Goal: Information Seeking & Learning: Compare options

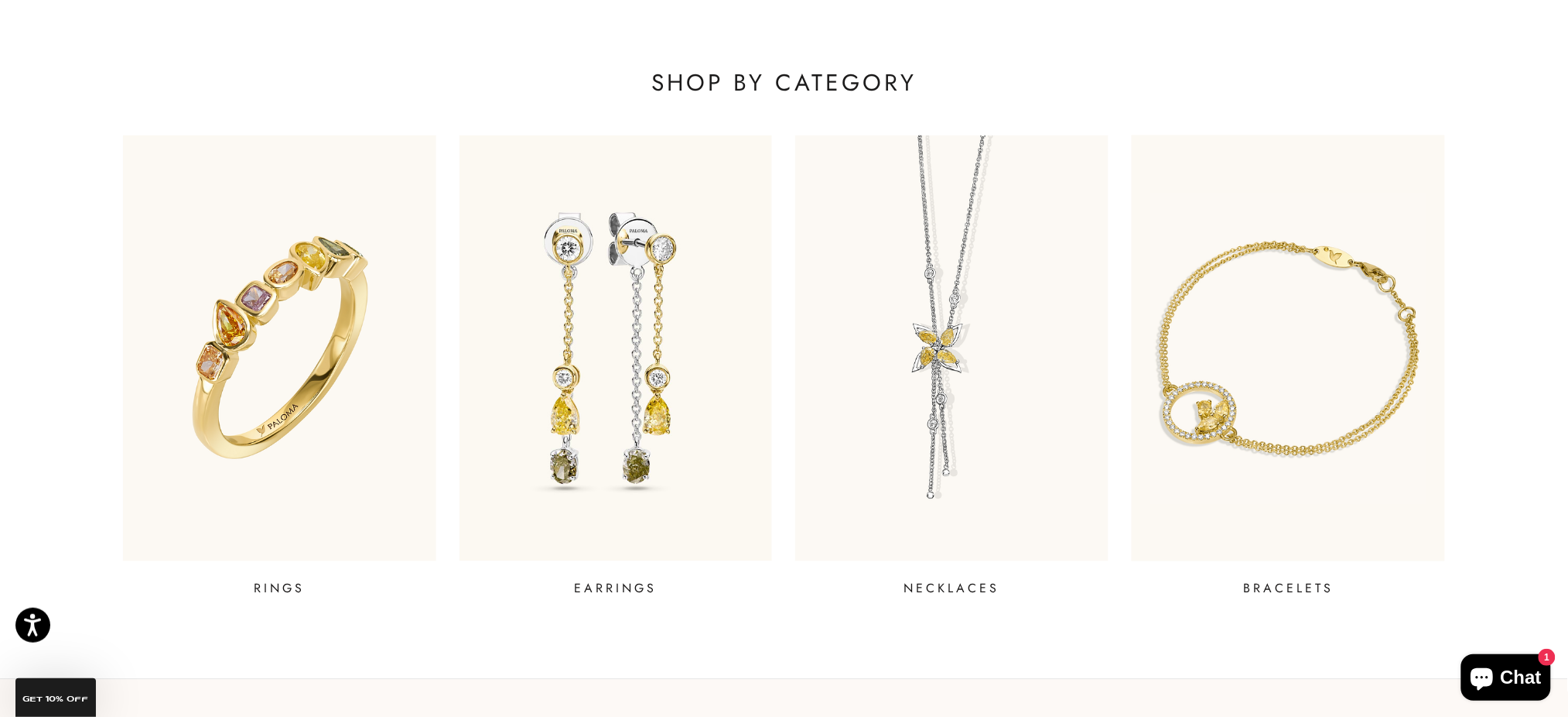
scroll to position [722, 0]
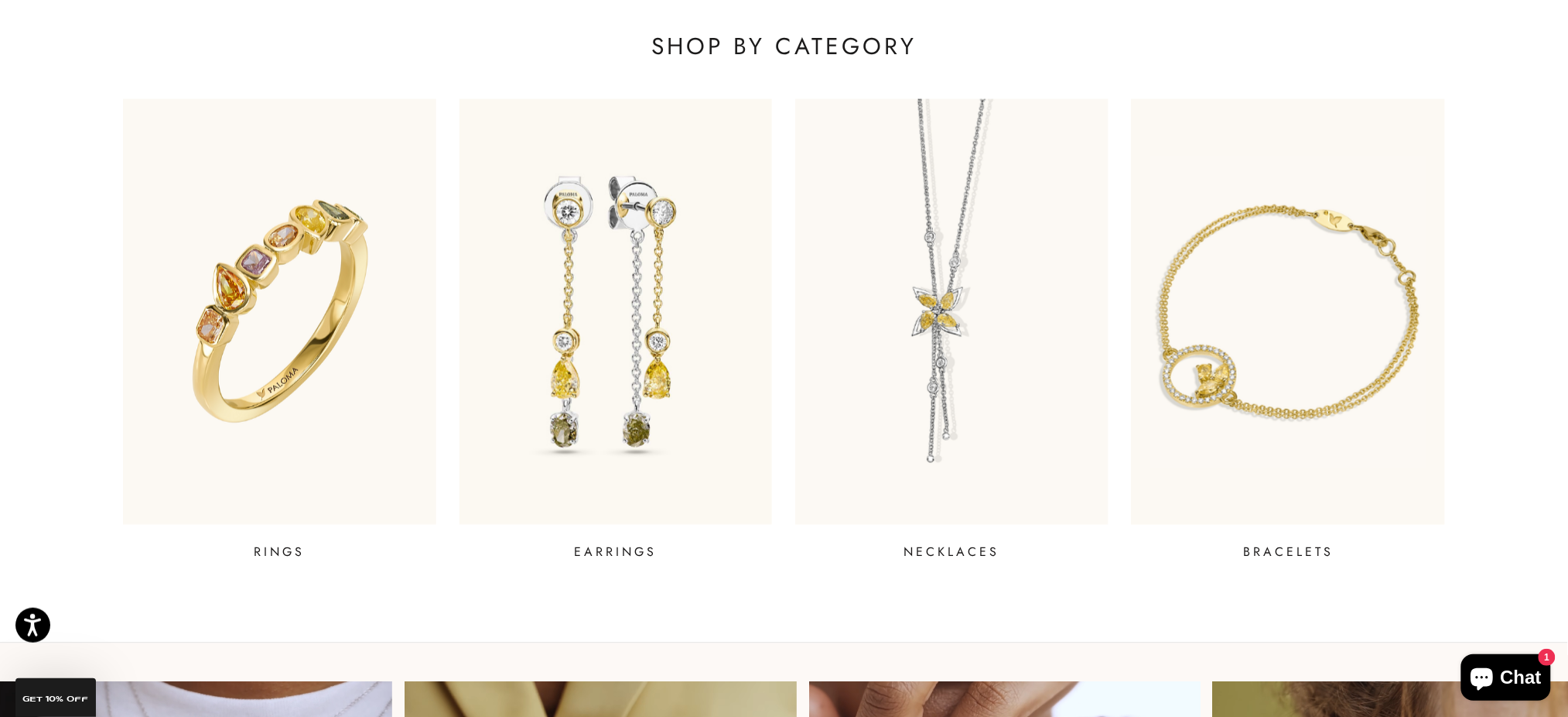
click at [1238, 417] on img at bounding box center [1288, 312] width 376 height 512
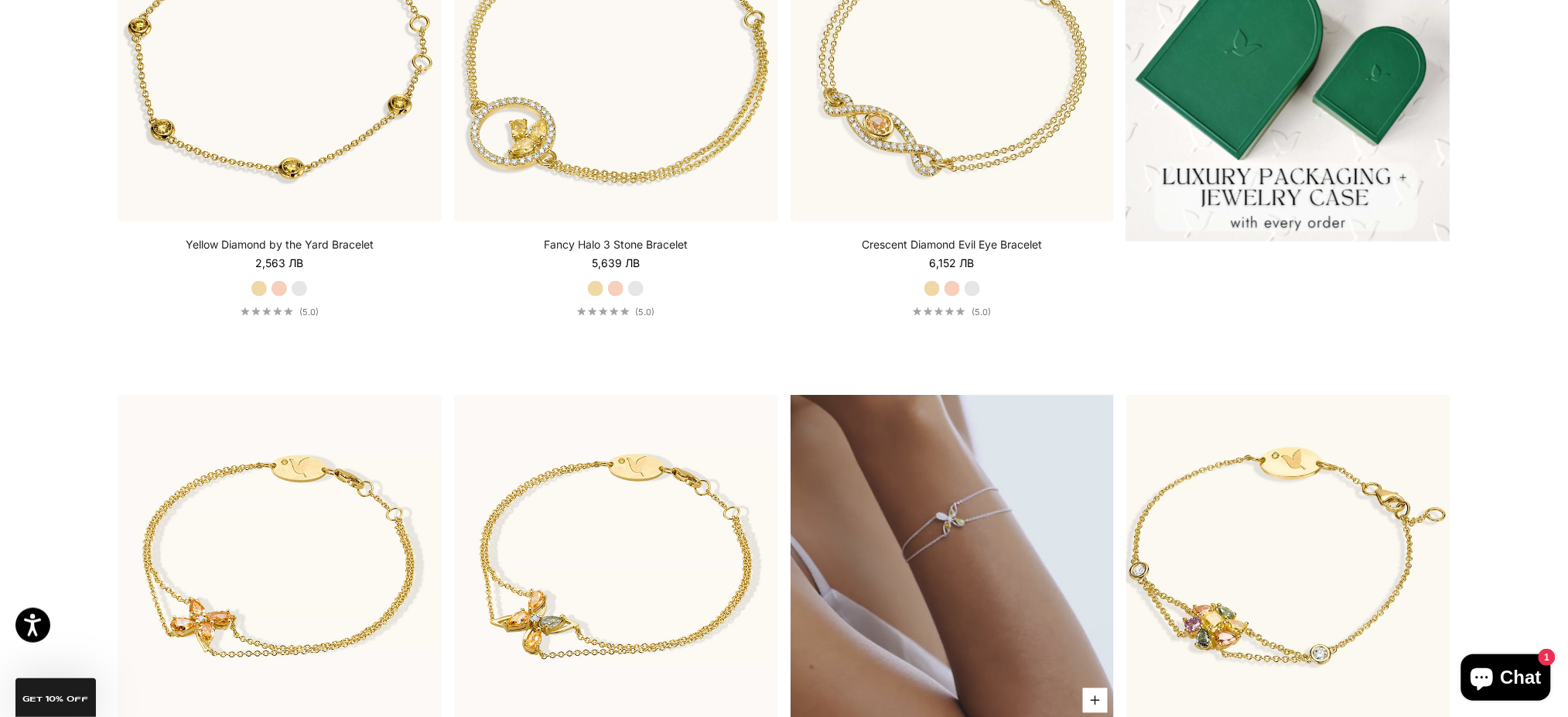
scroll to position [516, 0]
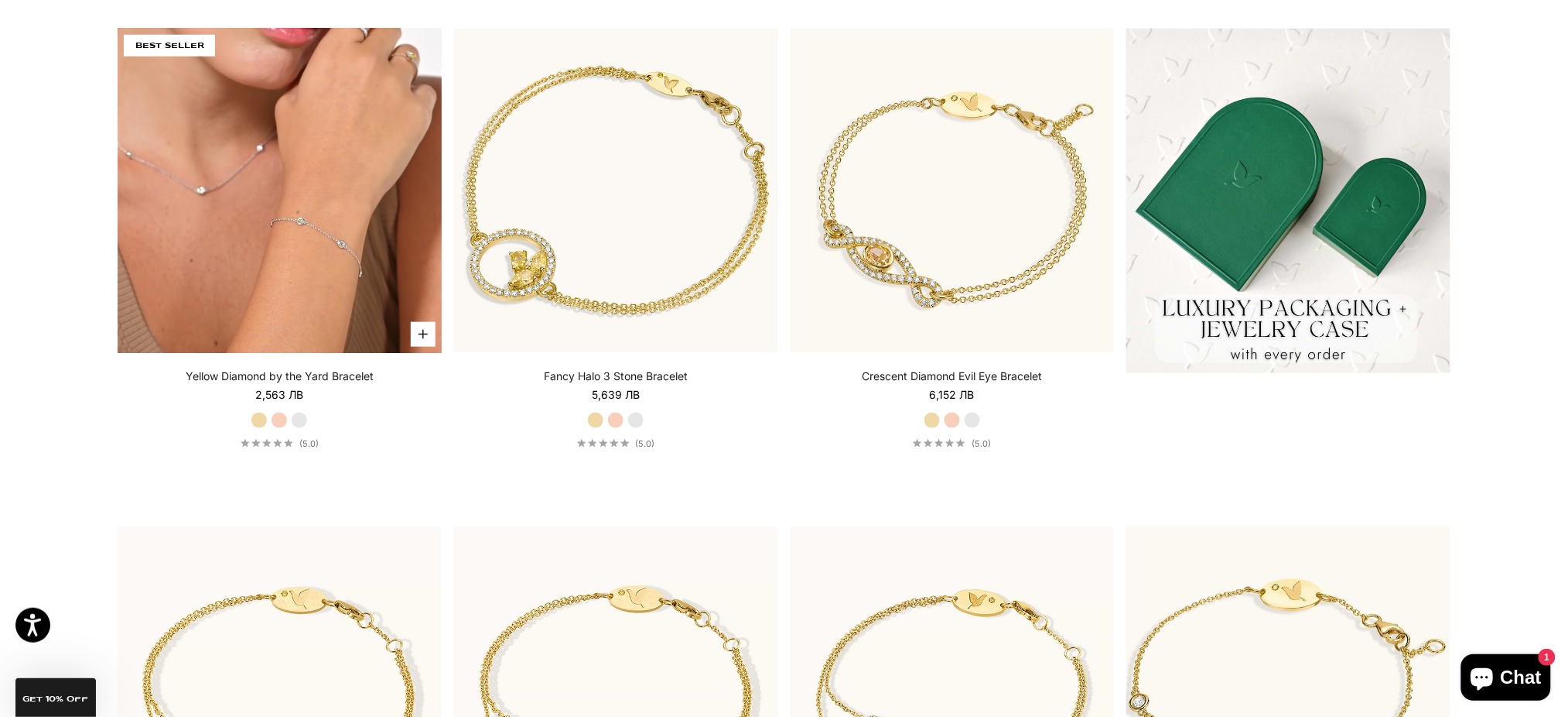
click at [313, 228] on video "#YellowGold\a#RoseGold\a#WhiteGold" at bounding box center [279, 191] width 324 height 324
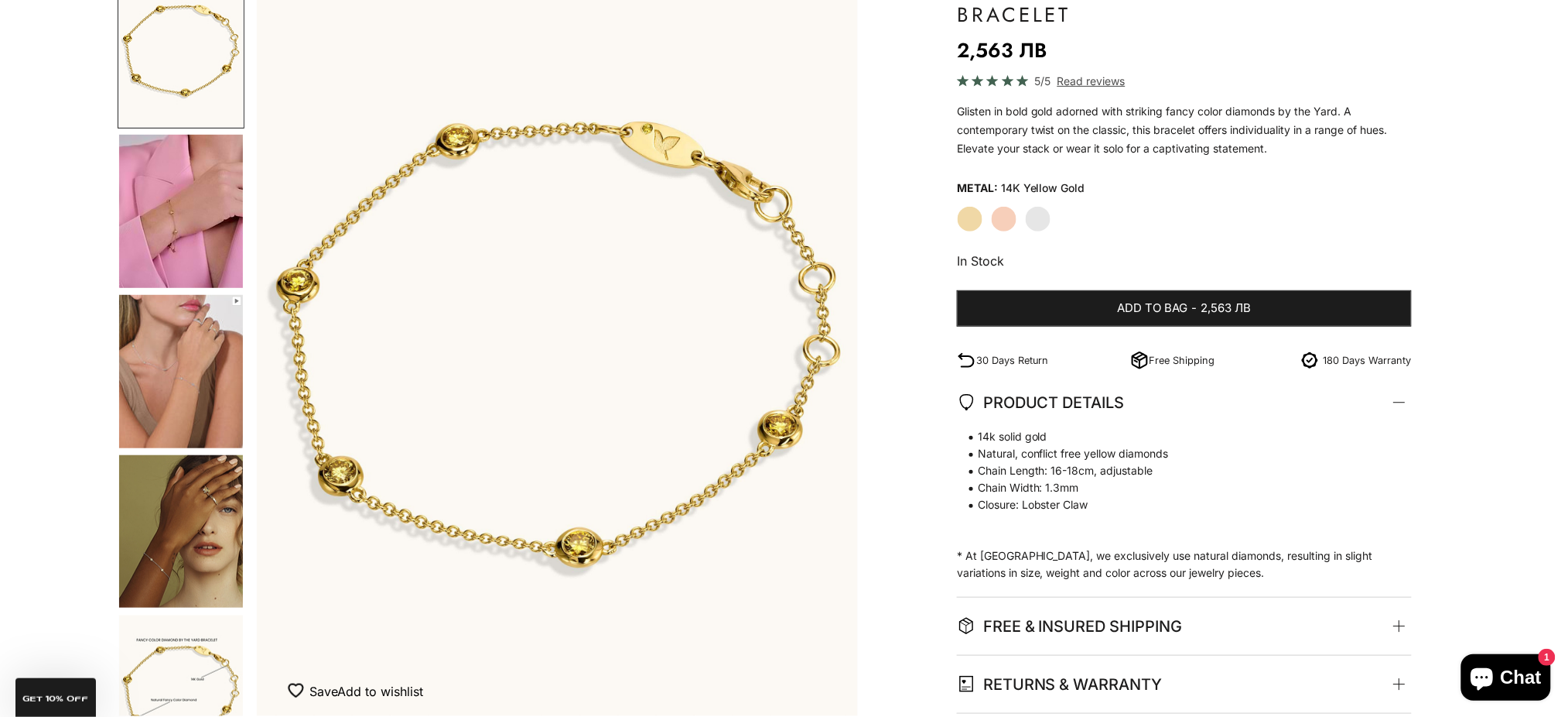
scroll to position [206, 0]
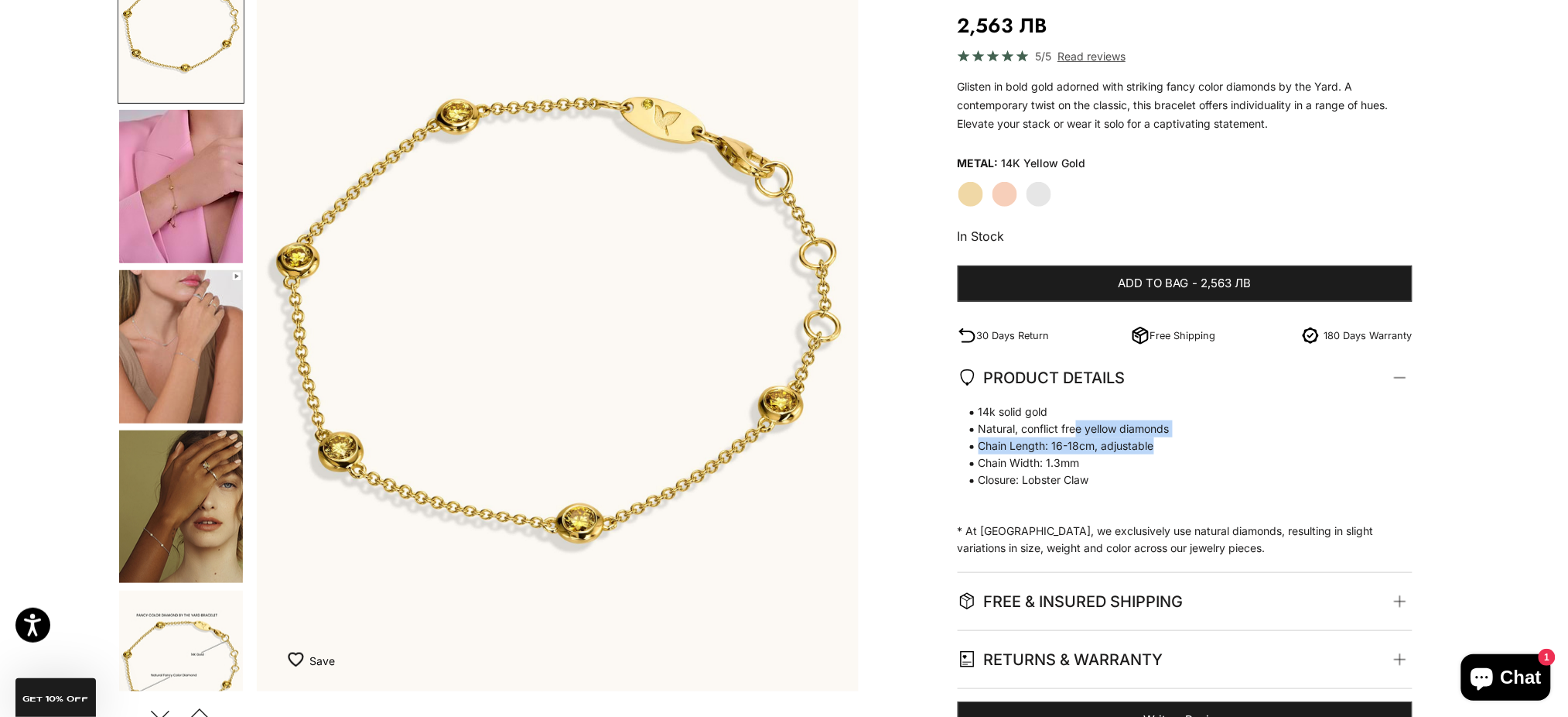
drag, startPoint x: 1141, startPoint y: 433, endPoint x: 1186, endPoint y: 441, distance: 45.7
click at [1185, 439] on span "14k solid gold Natural, conflict free yellow diamonds Chain Length: 16-18cm, ad…" at bounding box center [1176, 446] width 440 height 85
click at [1179, 466] on span "Chain Width: 1.3mm" at bounding box center [1176, 463] width 440 height 17
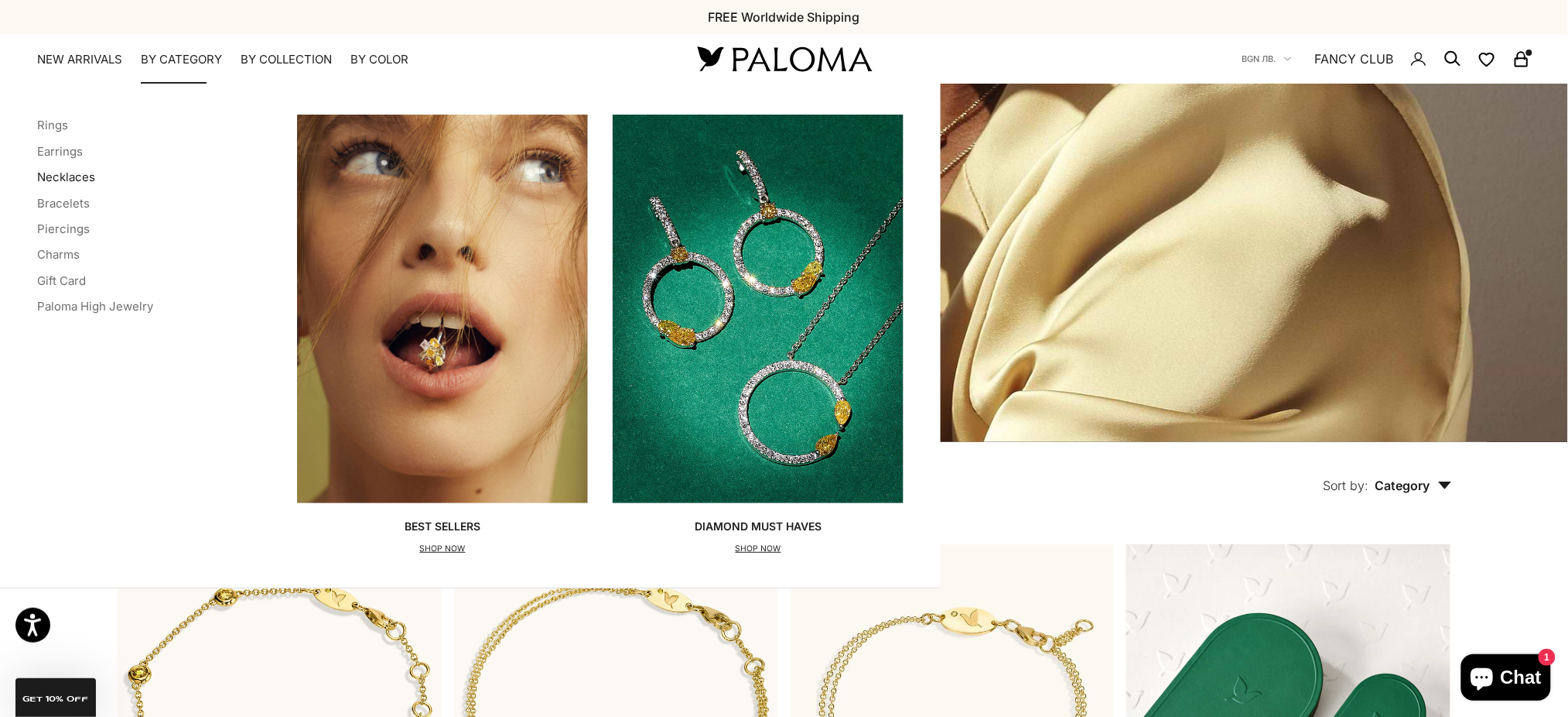
click at [55, 176] on link "Necklaces" at bounding box center [66, 176] width 58 height 14
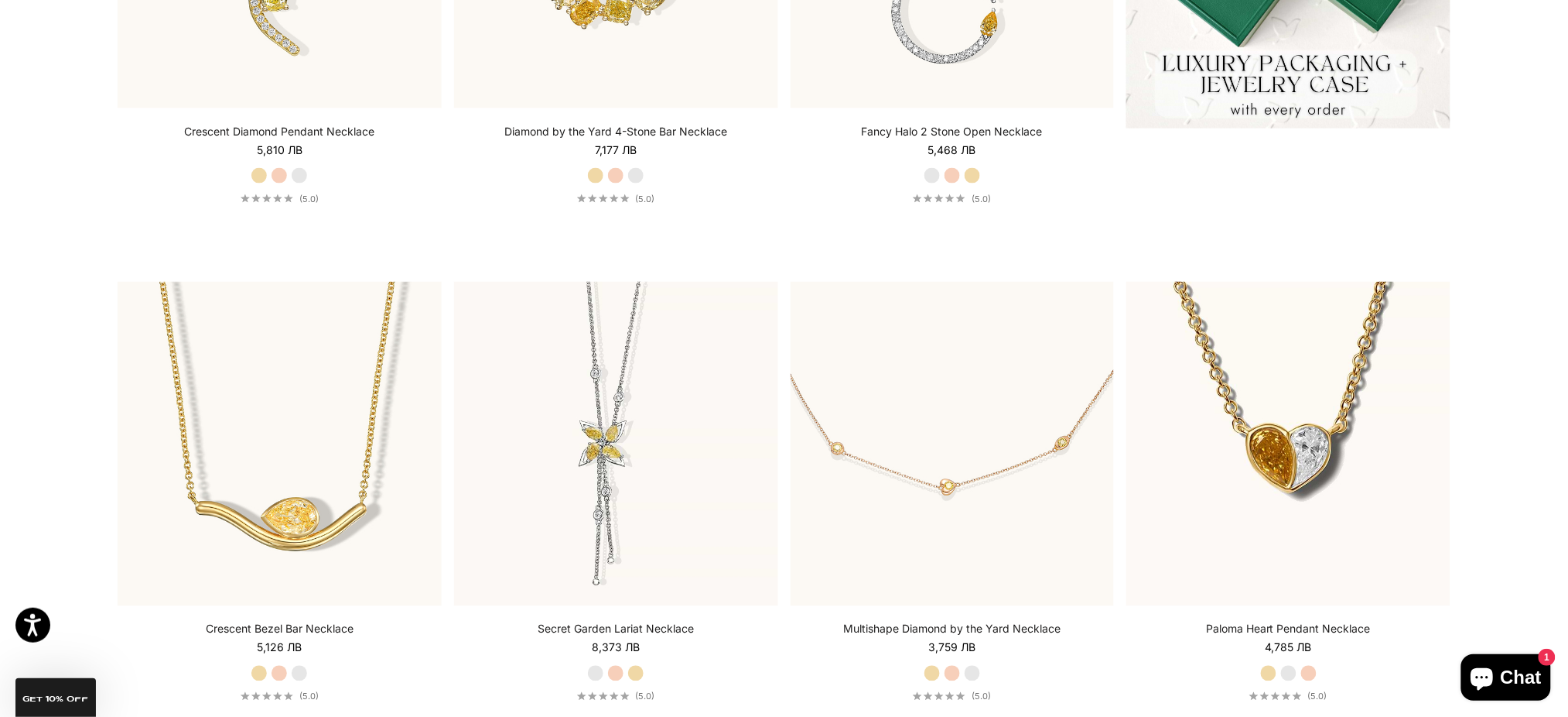
scroll to position [1032, 0]
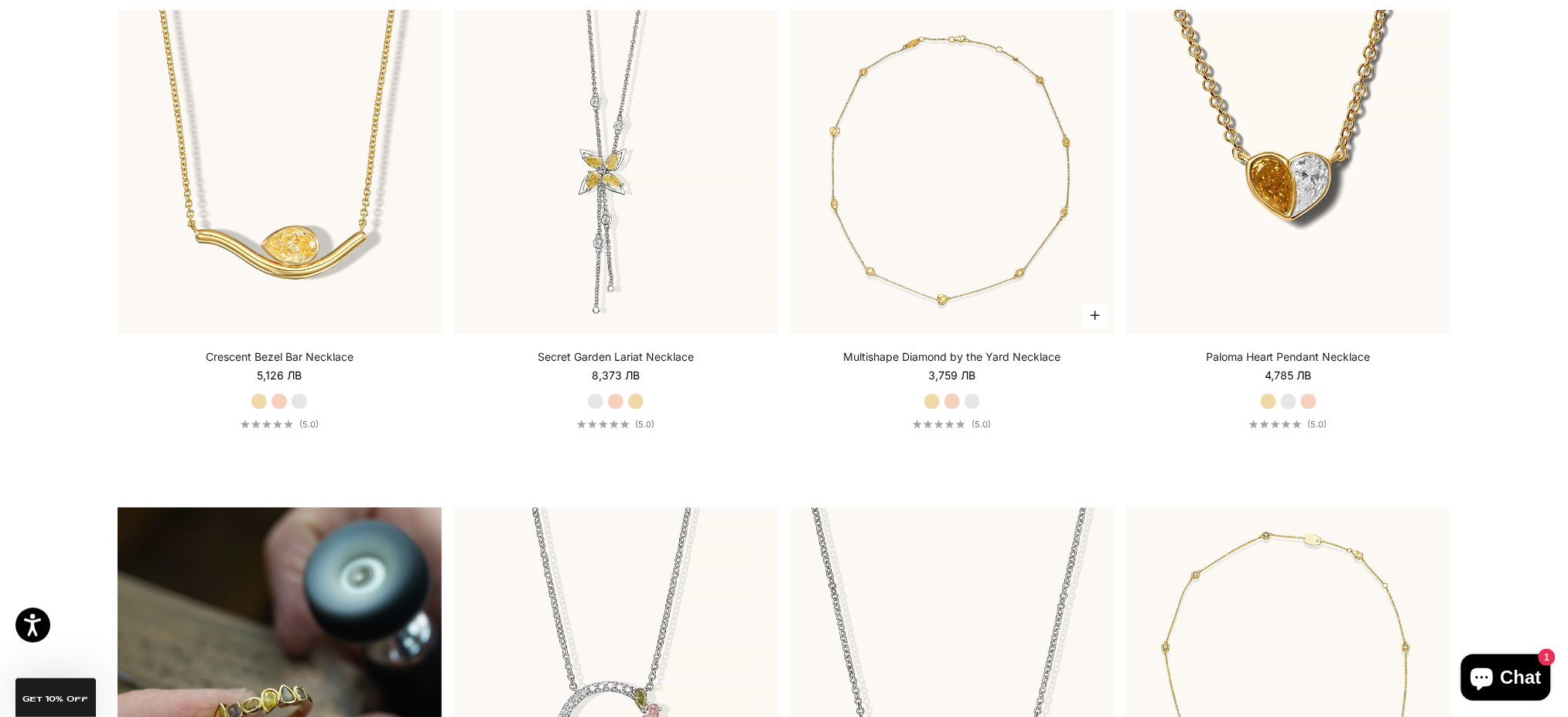
click at [959, 212] on img at bounding box center [952, 171] width 324 height 324
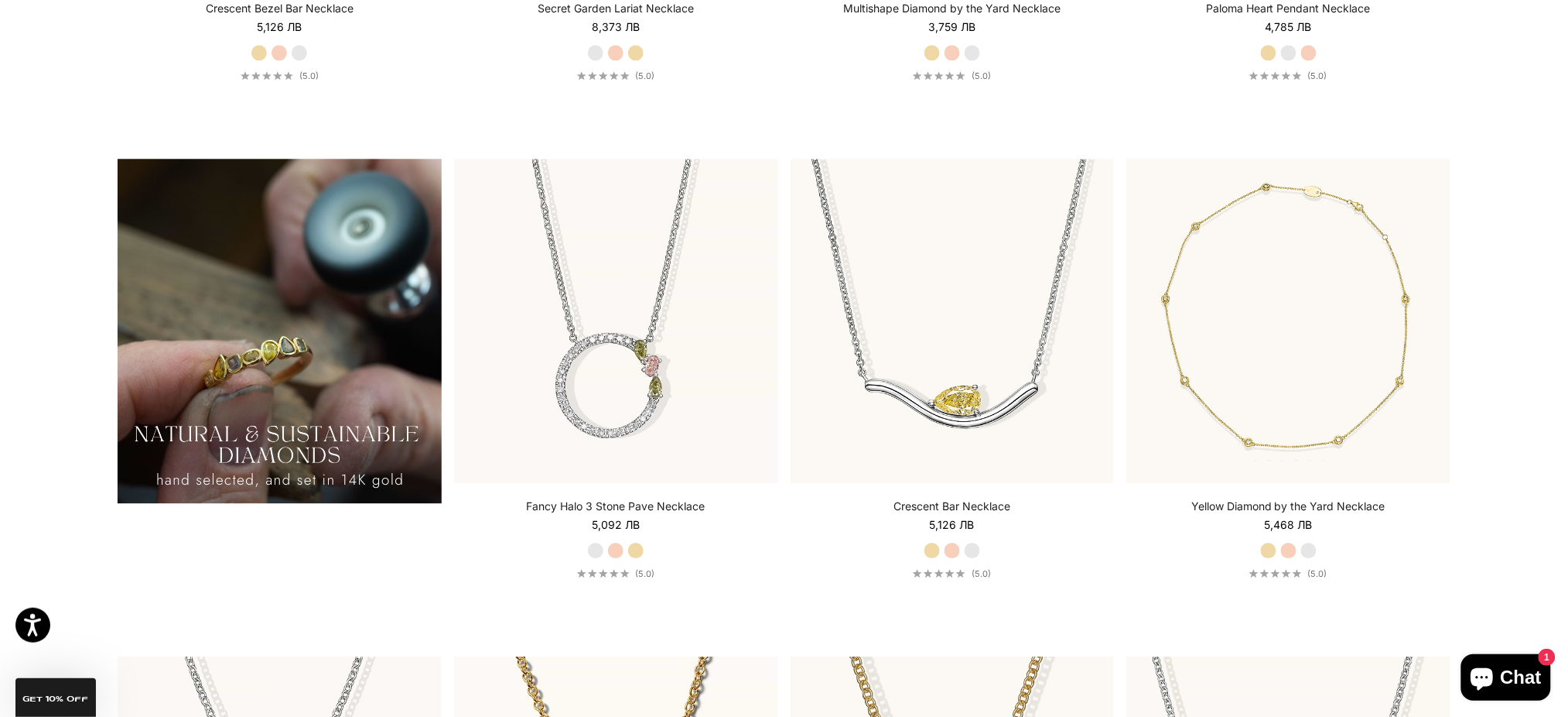
scroll to position [1131, 0]
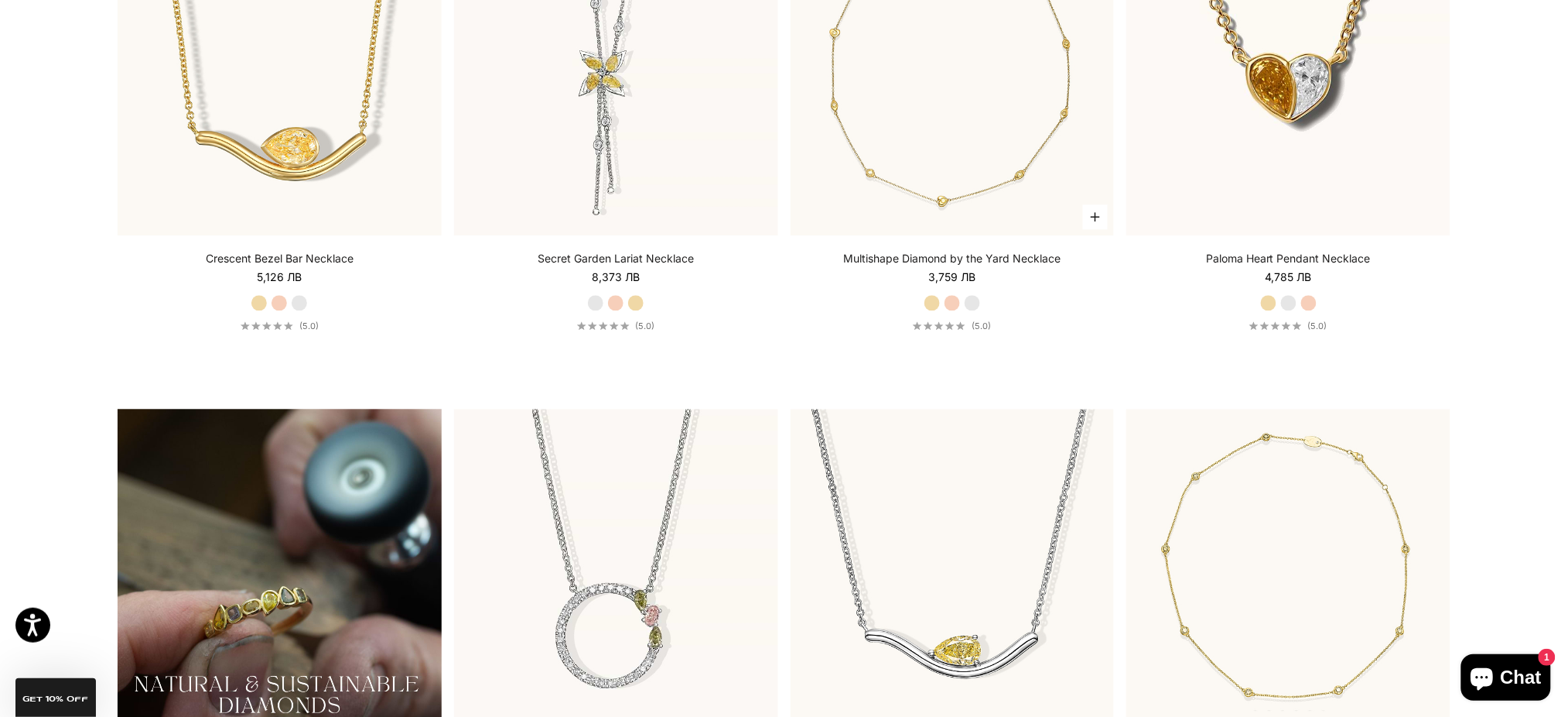
click at [917, 165] on img at bounding box center [952, 73] width 324 height 324
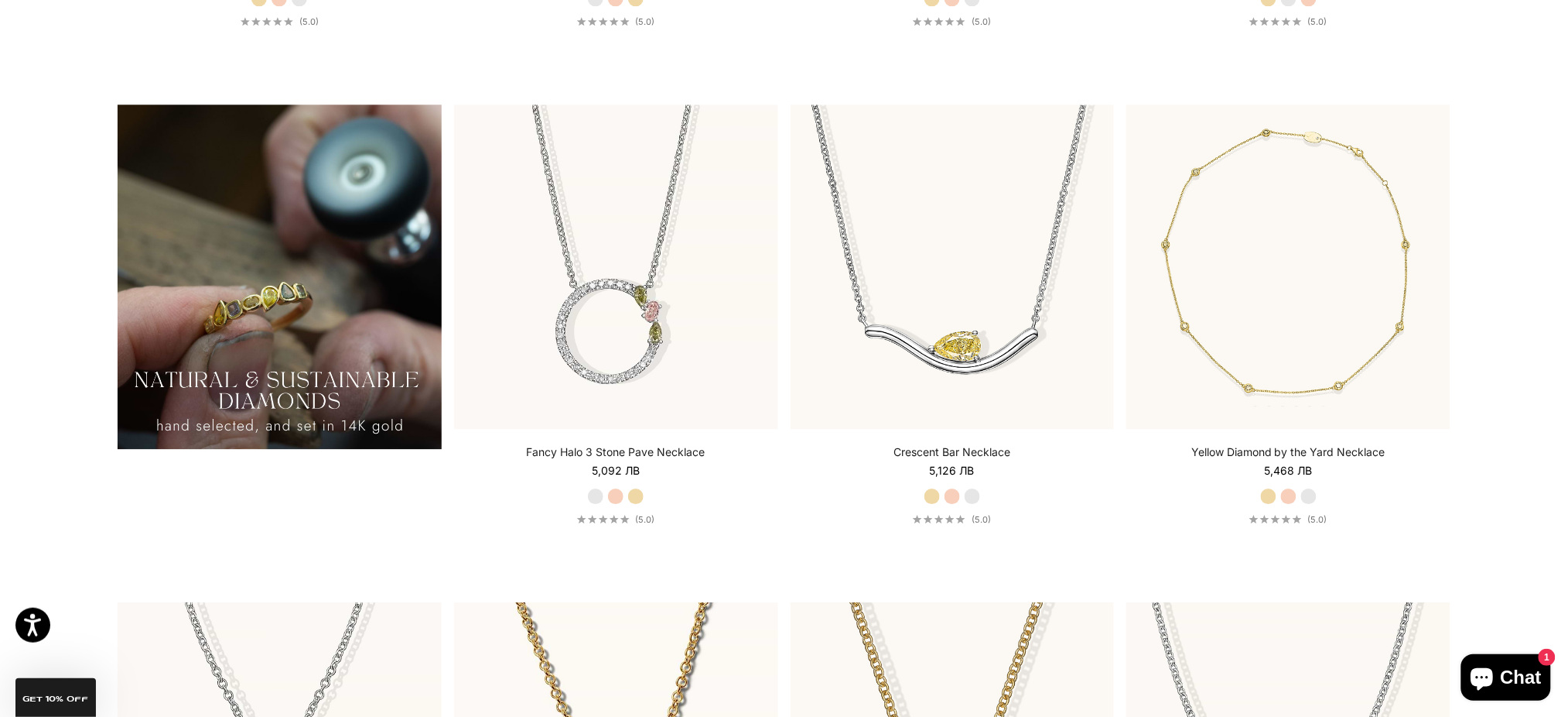
scroll to position [1436, 0]
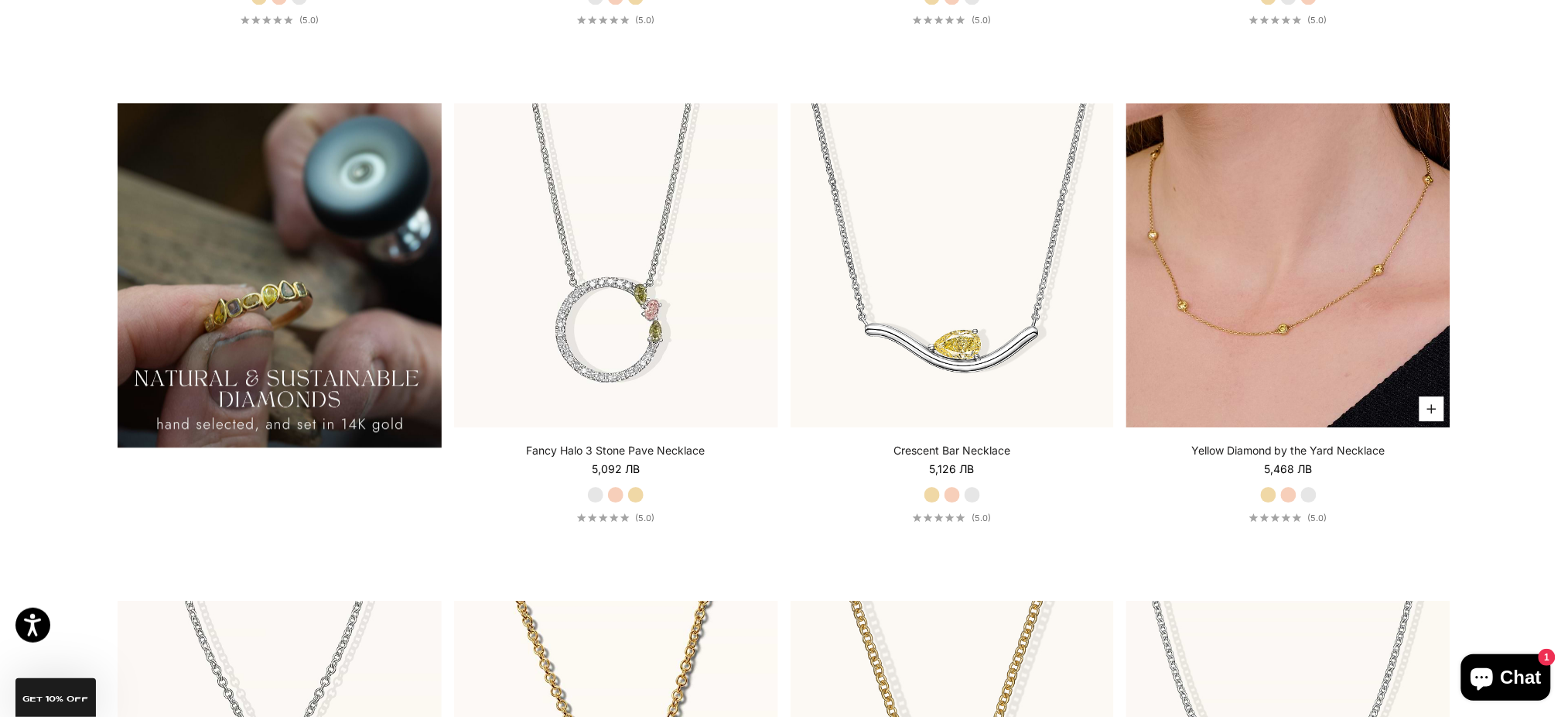
click at [1256, 161] on img at bounding box center [1288, 265] width 324 height 324
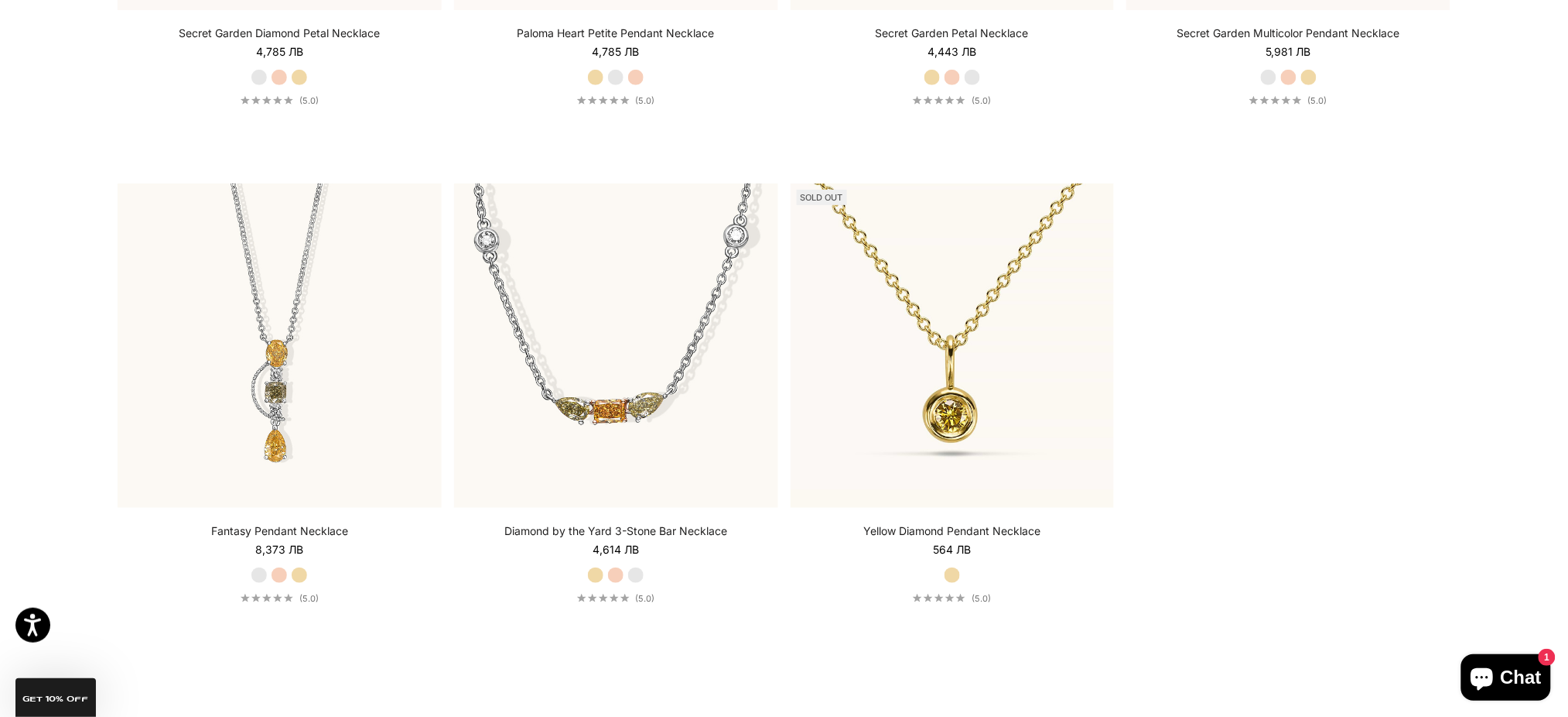
scroll to position [2461, 0]
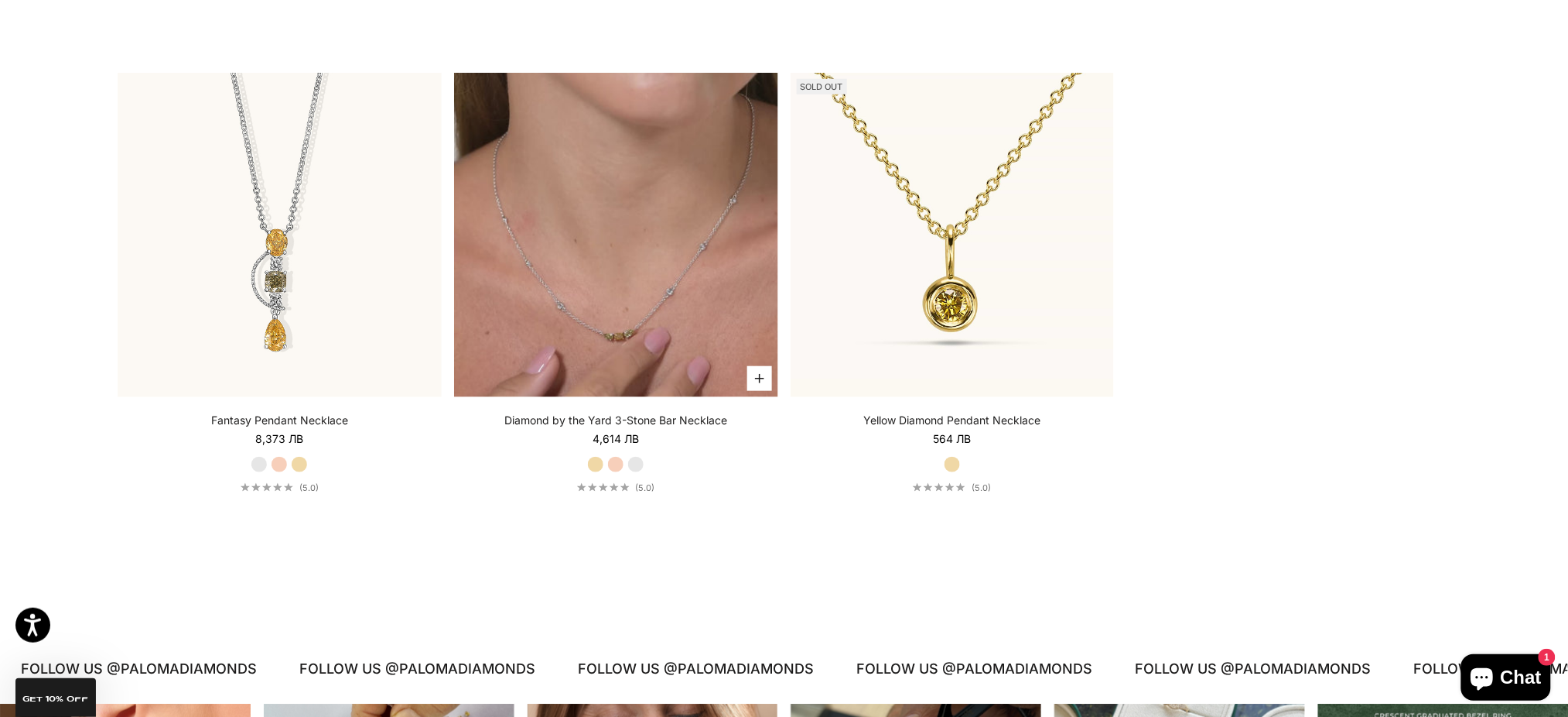
click at [705, 292] on video "#YellowGold\a#RoseGold\a#WhiteGold" at bounding box center [616, 235] width 324 height 324
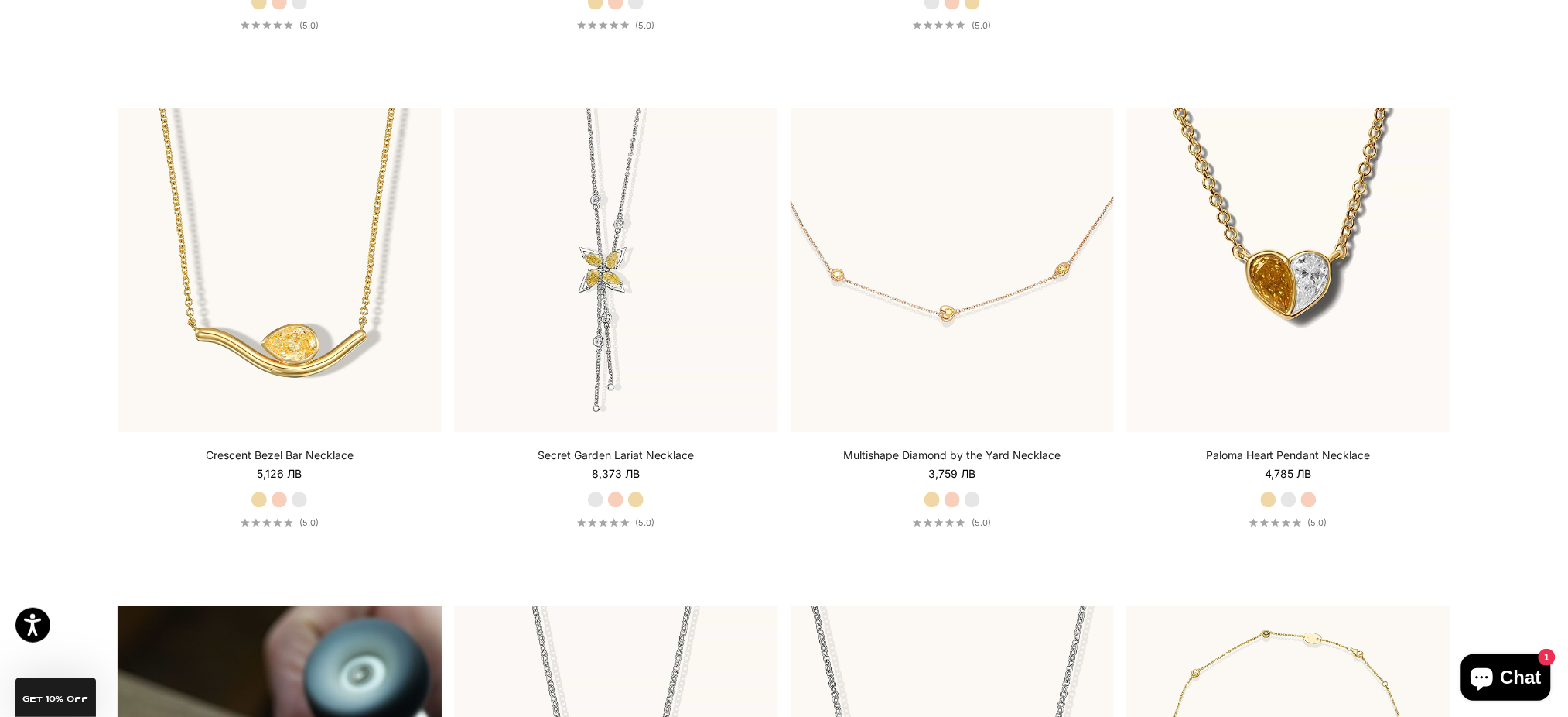
scroll to position [1004, 0]
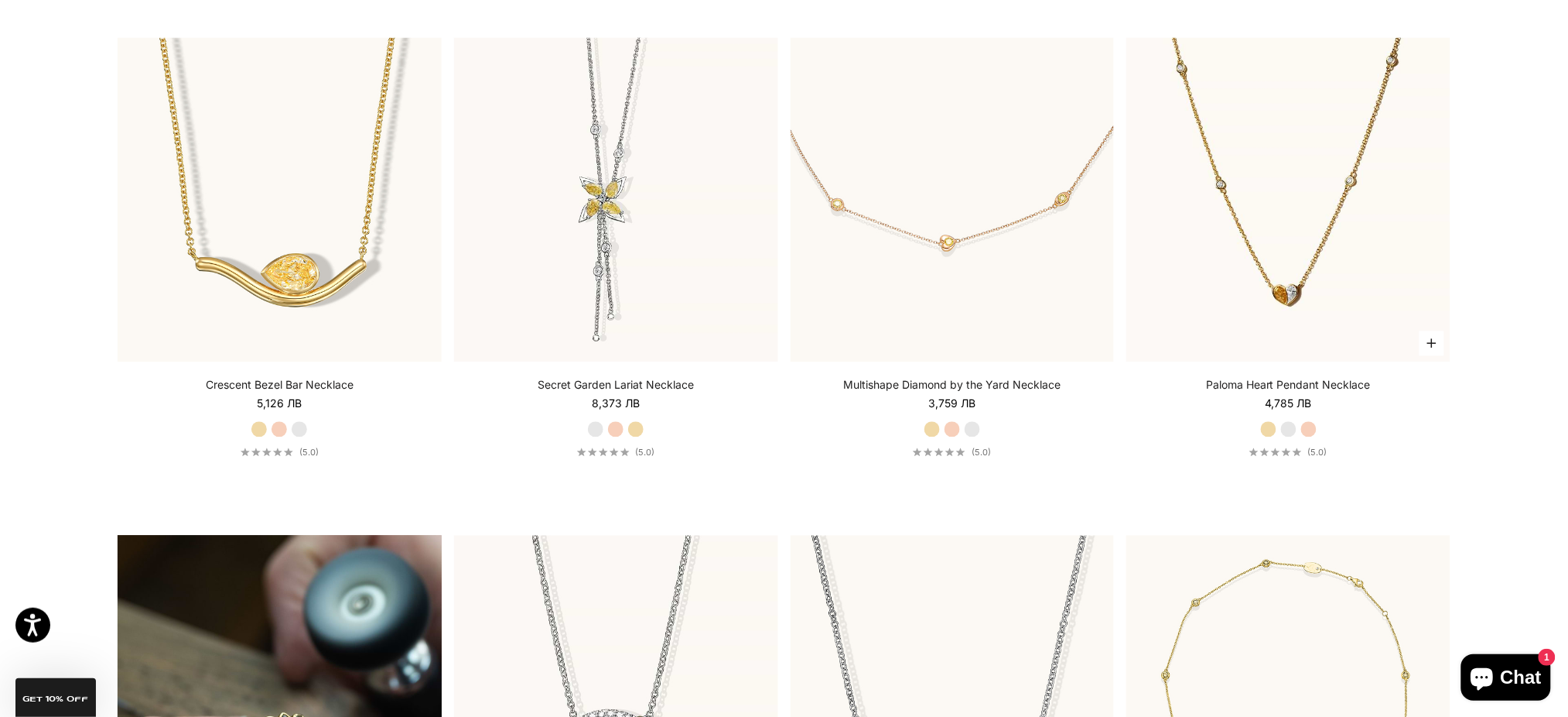
click at [1293, 282] on img at bounding box center [1288, 199] width 324 height 324
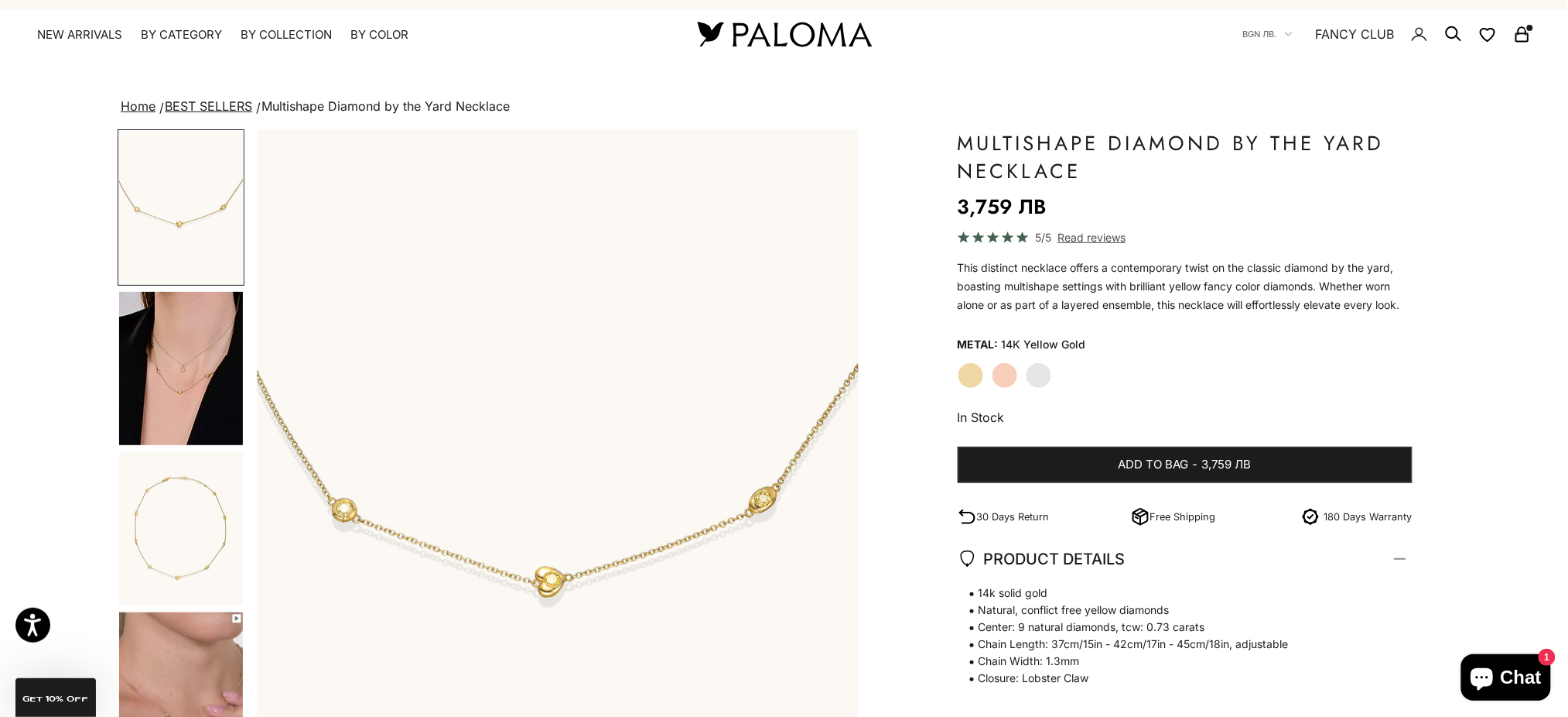
scroll to position [103, 0]
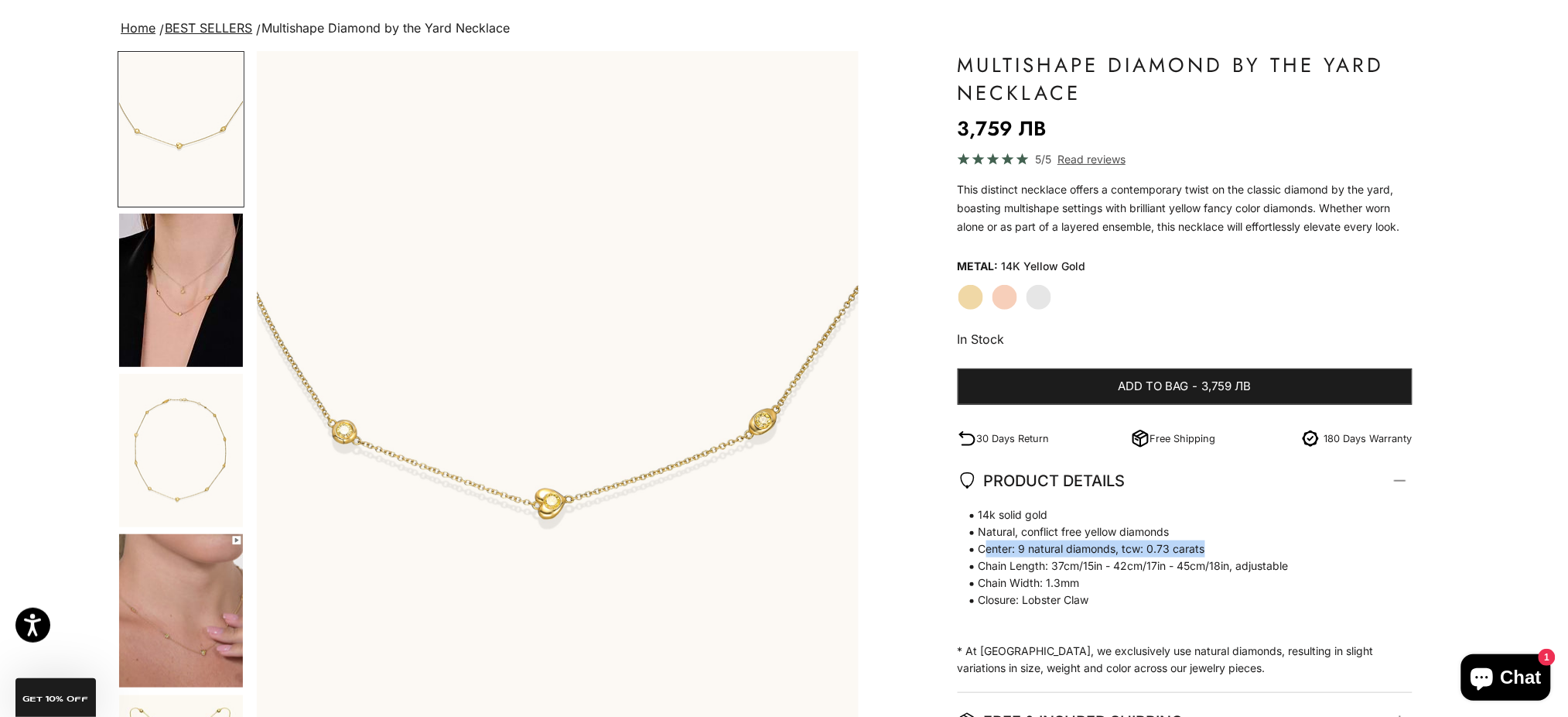
drag, startPoint x: 986, startPoint y: 545, endPoint x: 1214, endPoint y: 545, distance: 228.0
click at [1214, 545] on span "Center: 9 natural diamonds, tcw: 0.73 carats" at bounding box center [1176, 549] width 440 height 17
click at [223, 306] on img "Go to item 4" at bounding box center [181, 290] width 124 height 153
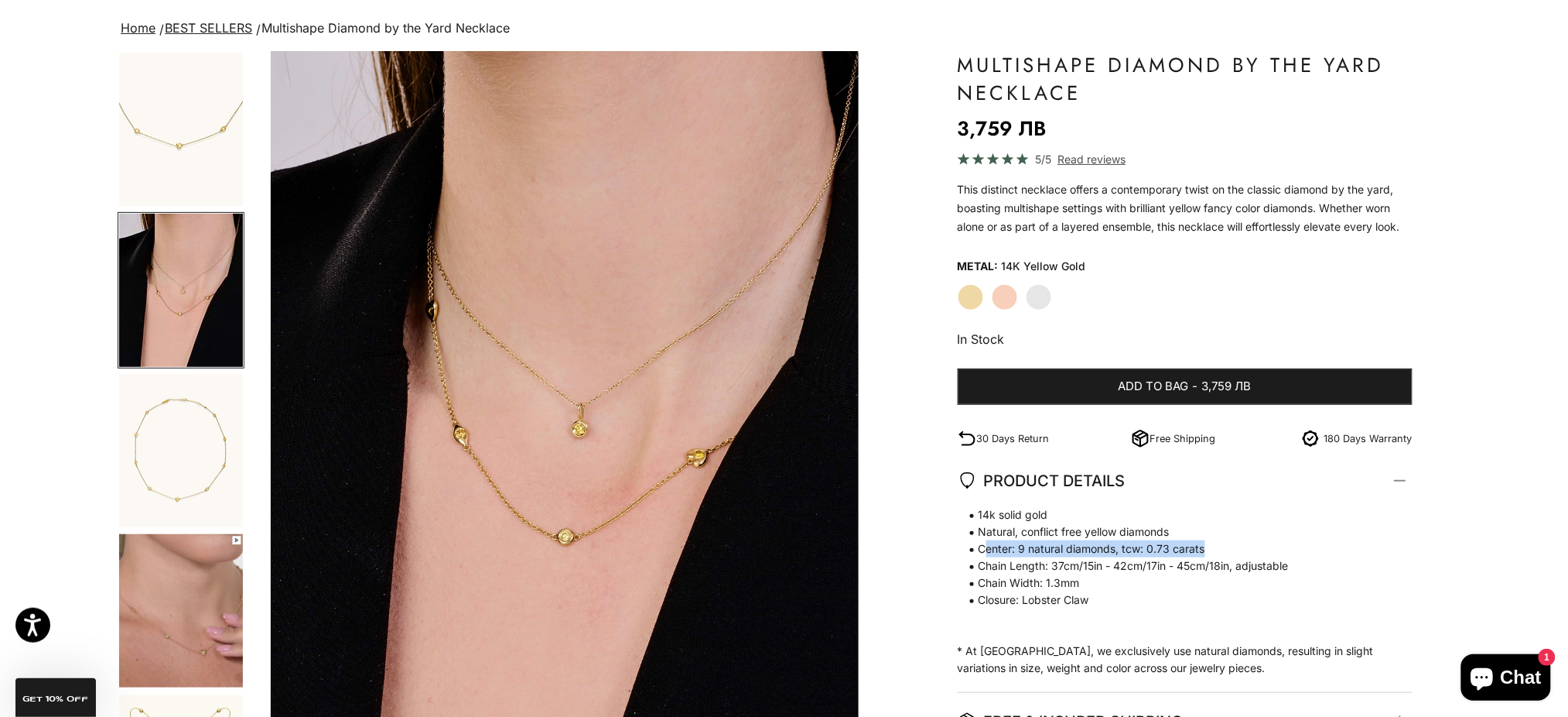
scroll to position [0, 620]
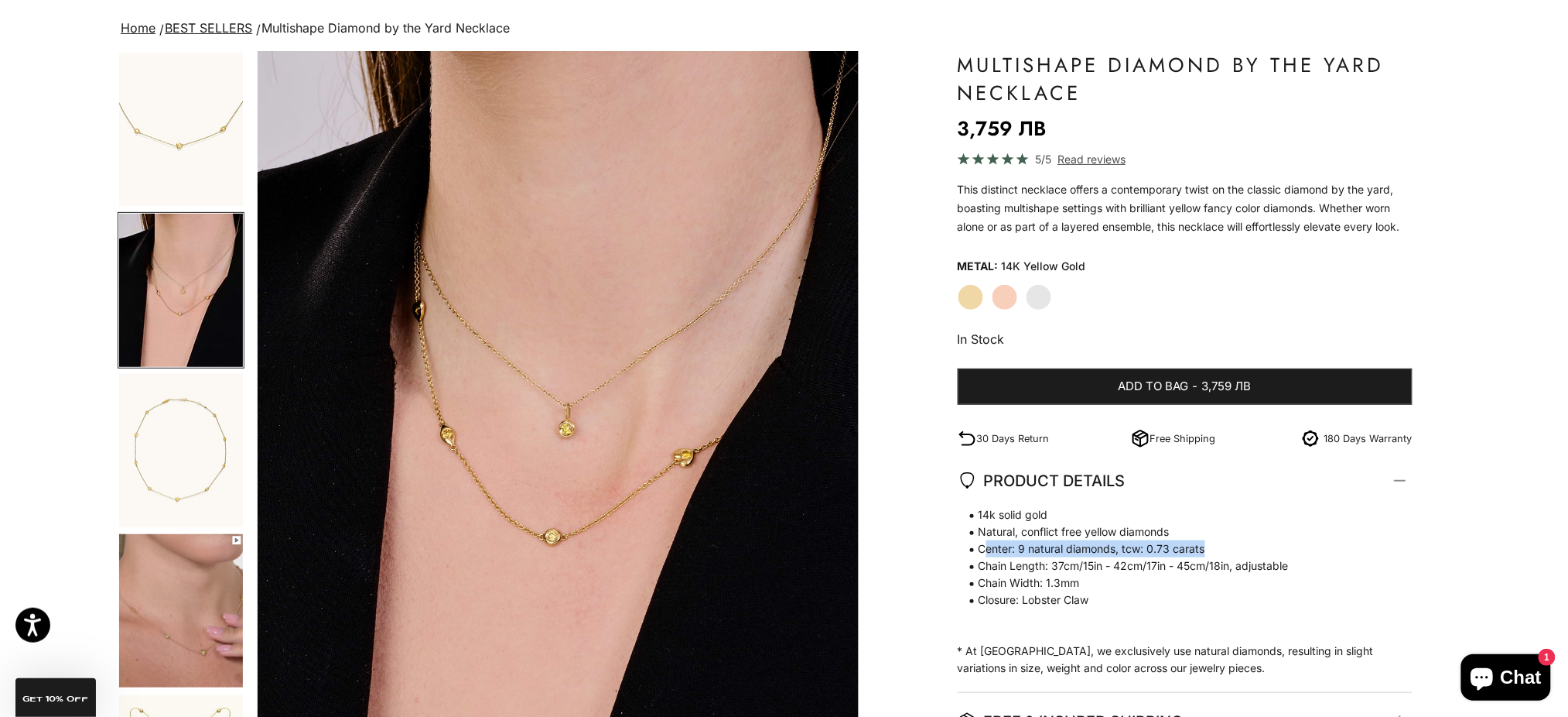
click at [453, 448] on img "Item 4 of 17" at bounding box center [558, 423] width 601 height 743
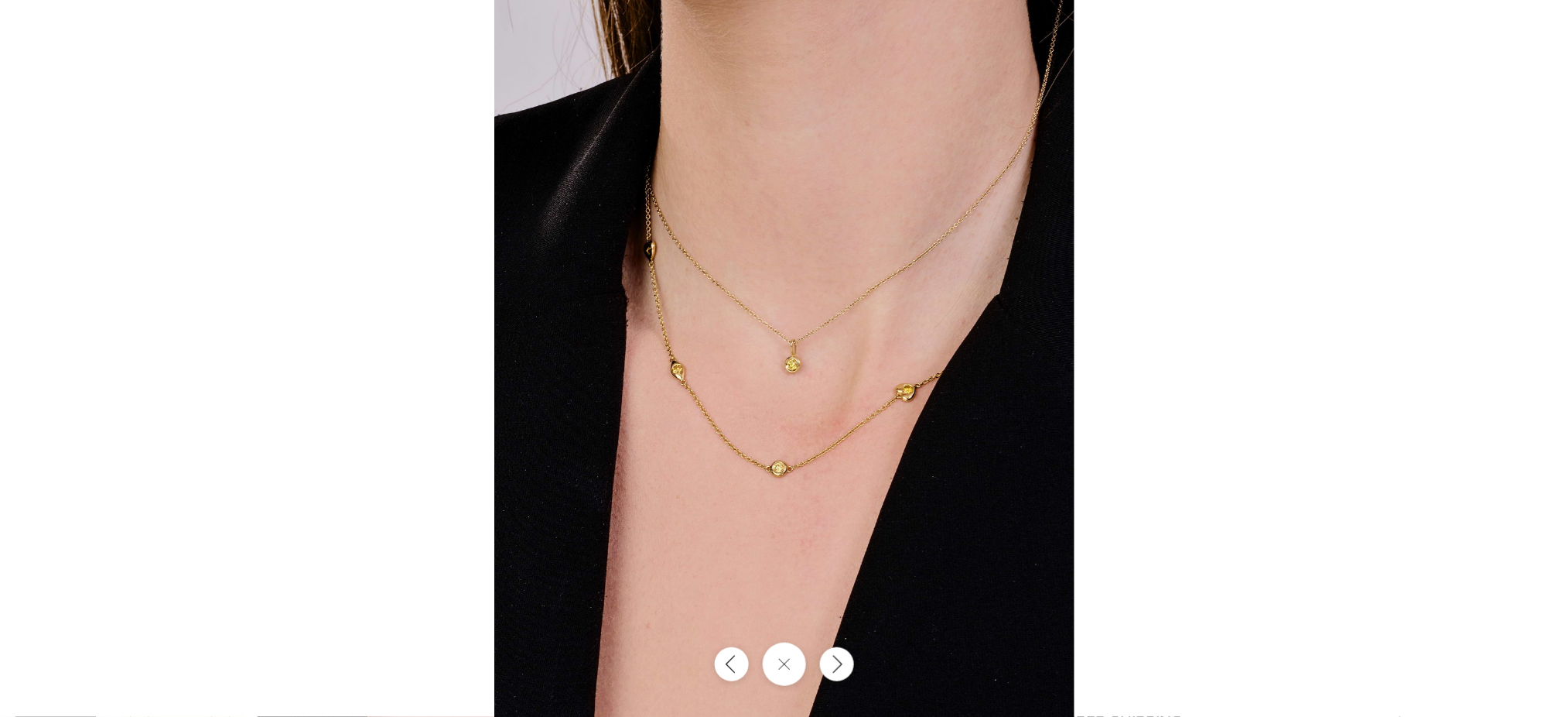
click at [695, 381] on img at bounding box center [784, 358] width 580 height 717
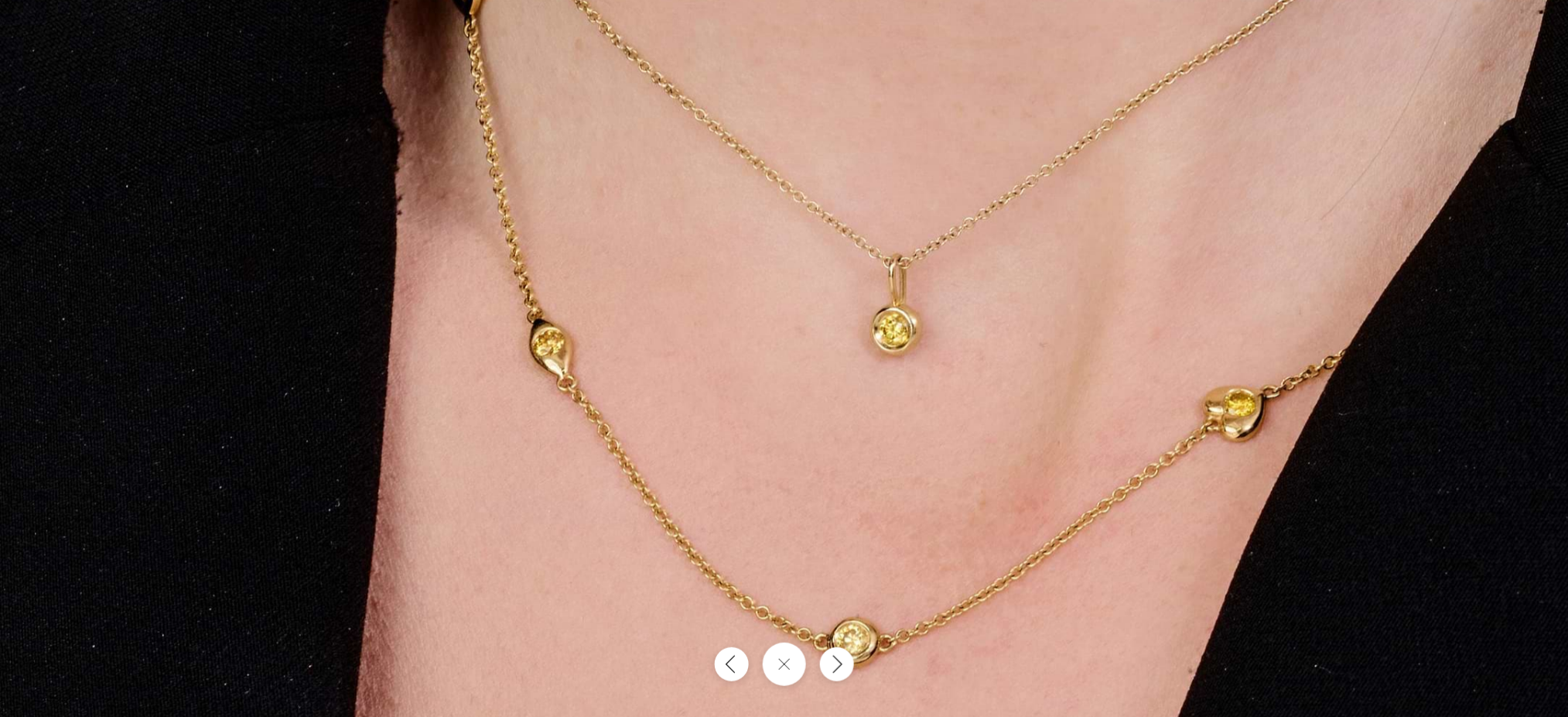
click at [983, 595] on img at bounding box center [870, 311] width 1739 height 2150
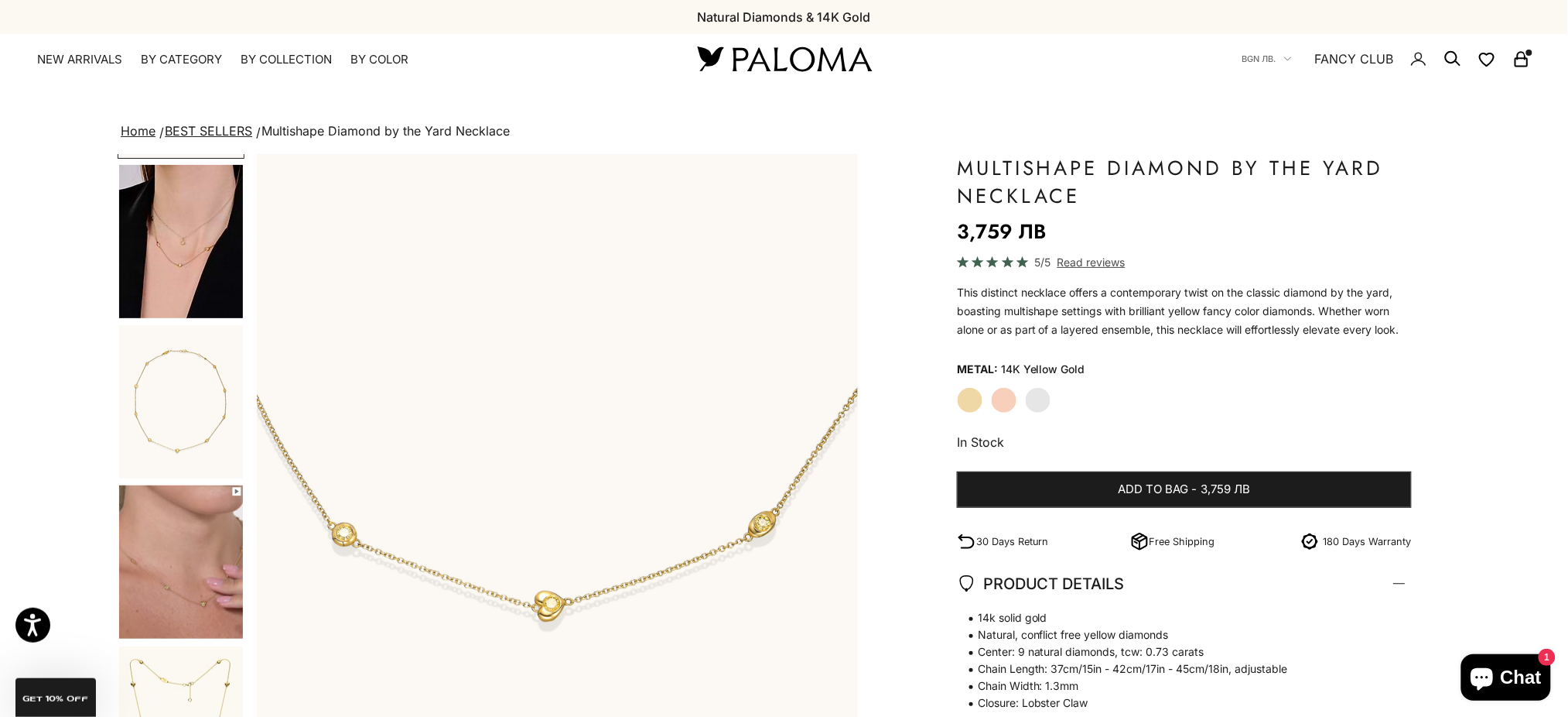
scroll to position [310, 0]
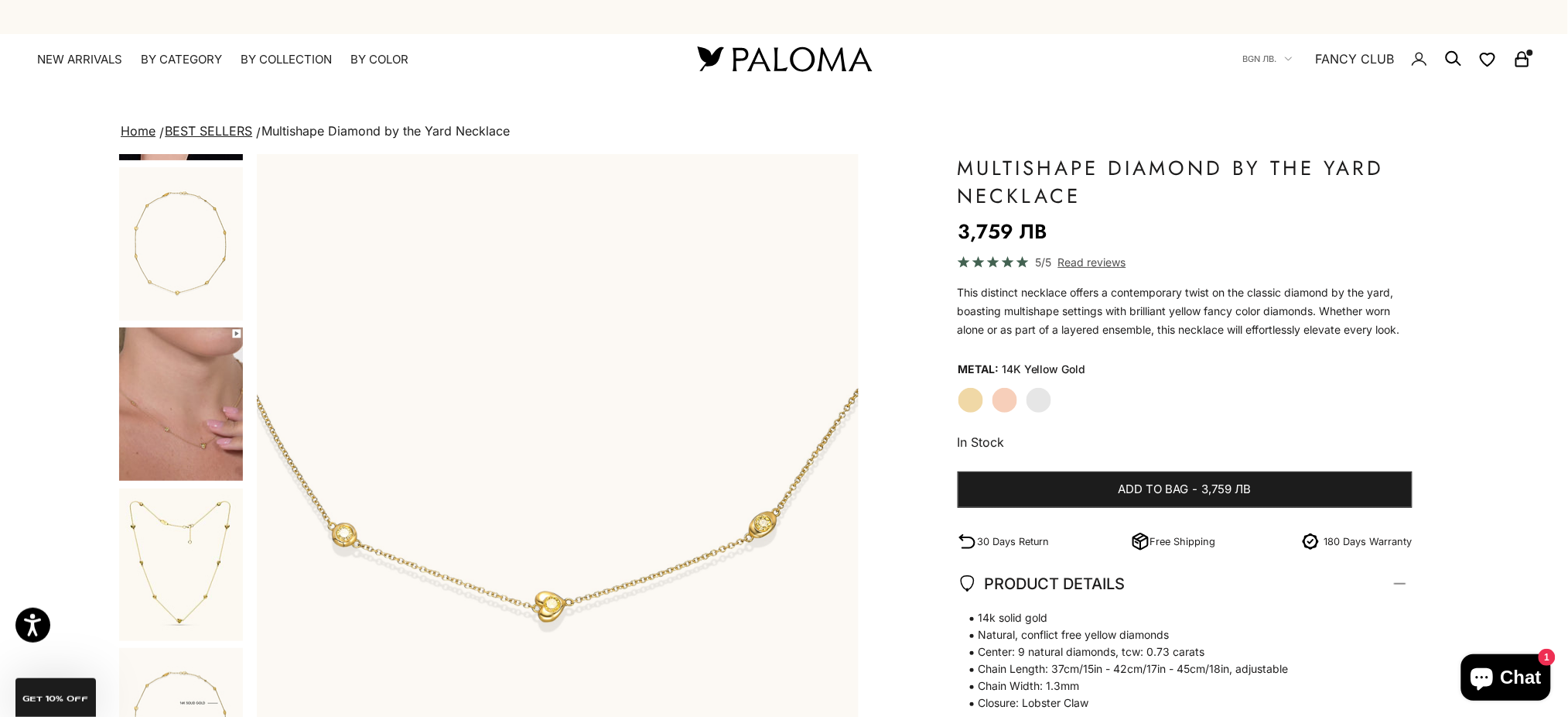
click at [207, 548] on img "Go to item 9" at bounding box center [181, 564] width 124 height 152
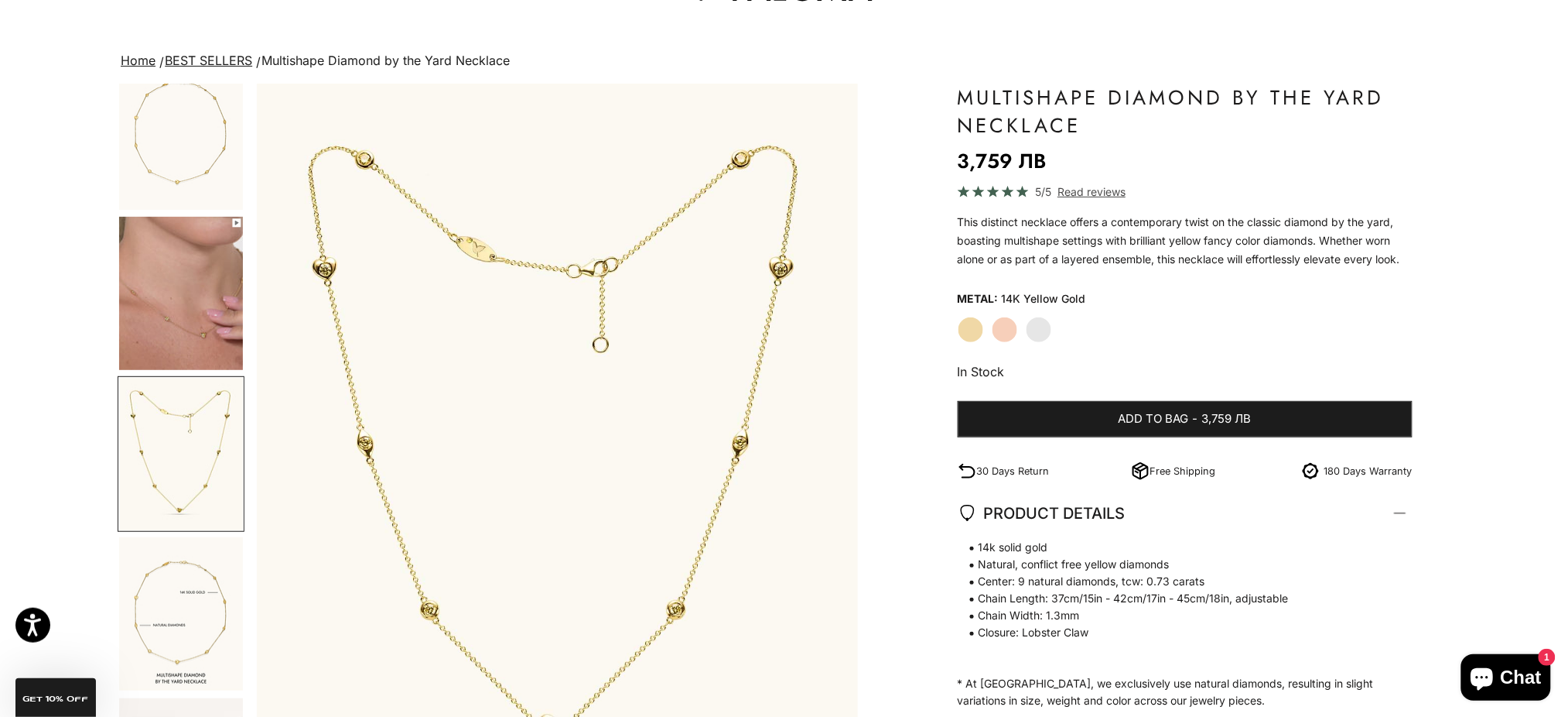
scroll to position [103, 0]
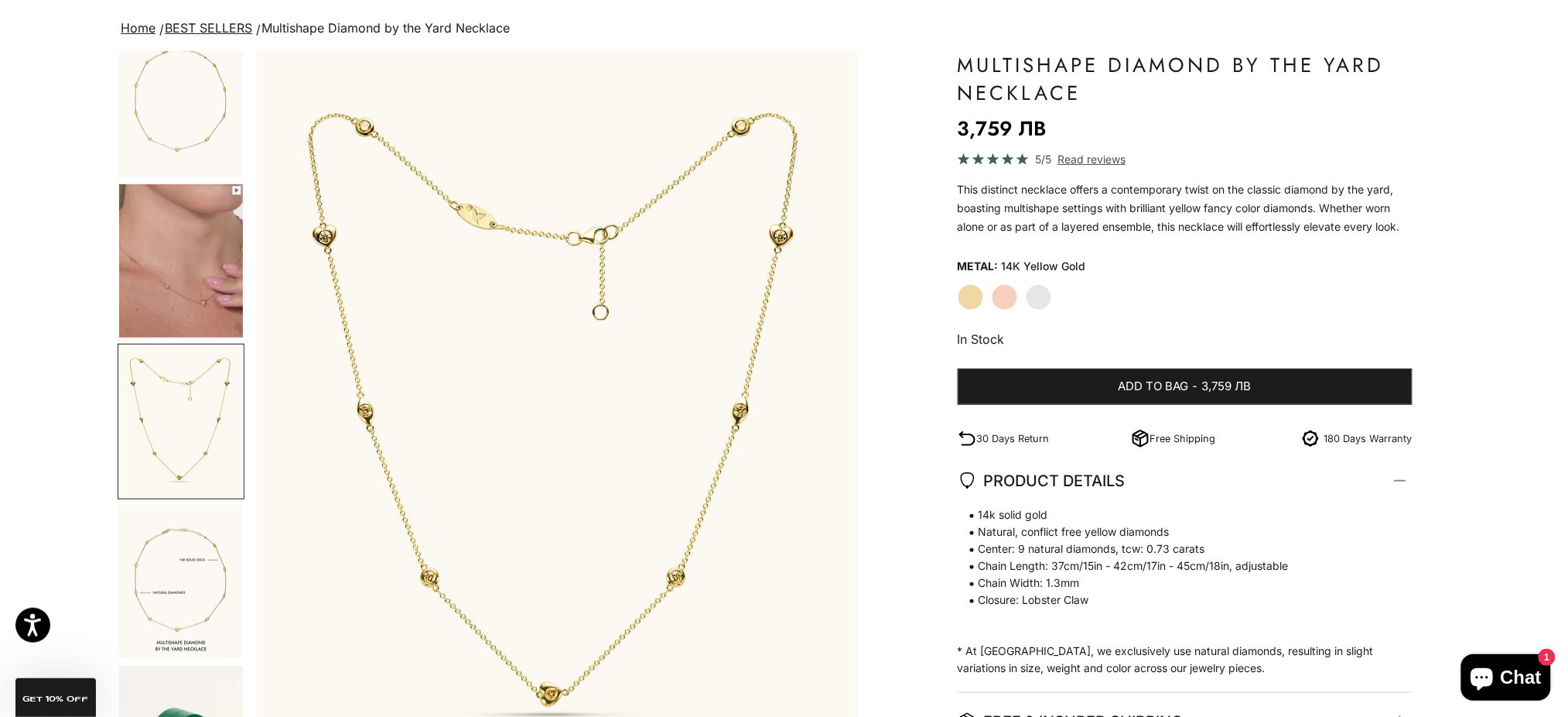
click at [211, 579] on img "Go to item 13" at bounding box center [181, 580] width 124 height 153
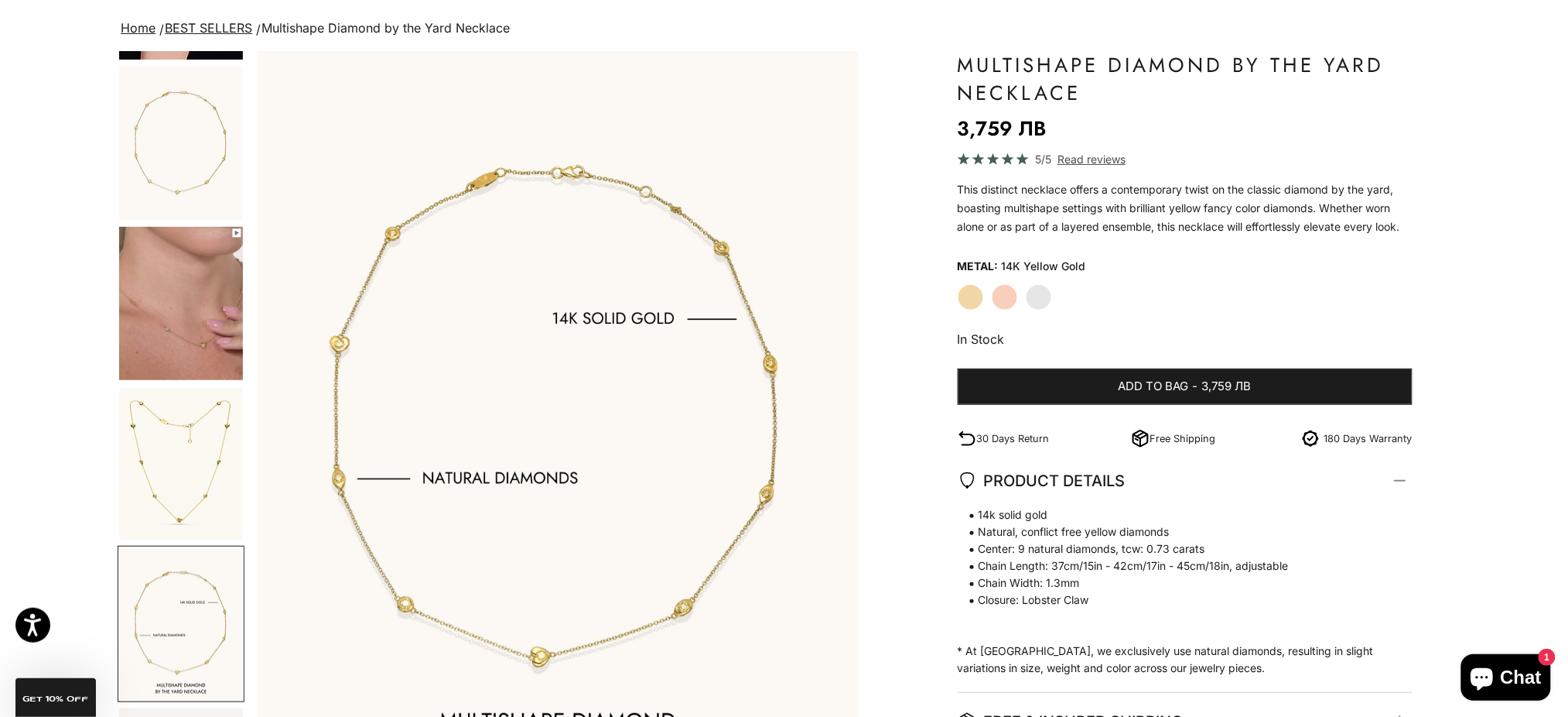
scroll to position [304, 0]
click at [177, 306] on img "Go to item 8" at bounding box center [181, 306] width 124 height 153
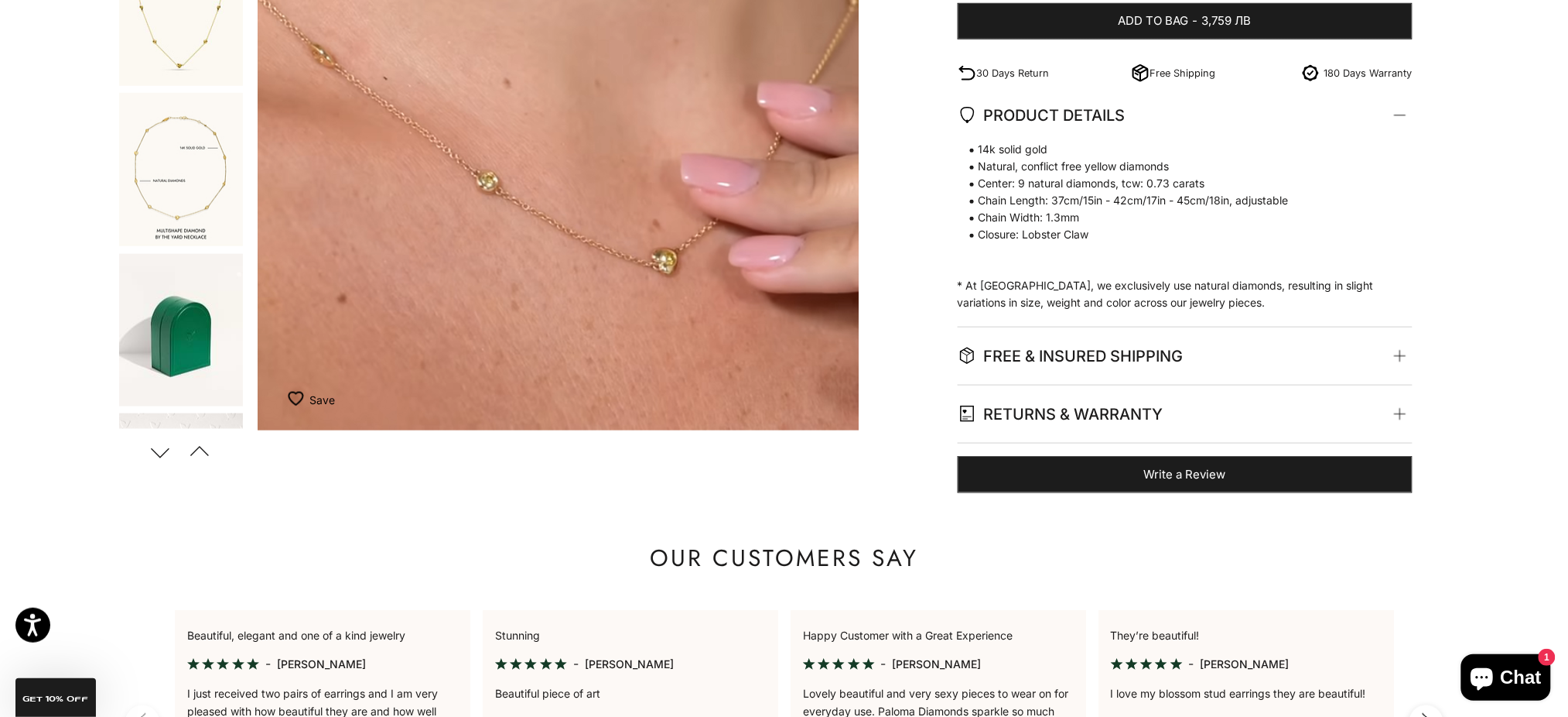
scroll to position [516, 0]
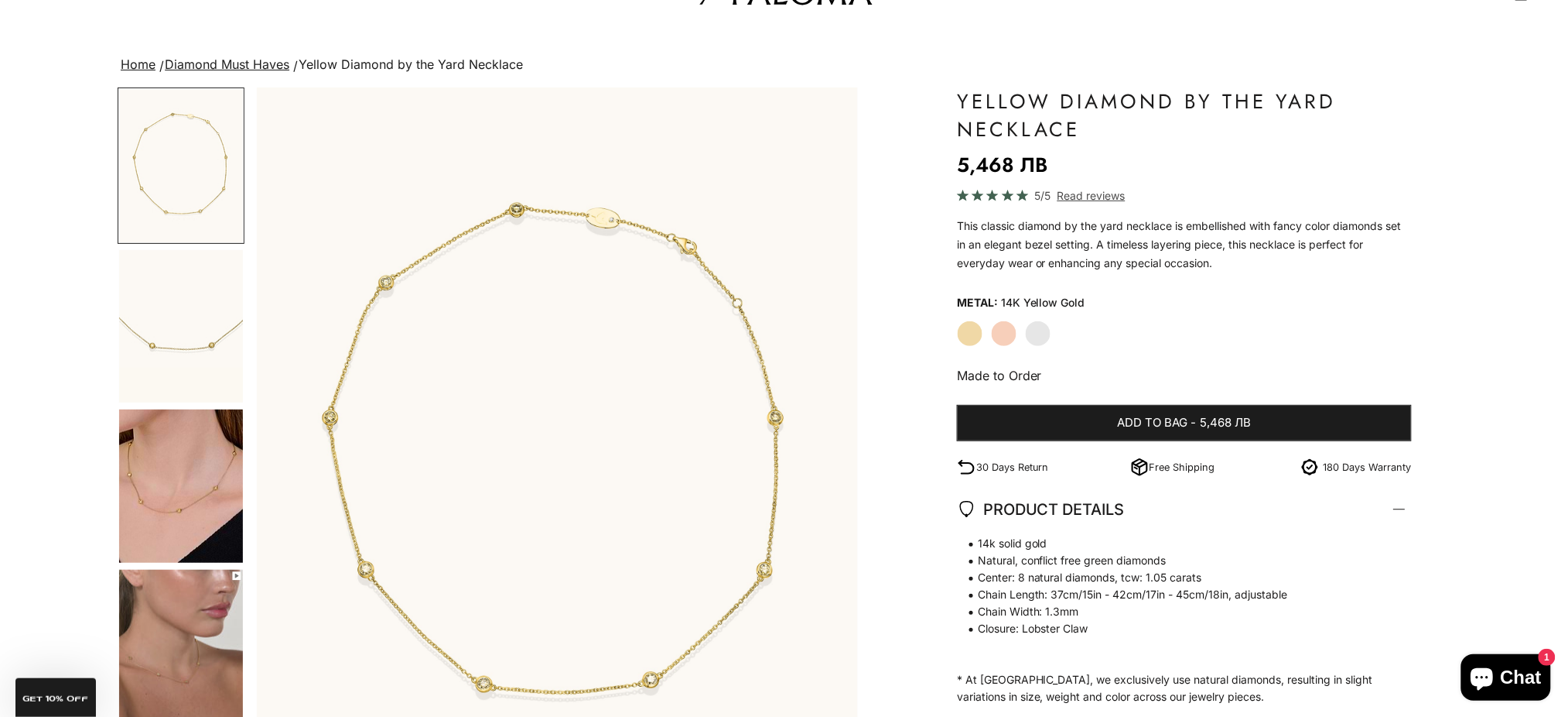
scroll to position [103, 0]
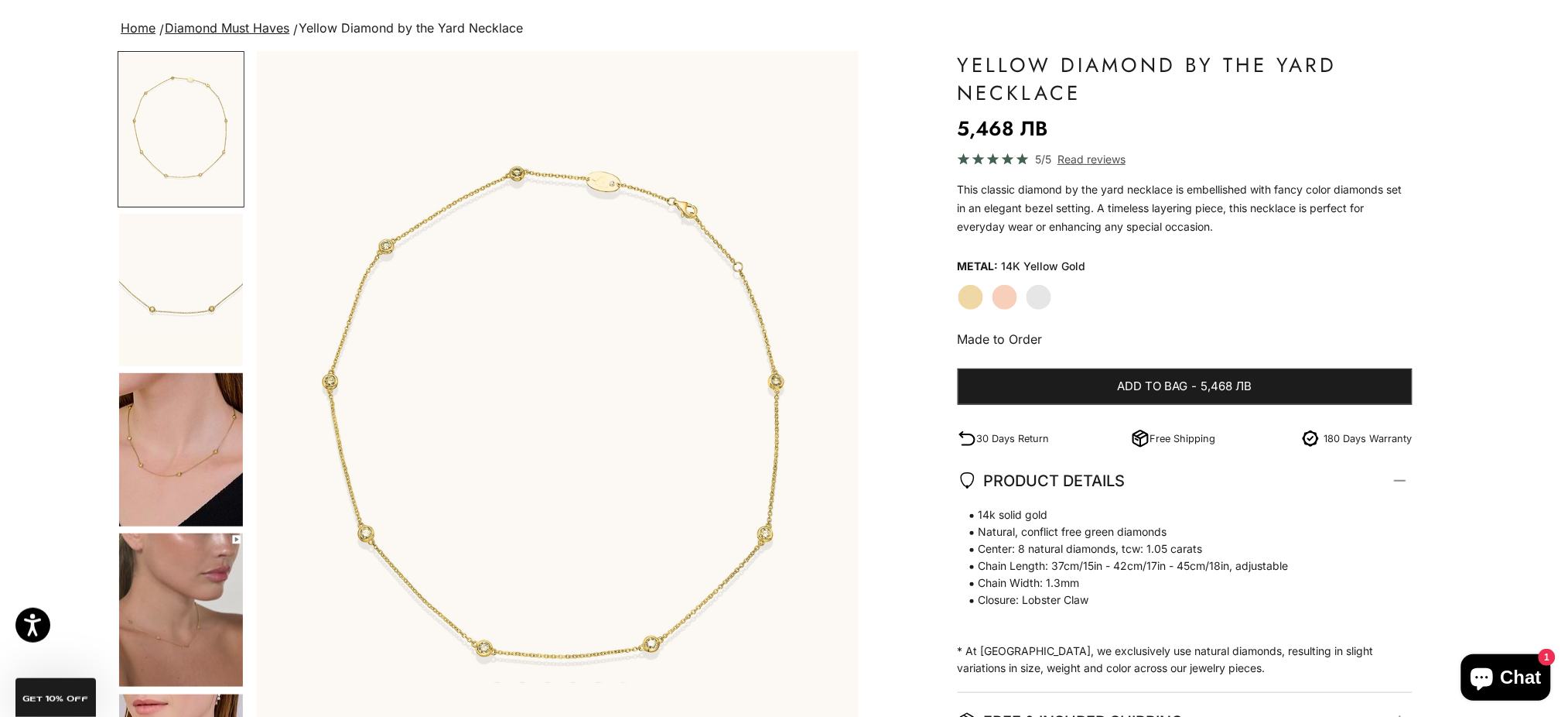
click at [174, 397] on img "Go to item 5" at bounding box center [181, 449] width 124 height 153
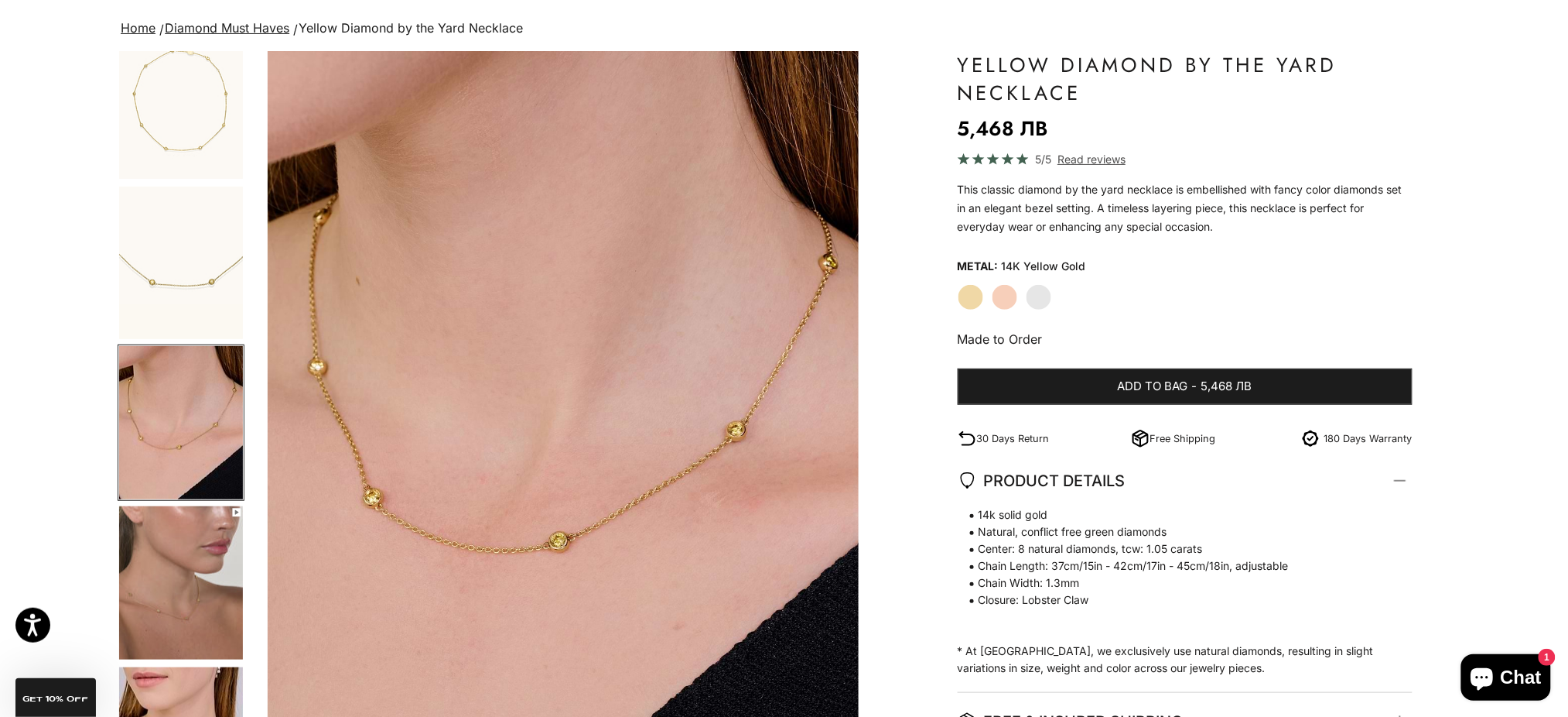
scroll to position [0, 1240]
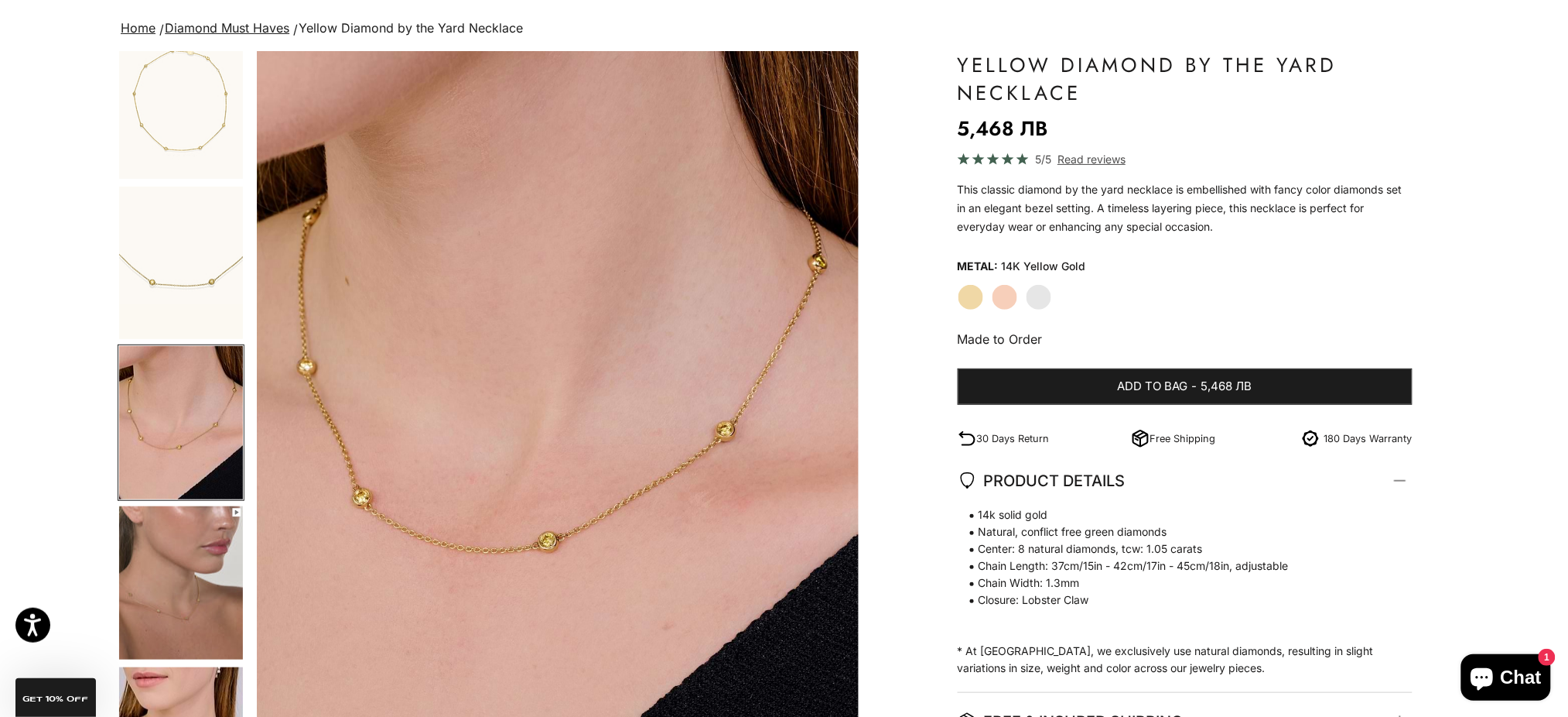
click at [198, 260] on img "Go to item 4" at bounding box center [181, 263] width 124 height 152
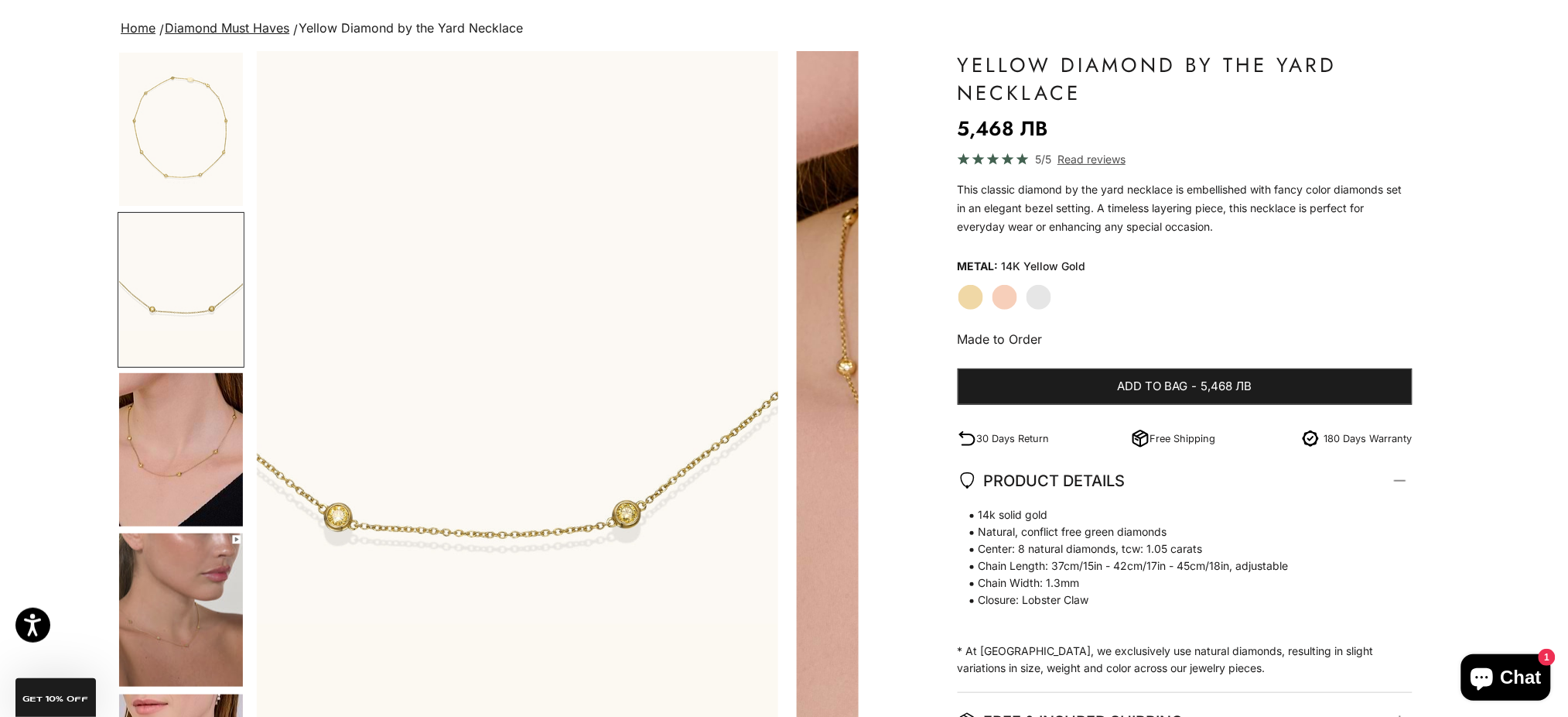
scroll to position [0, 620]
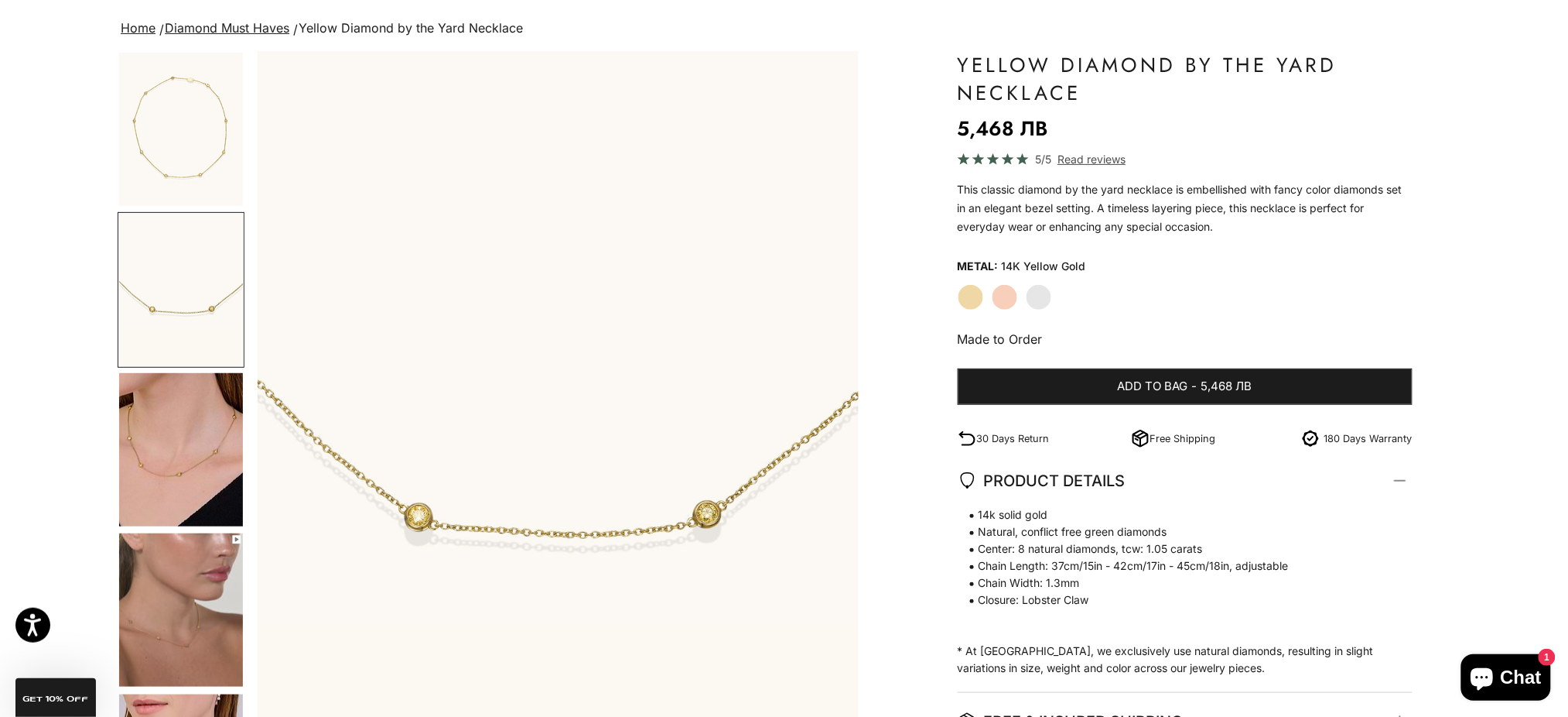
click at [211, 618] on img "Go to item 6" at bounding box center [181, 609] width 124 height 153
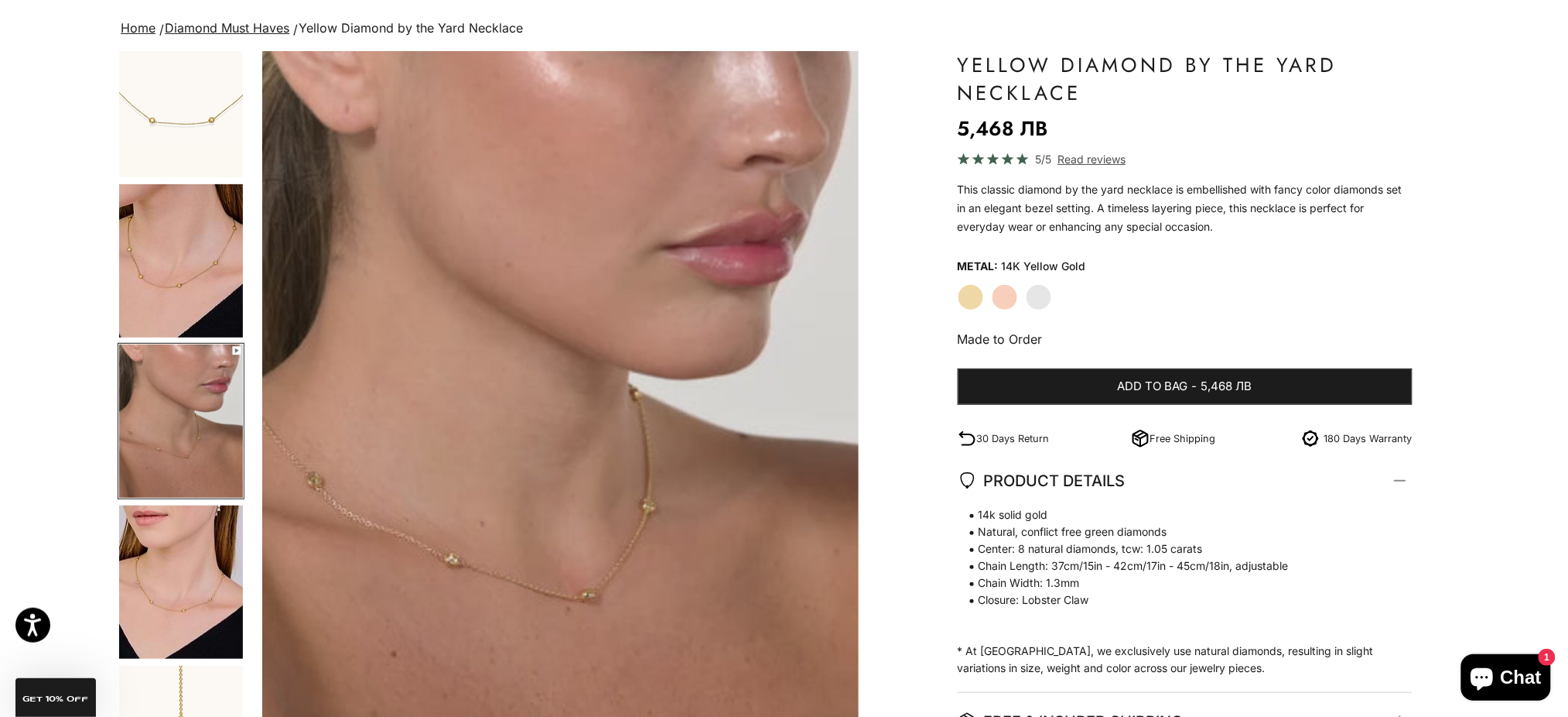
scroll to position [0, 1859]
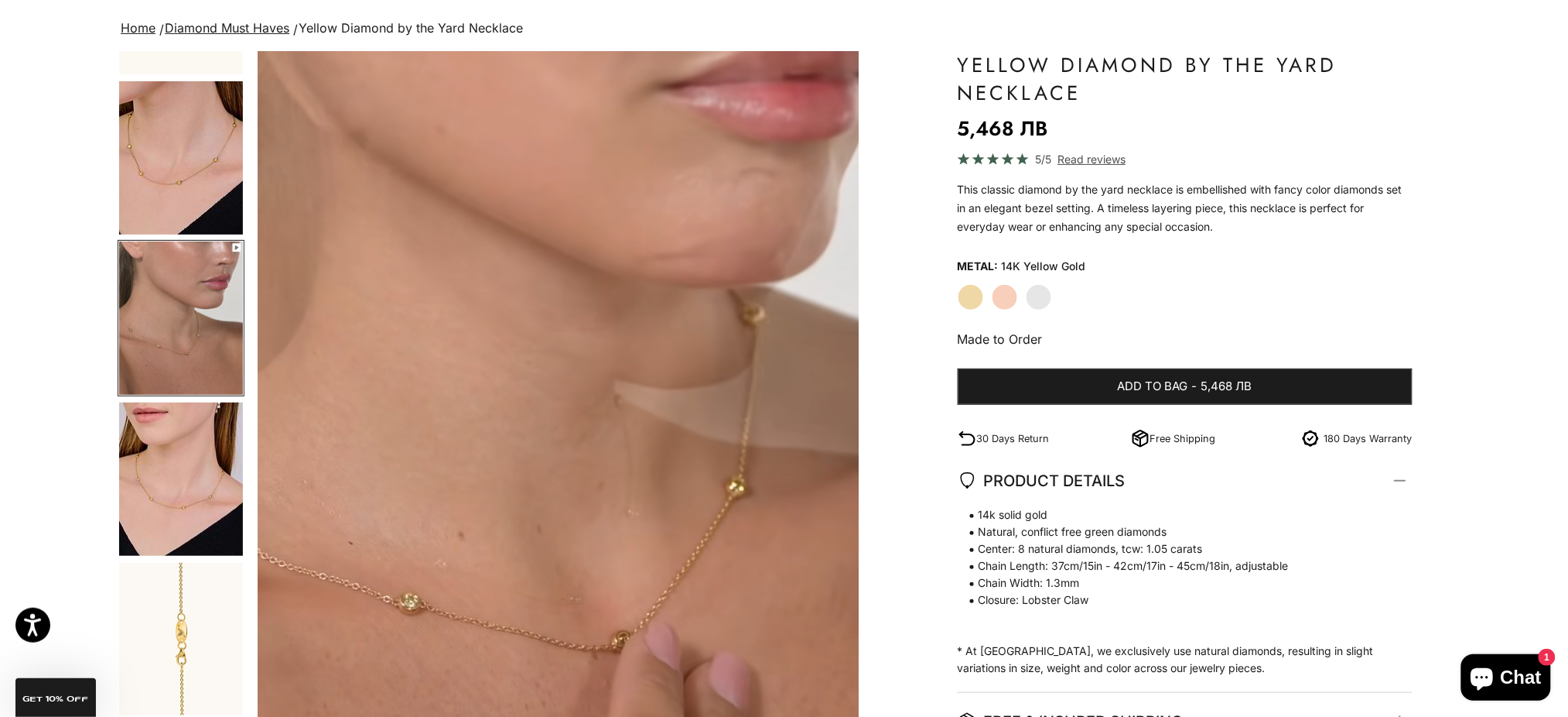
click at [200, 669] on img "Go to item 8" at bounding box center [181, 639] width 124 height 152
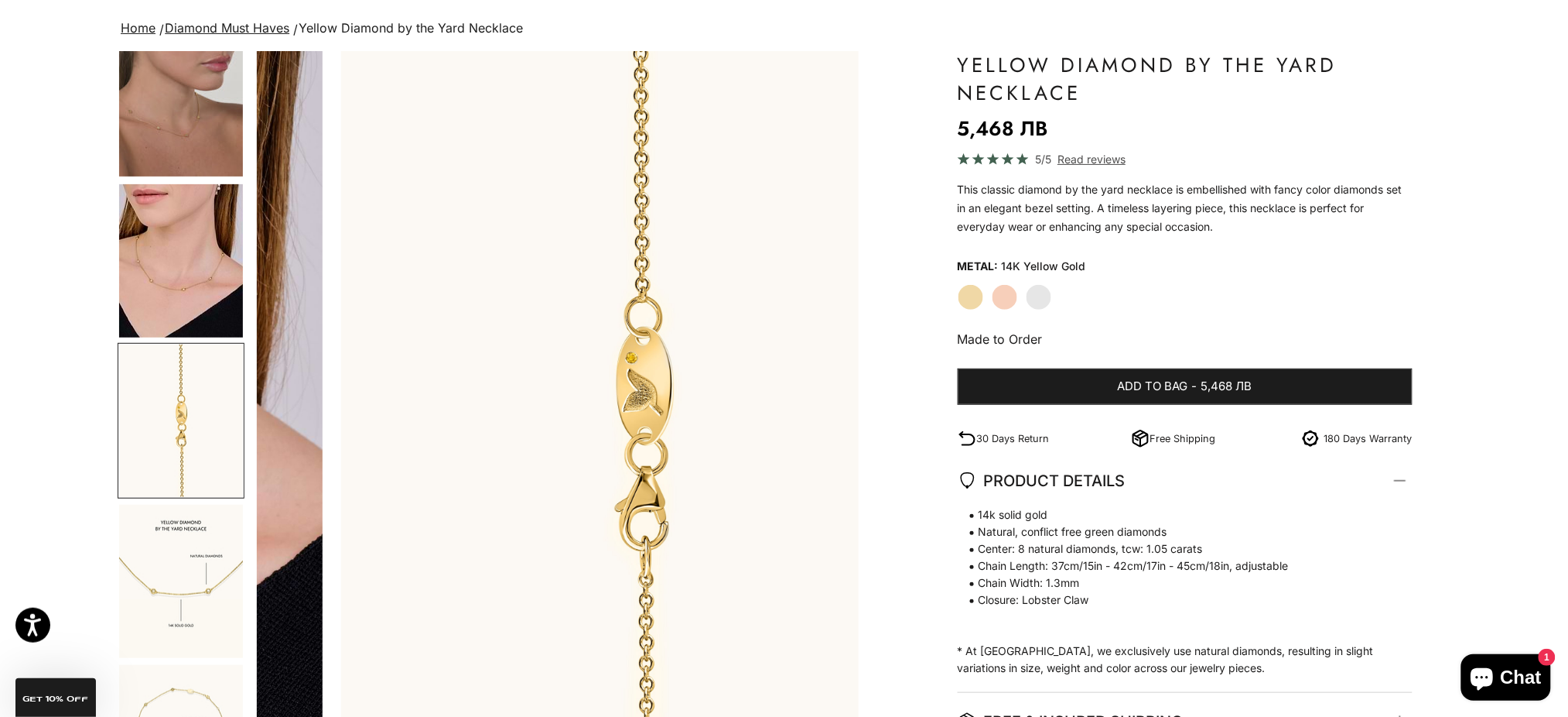
scroll to position [0, 3099]
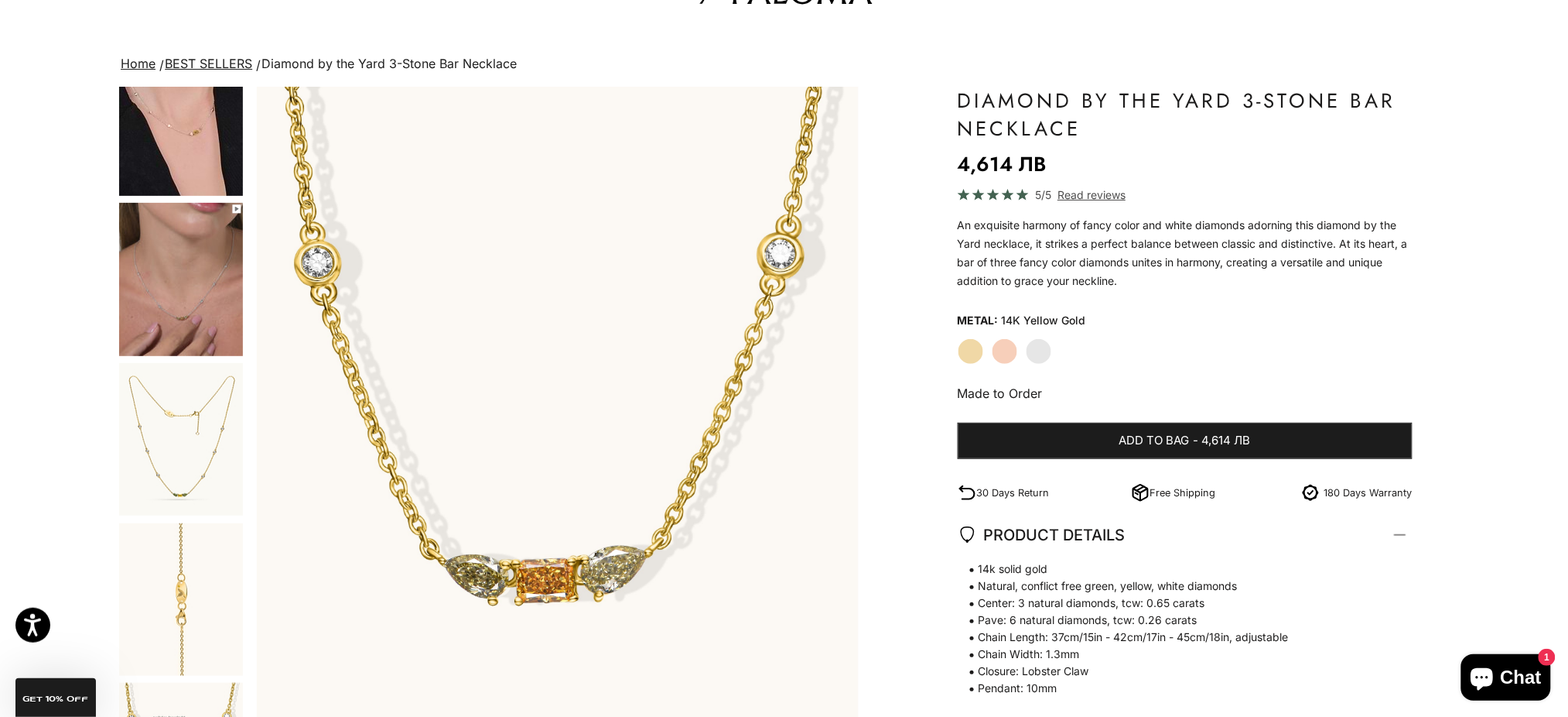
scroll to position [206, 0]
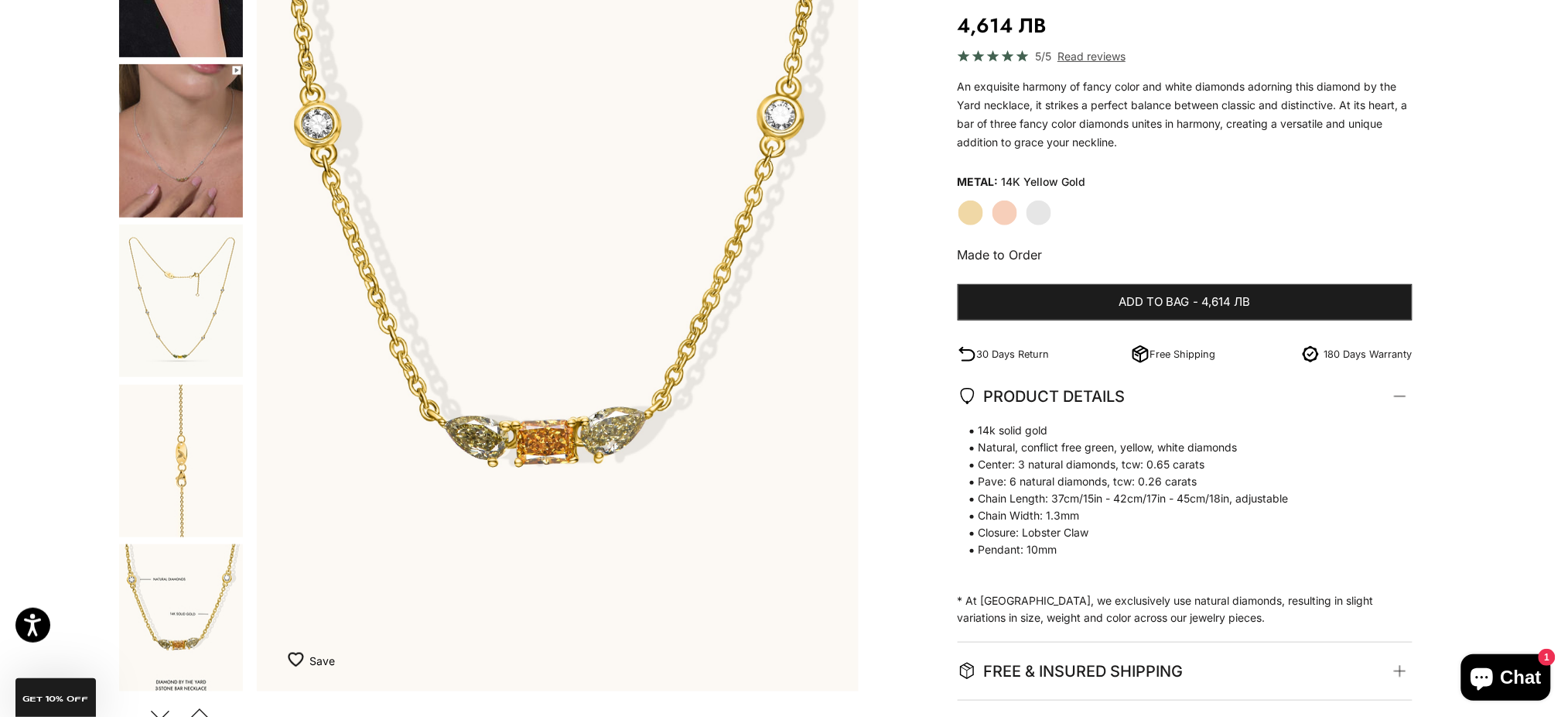
click at [167, 316] on img "Go to item 6" at bounding box center [181, 300] width 124 height 152
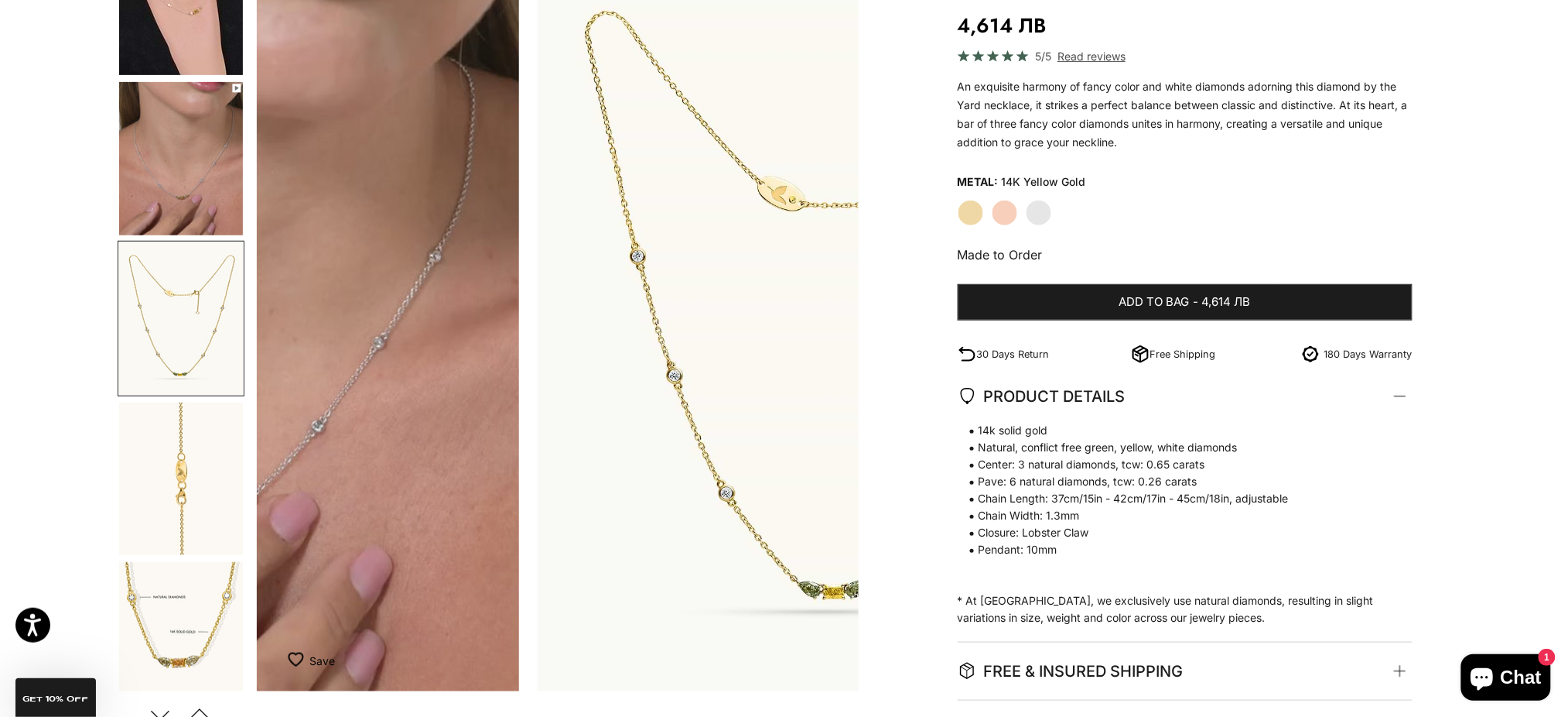
click at [201, 171] on img "Go to item 5" at bounding box center [181, 158] width 124 height 153
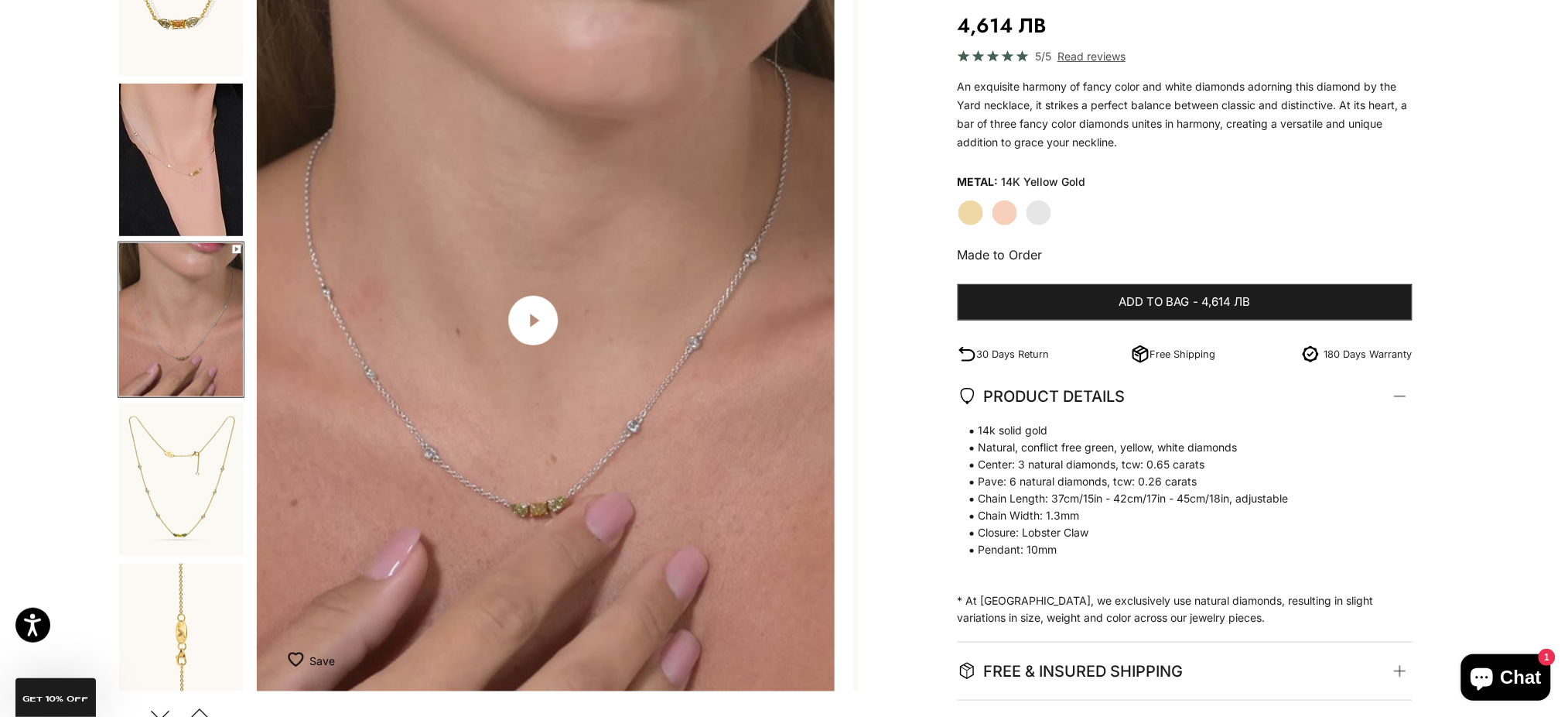
scroll to position [0, 1240]
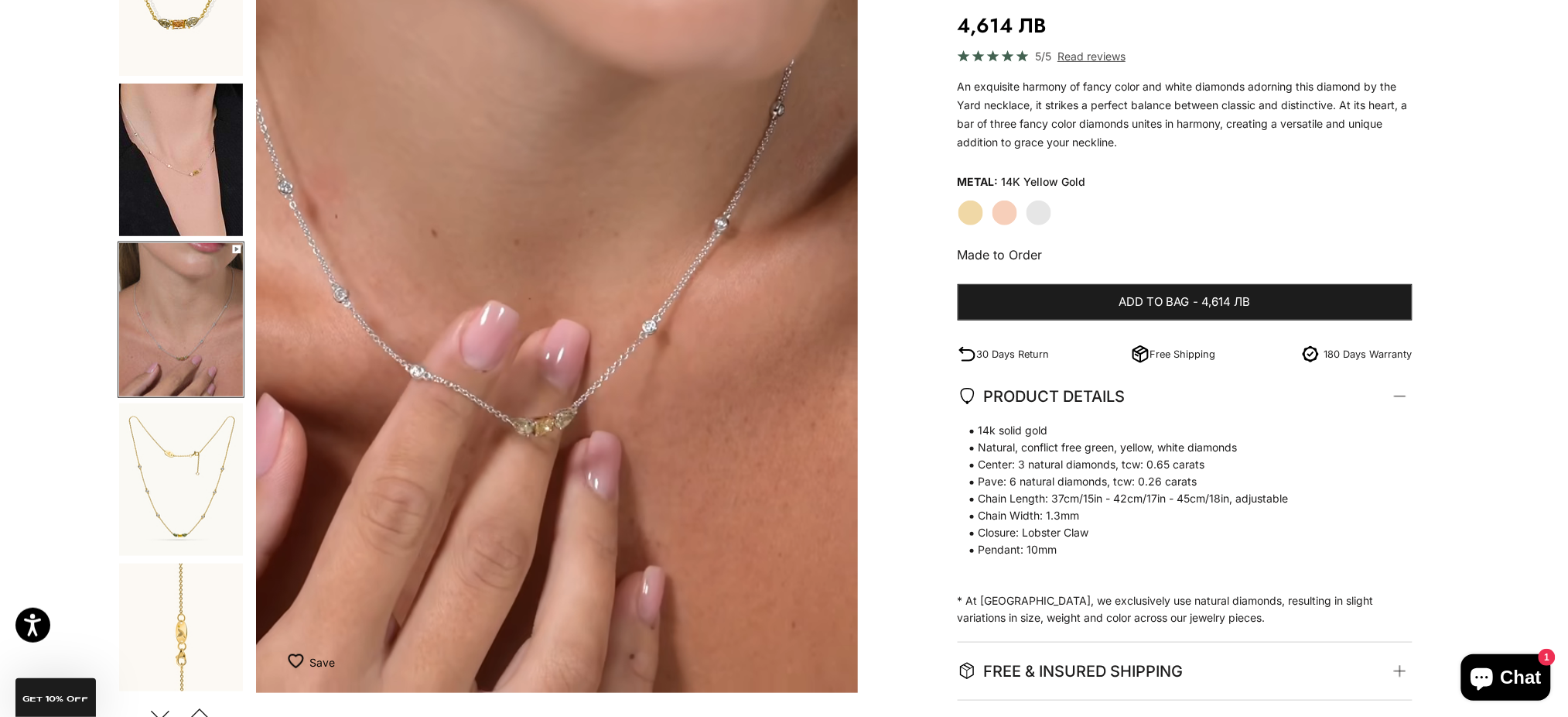
click at [202, 152] on img "Go to item 4" at bounding box center [181, 160] width 124 height 152
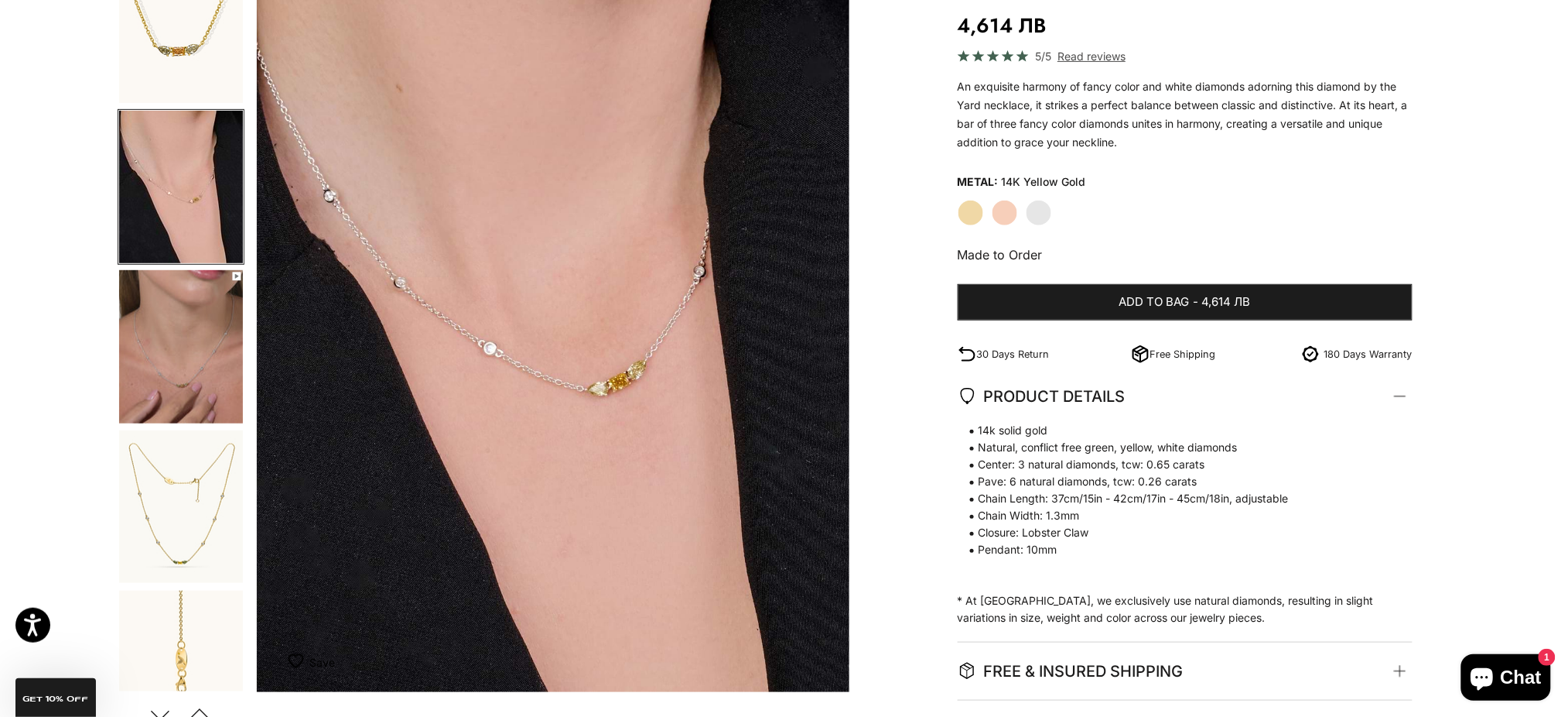
scroll to position [0, 620]
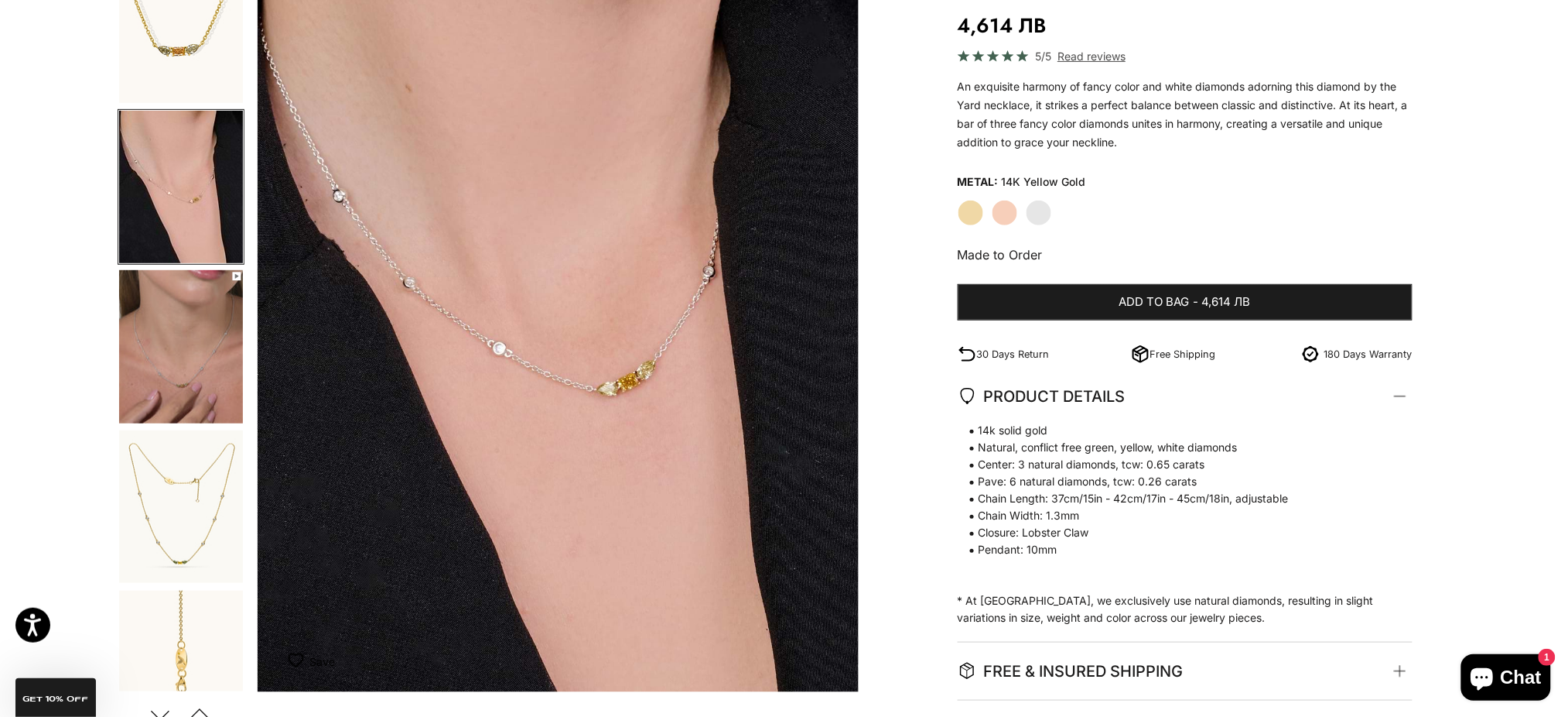
click at [218, 345] on img "Go to item 5" at bounding box center [181, 346] width 124 height 153
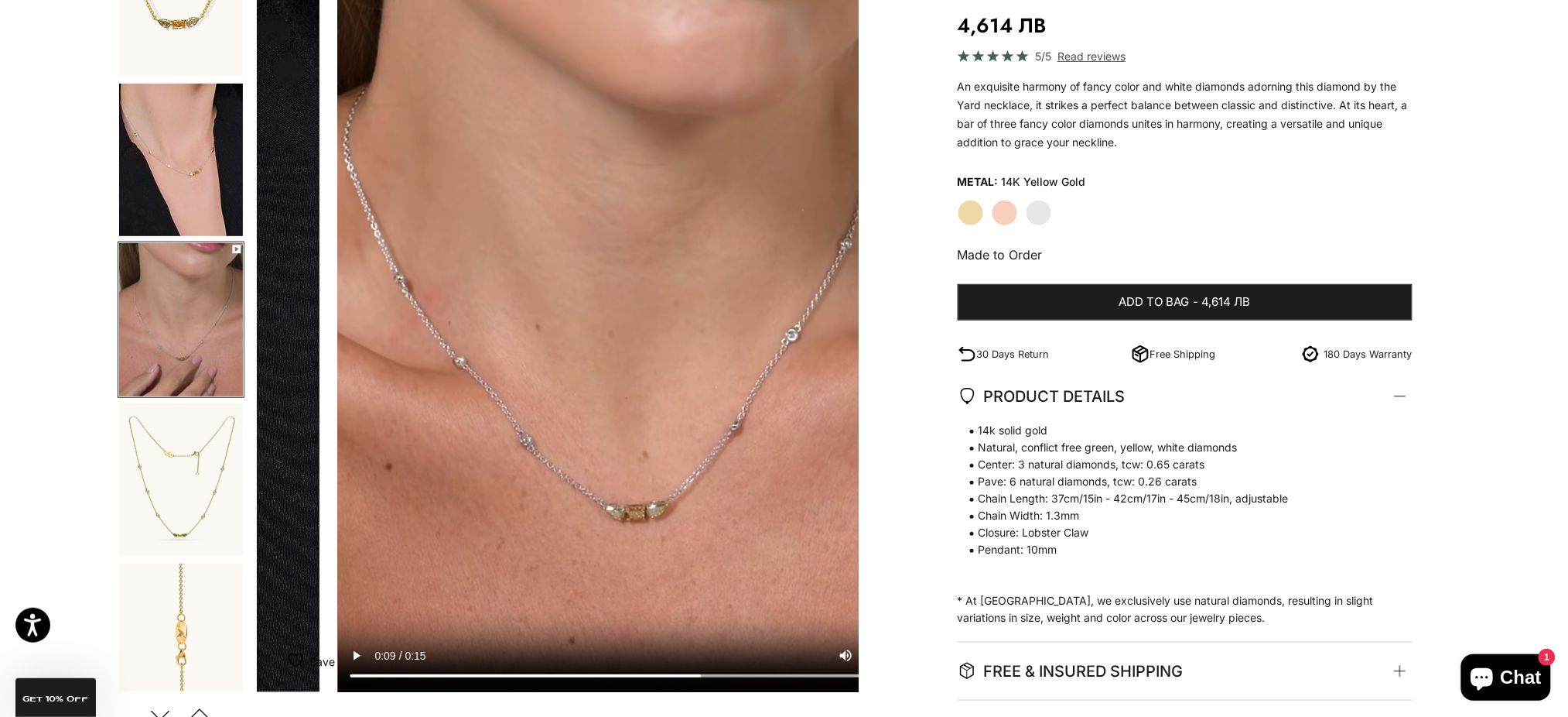
scroll to position [0, 1240]
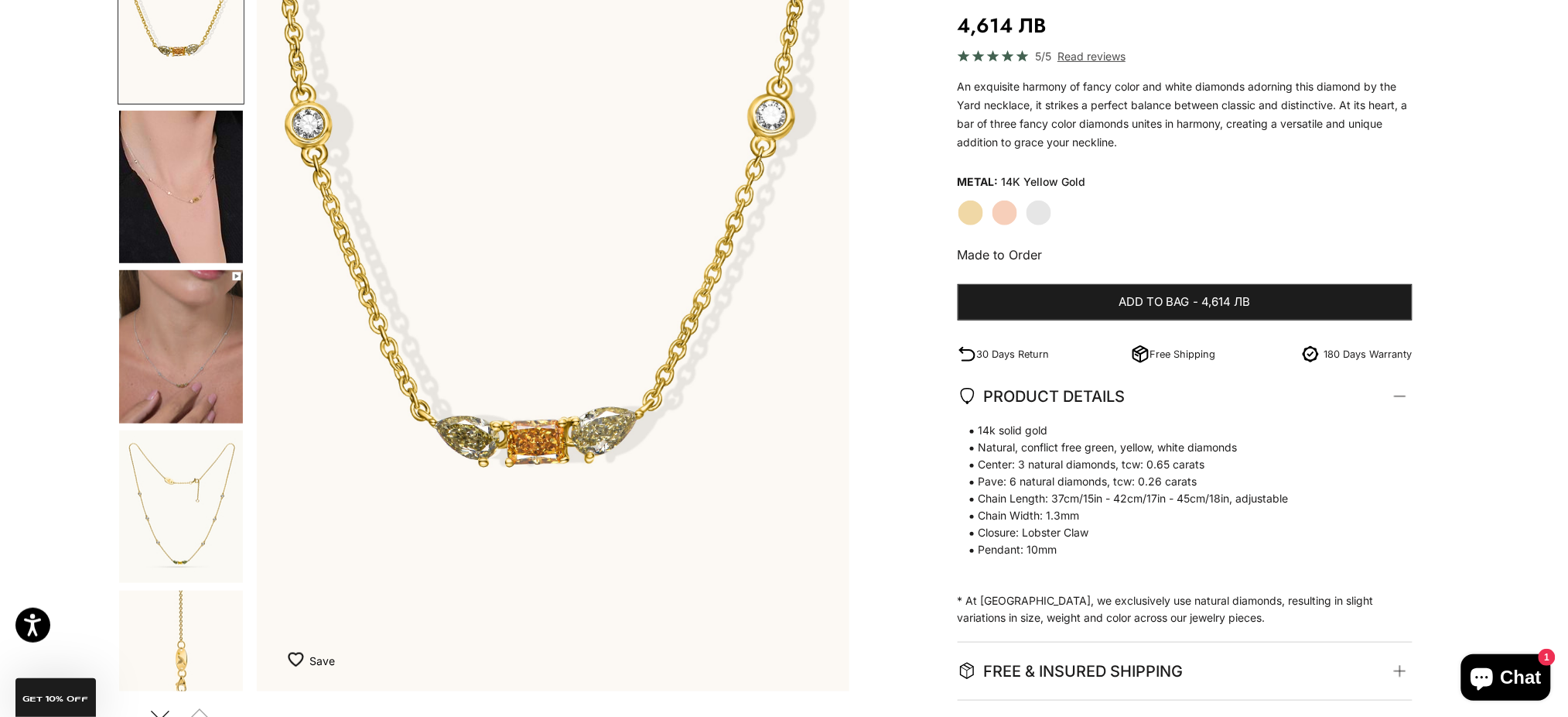
scroll to position [0, 0]
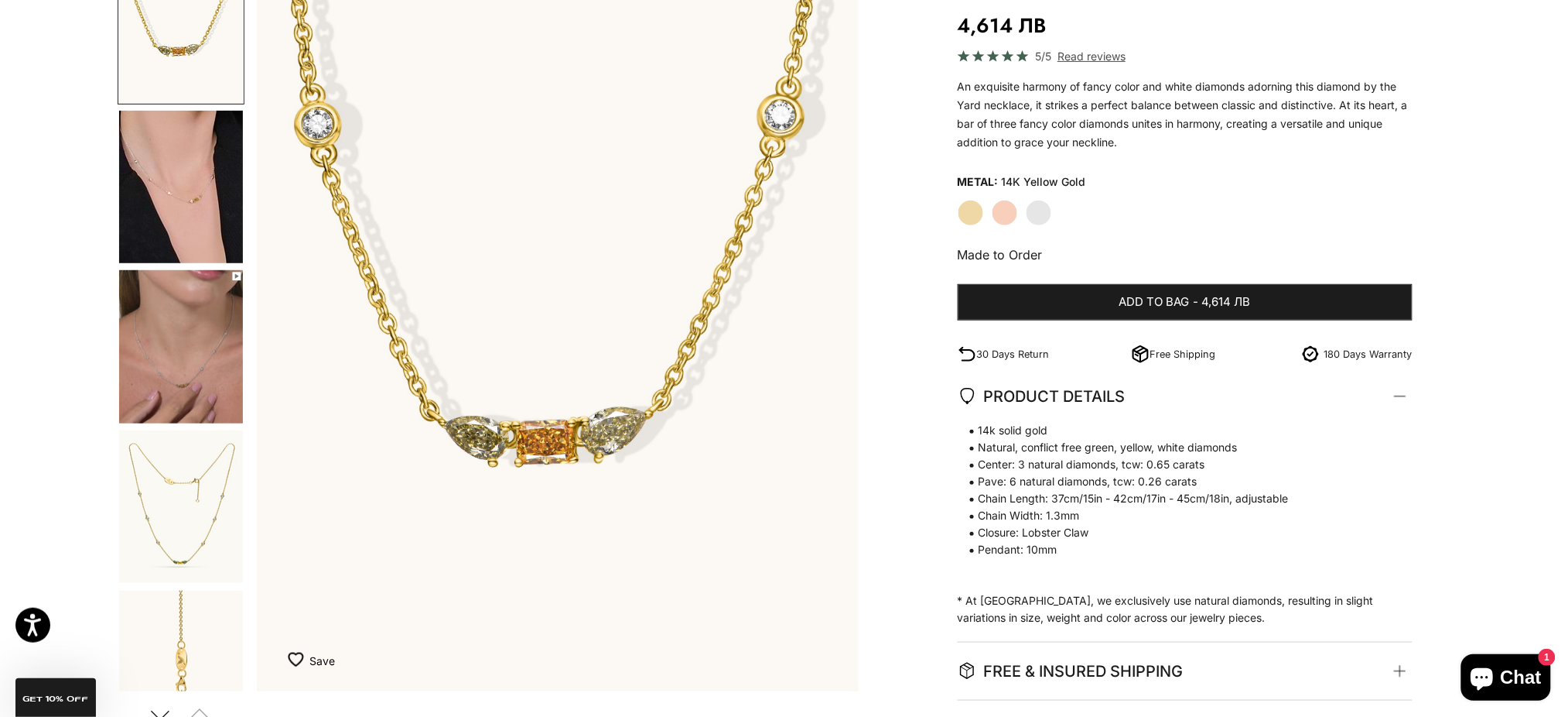
click at [199, 148] on img "Go to item 4" at bounding box center [181, 187] width 124 height 152
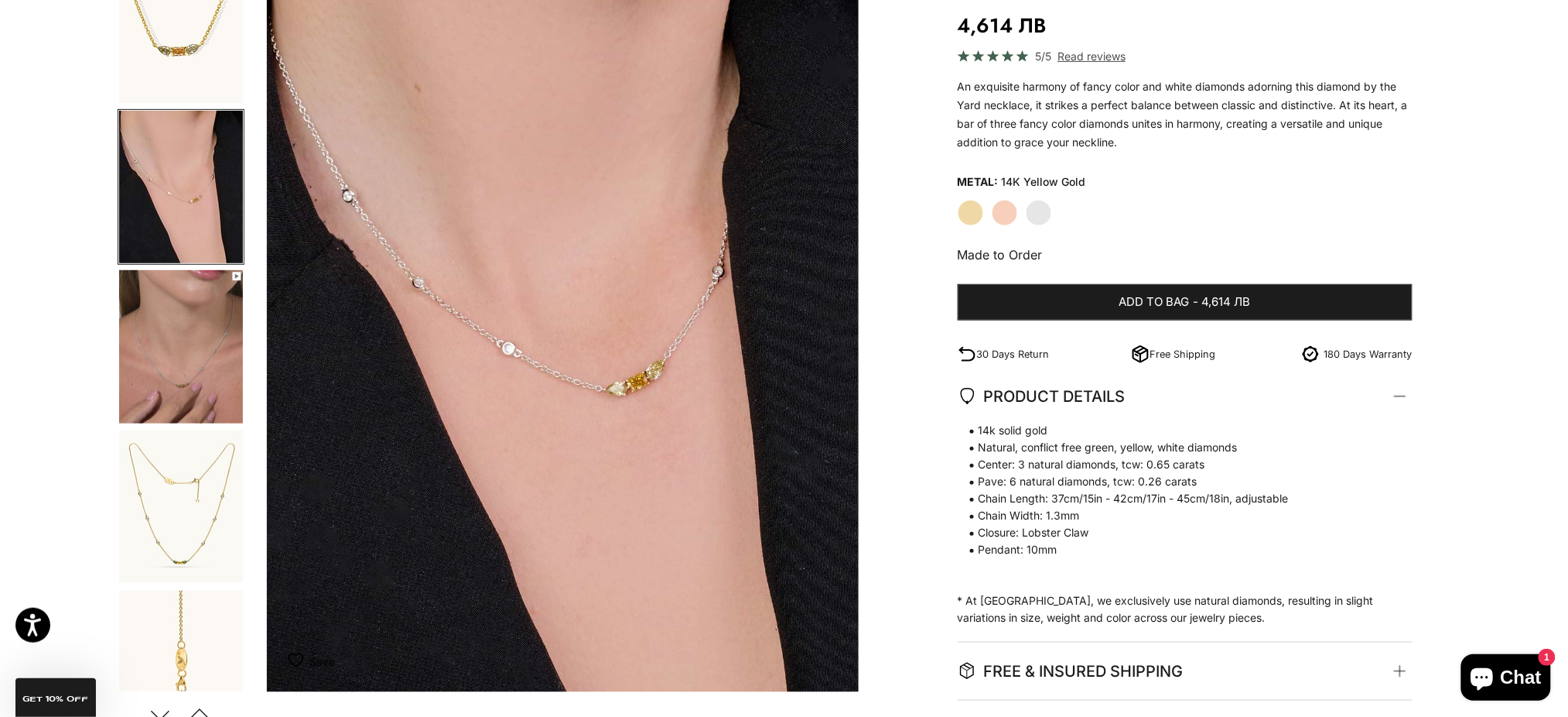
scroll to position [0, 620]
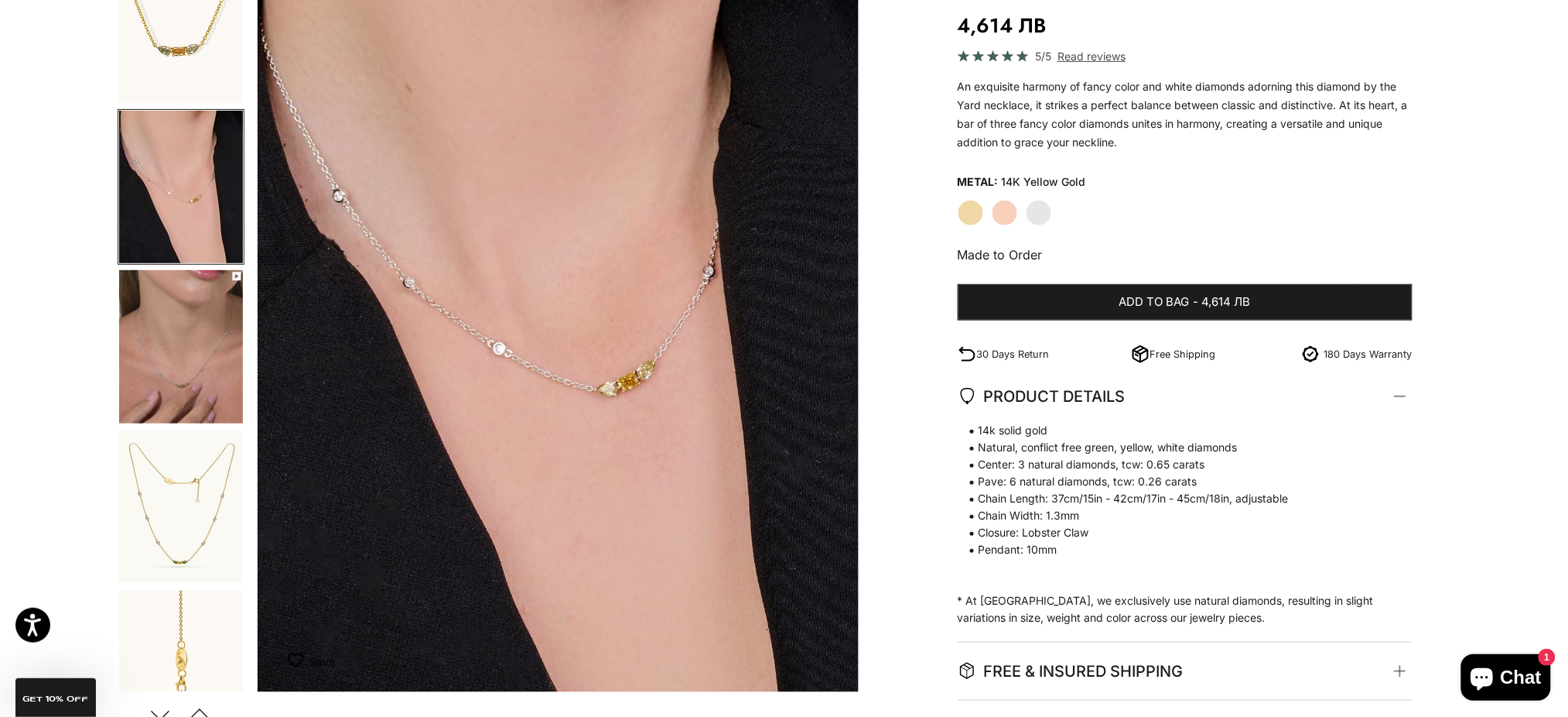
click at [207, 267] on product-gallery-navigation at bounding box center [181, 320] width 127 height 743
click at [214, 325] on img "Go to item 5" at bounding box center [181, 346] width 124 height 153
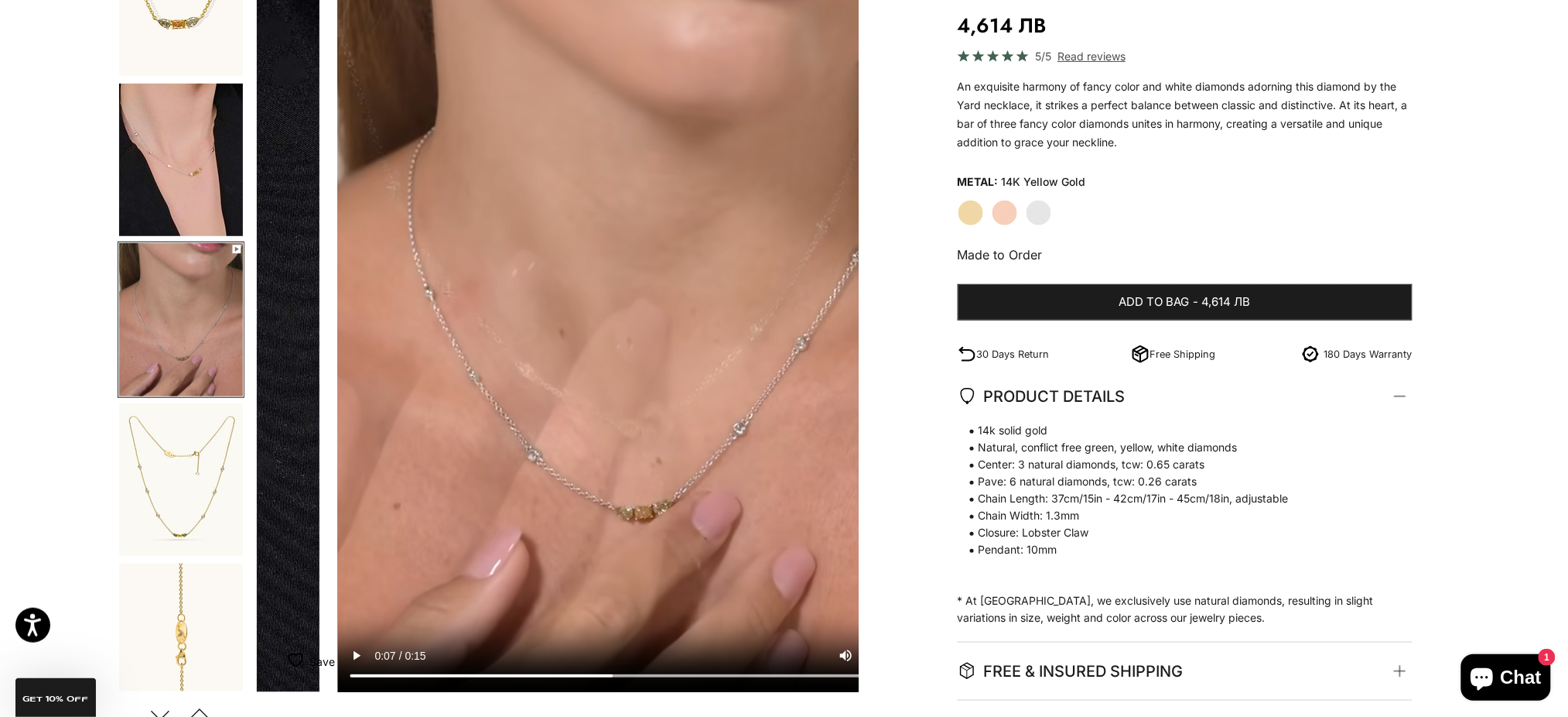
scroll to position [0, 1240]
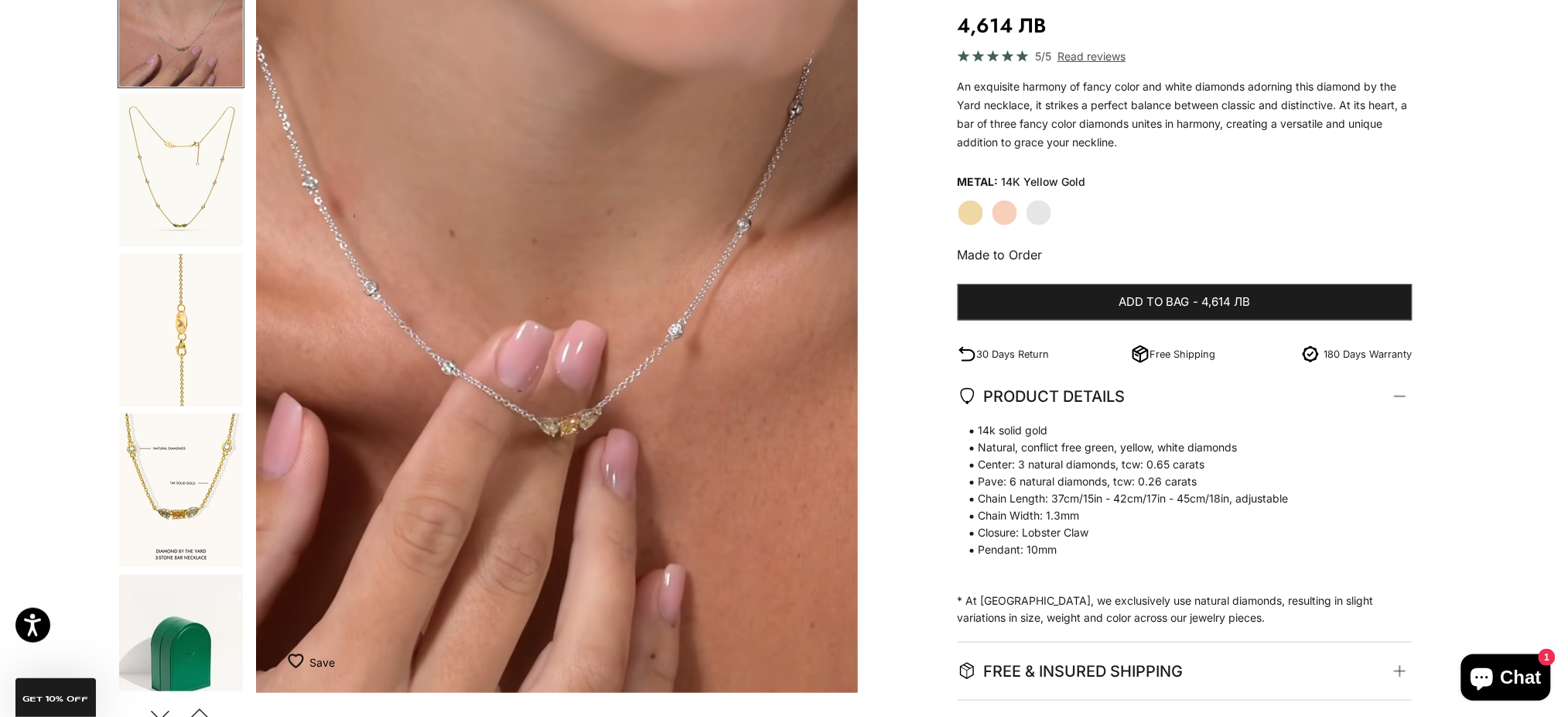
click at [187, 505] on img "Go to item 10" at bounding box center [181, 489] width 124 height 153
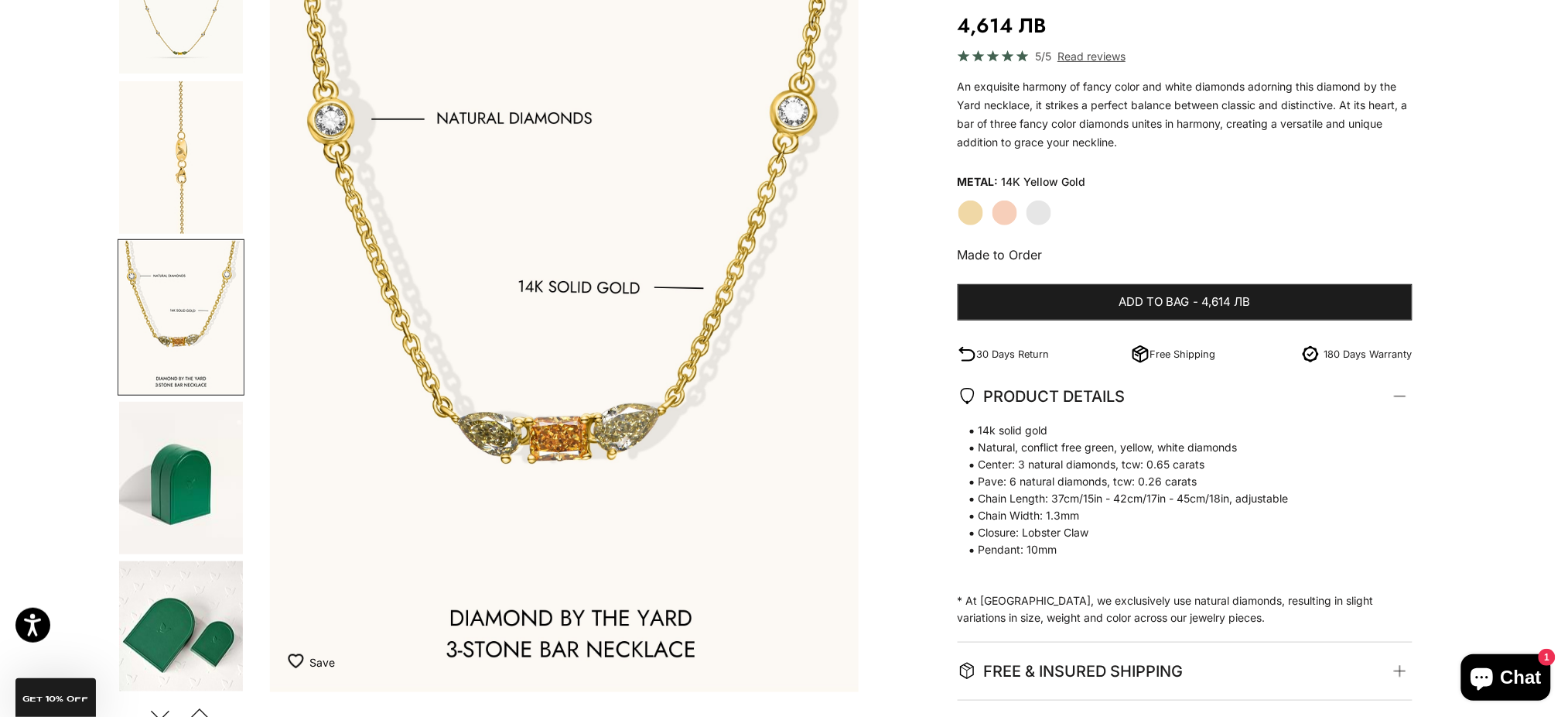
scroll to position [0, 3099]
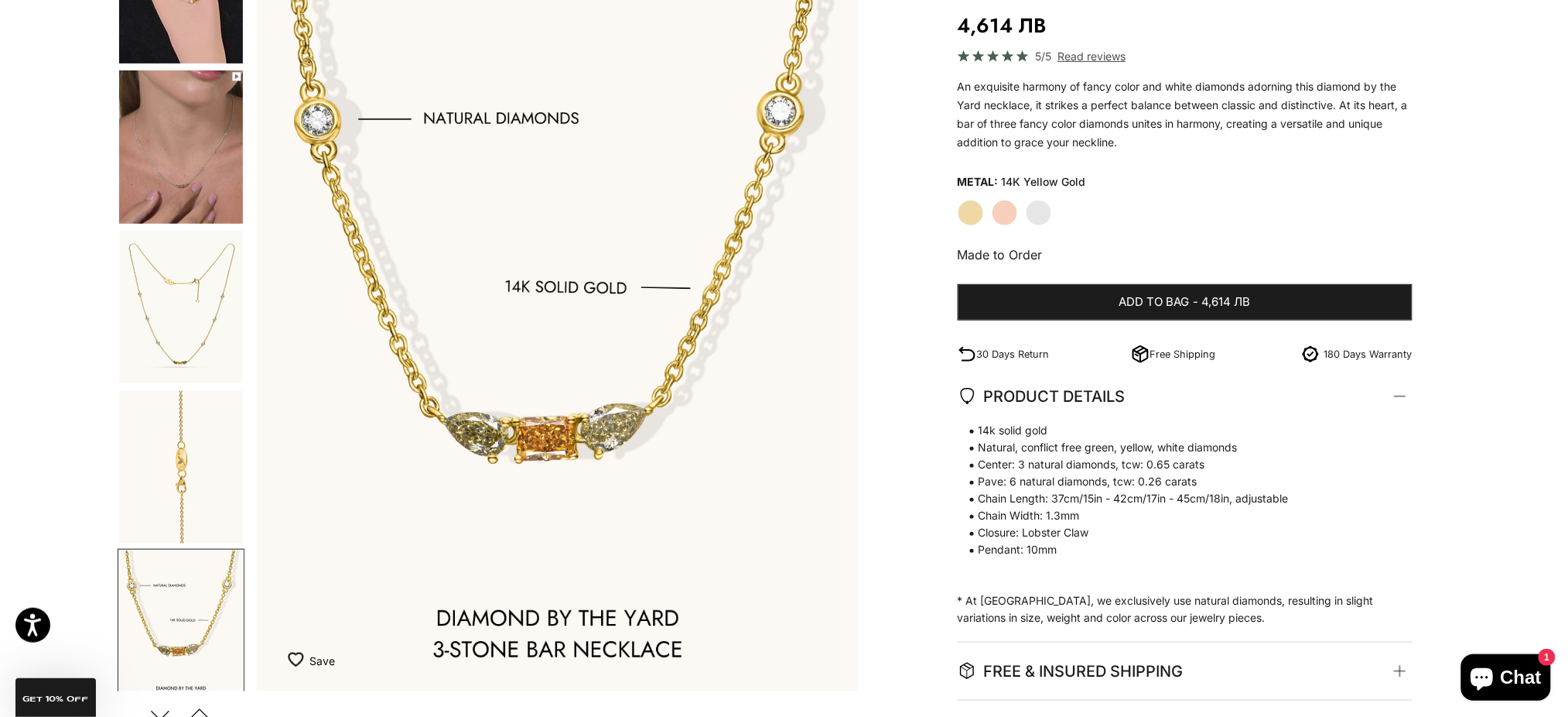
click at [189, 445] on img "Go to item 8" at bounding box center [181, 467] width 124 height 152
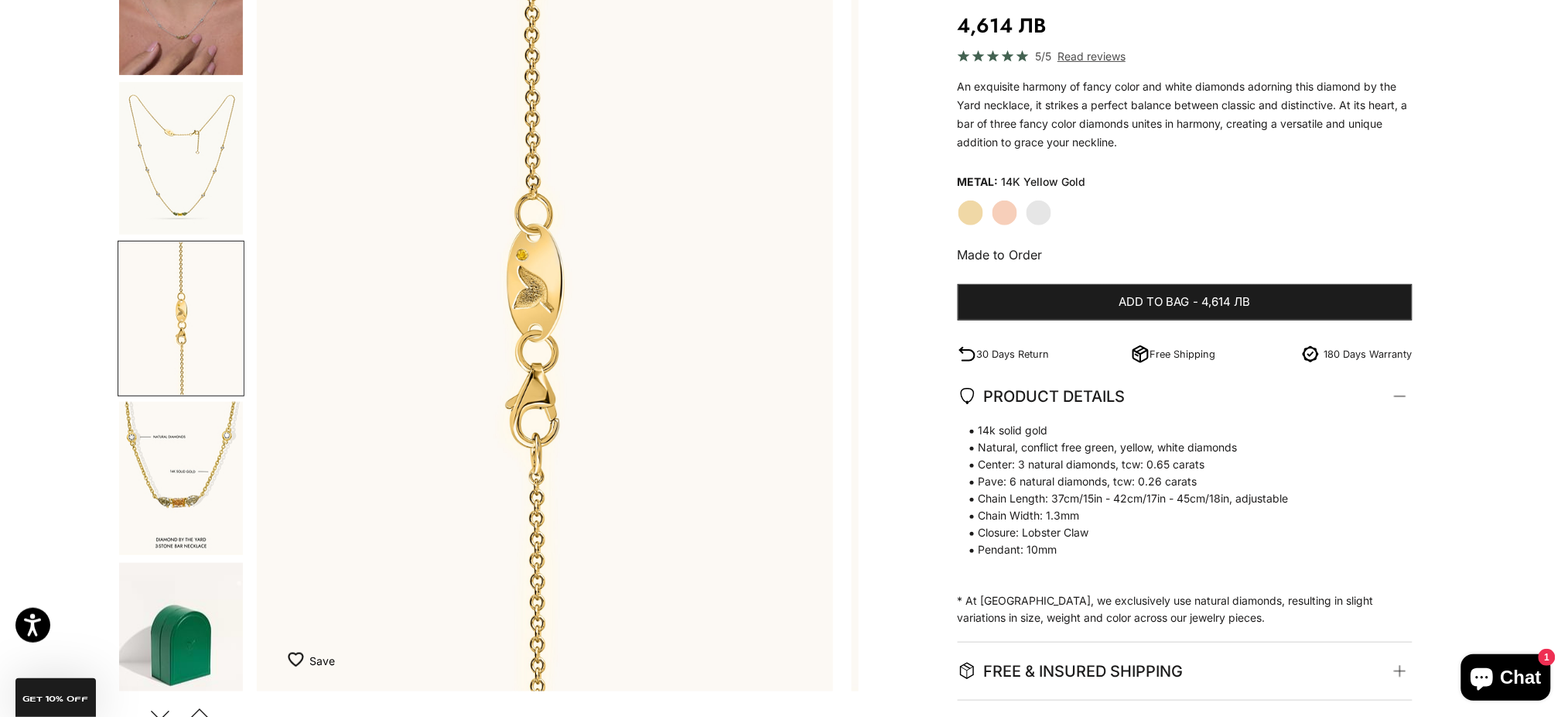
scroll to position [0, 2480]
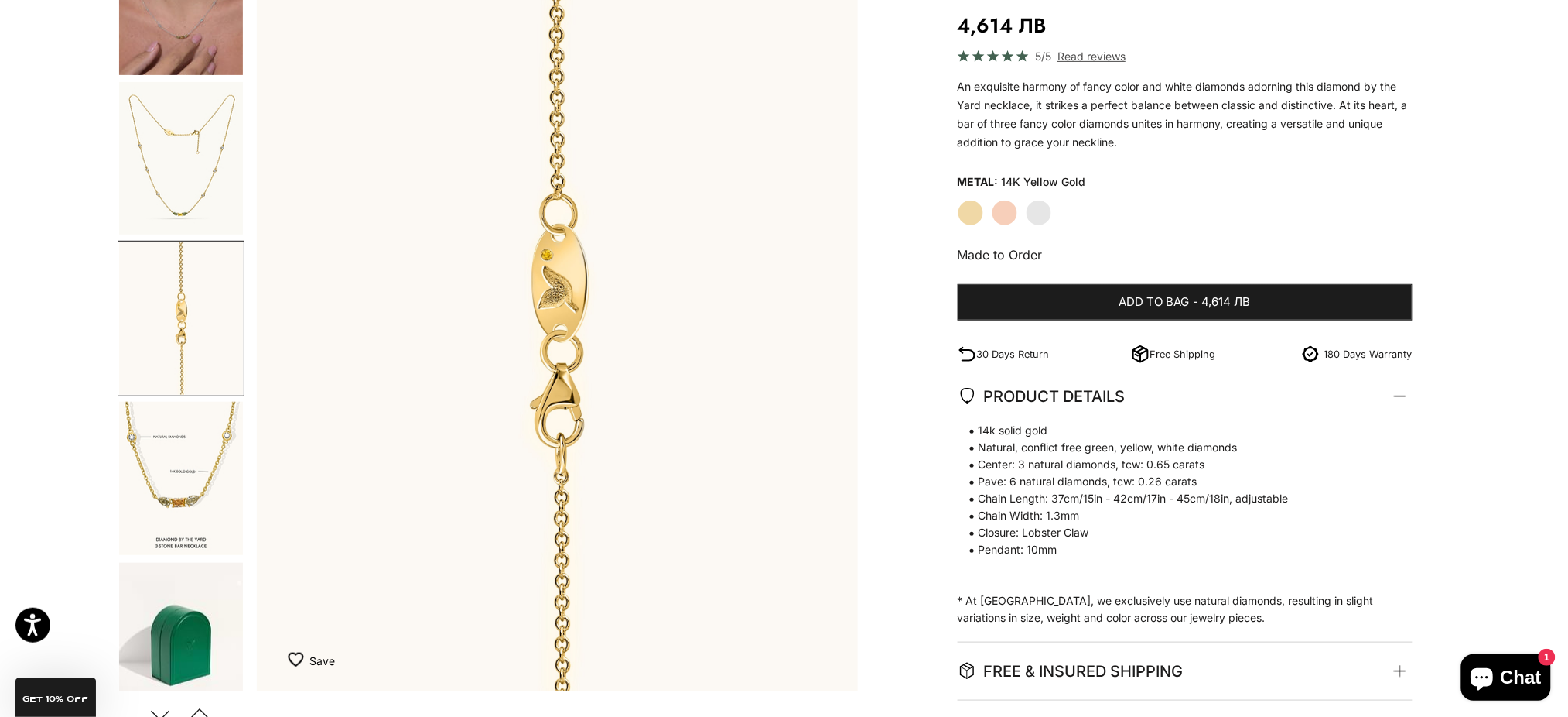
click at [199, 281] on img "Go to item 8" at bounding box center [181, 319] width 124 height 152
click at [208, 177] on img "Go to item 6" at bounding box center [181, 158] width 124 height 152
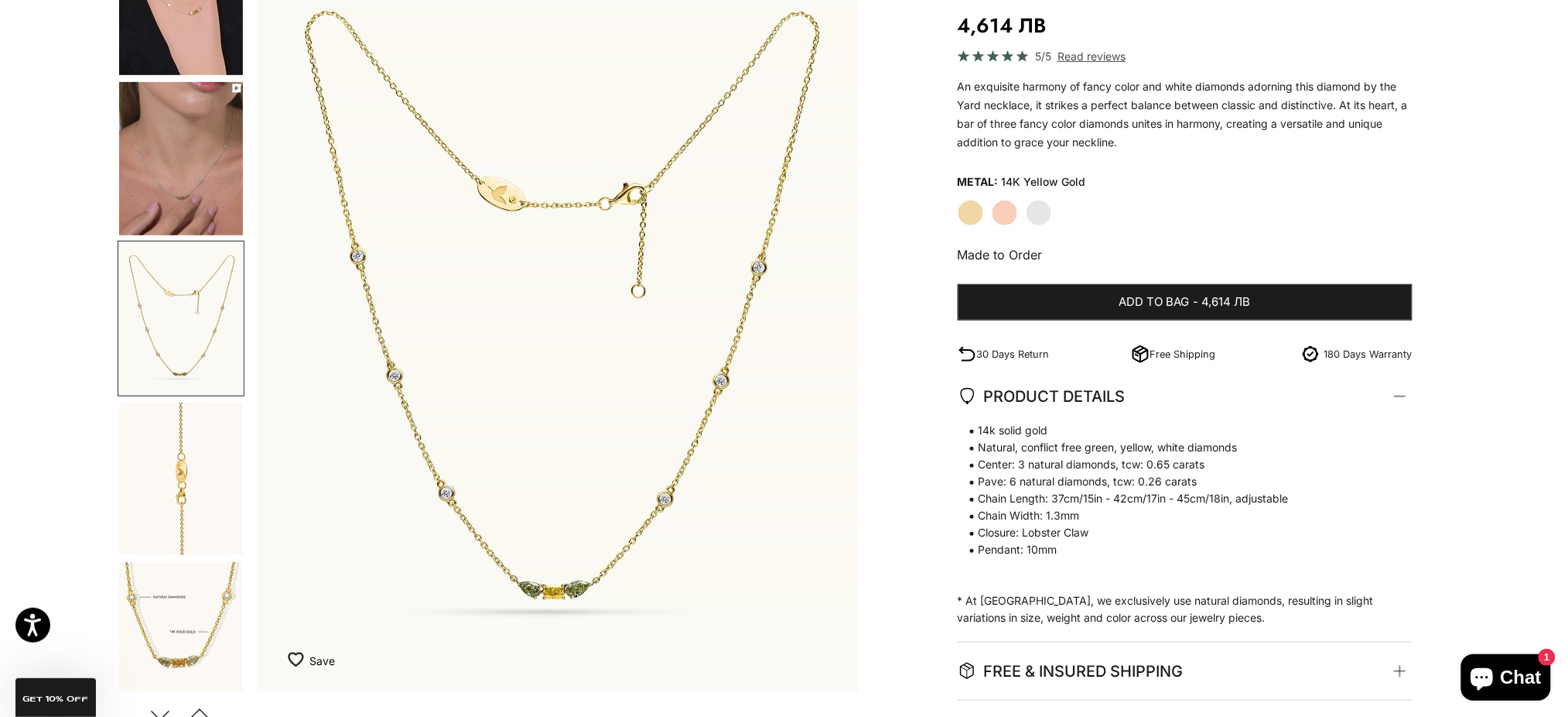
click at [207, 194] on img "Go to item 5" at bounding box center [181, 158] width 124 height 153
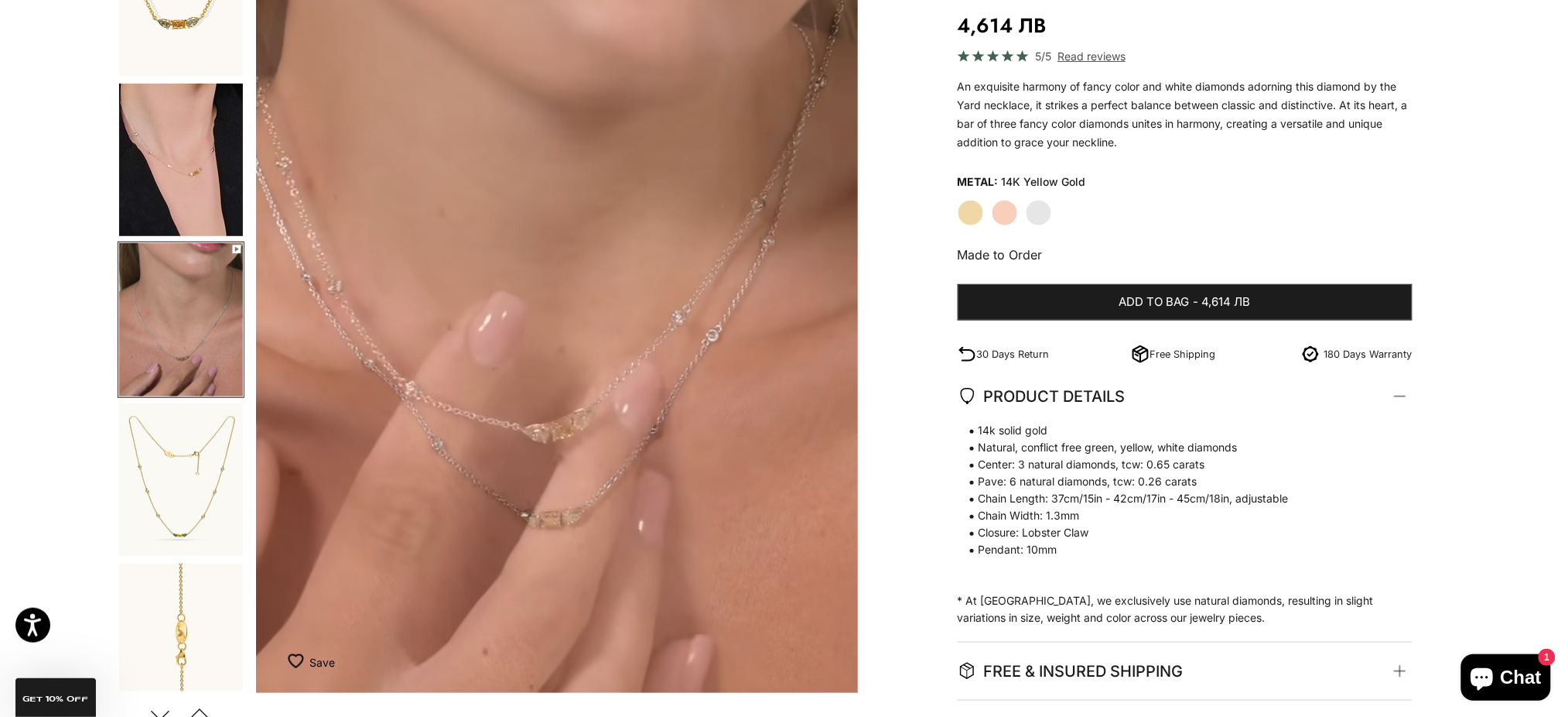
click at [804, 653] on div "Save Add to wishlist" at bounding box center [557, 669] width 601 height 46
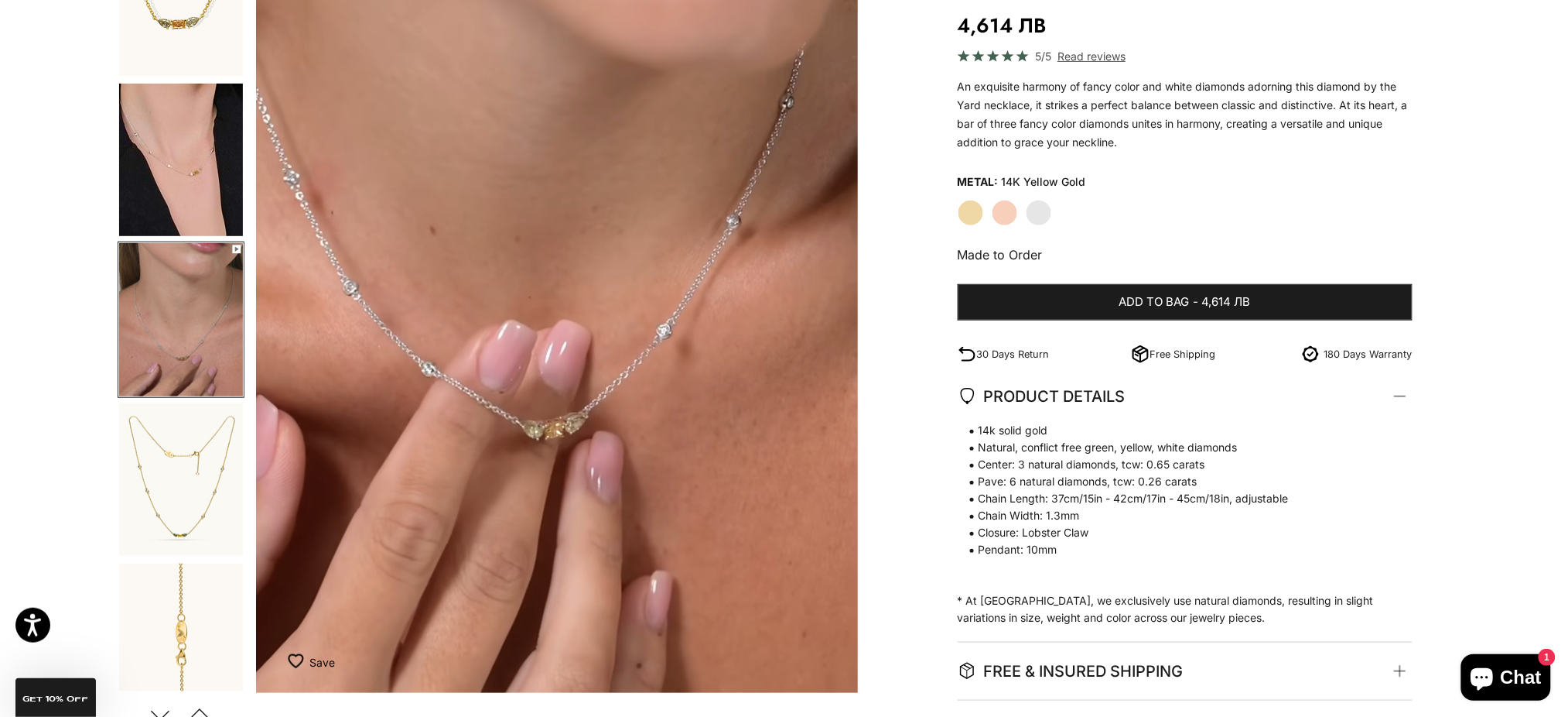
click at [803, 653] on div "Save Add to wishlist" at bounding box center [557, 669] width 601 height 46
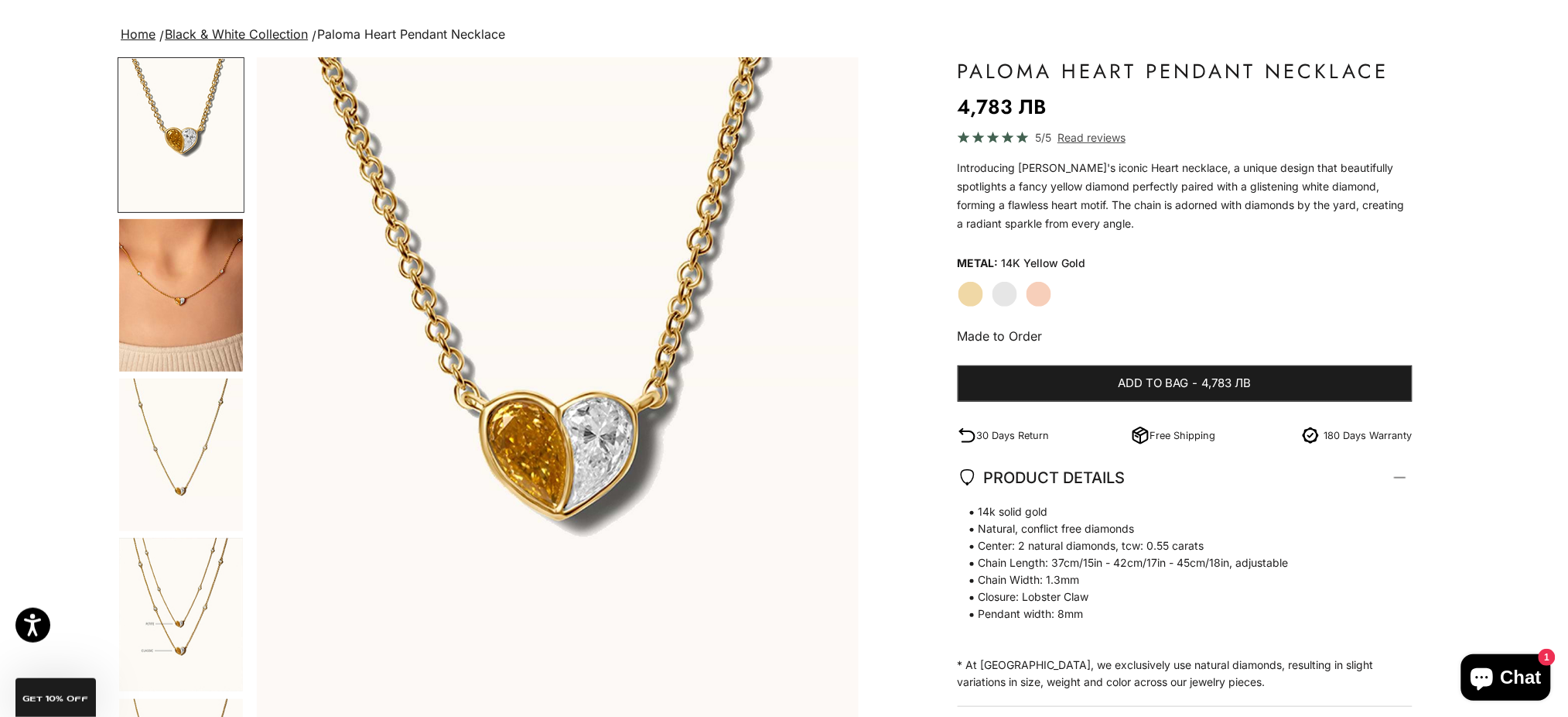
scroll to position [206, 0]
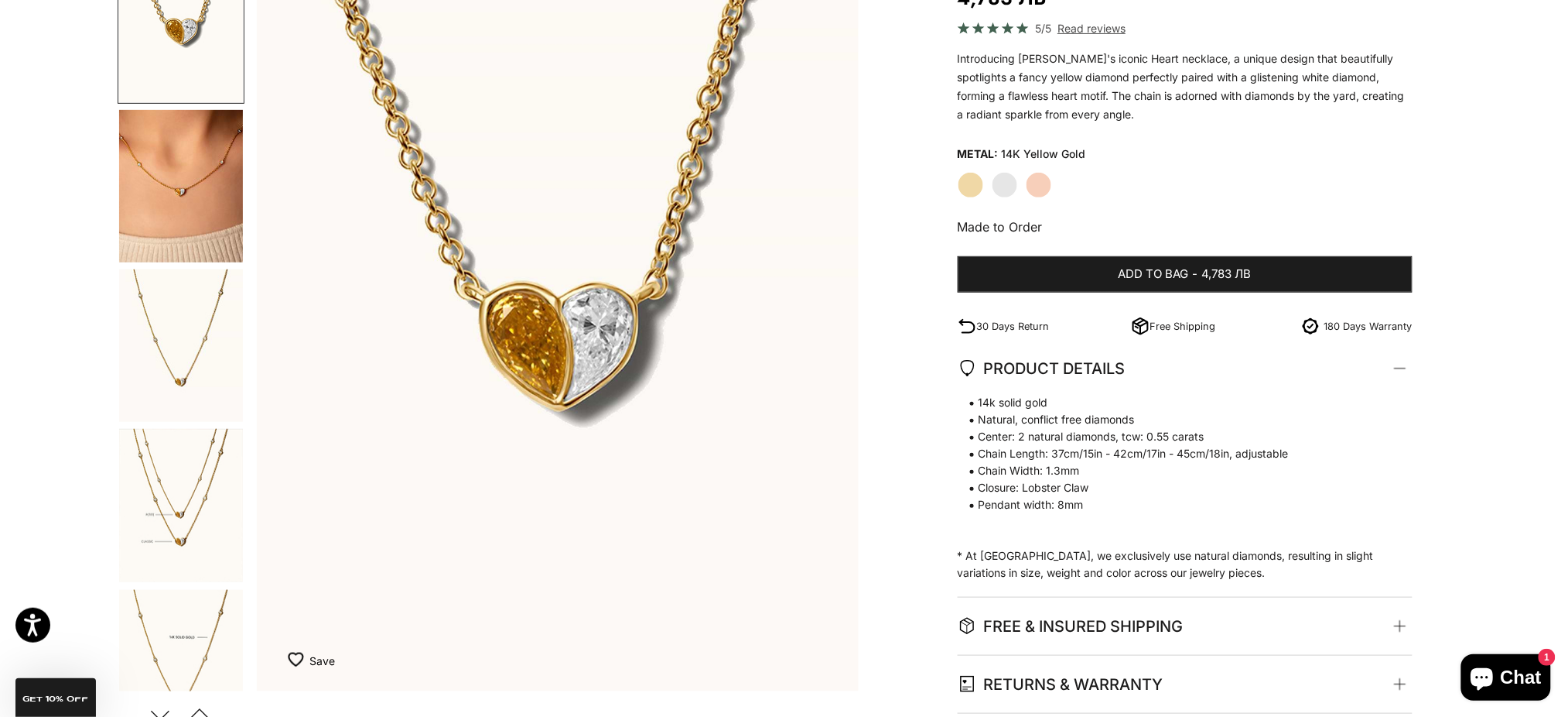
click at [191, 347] on img "Go to item 5" at bounding box center [181, 346] width 124 height 152
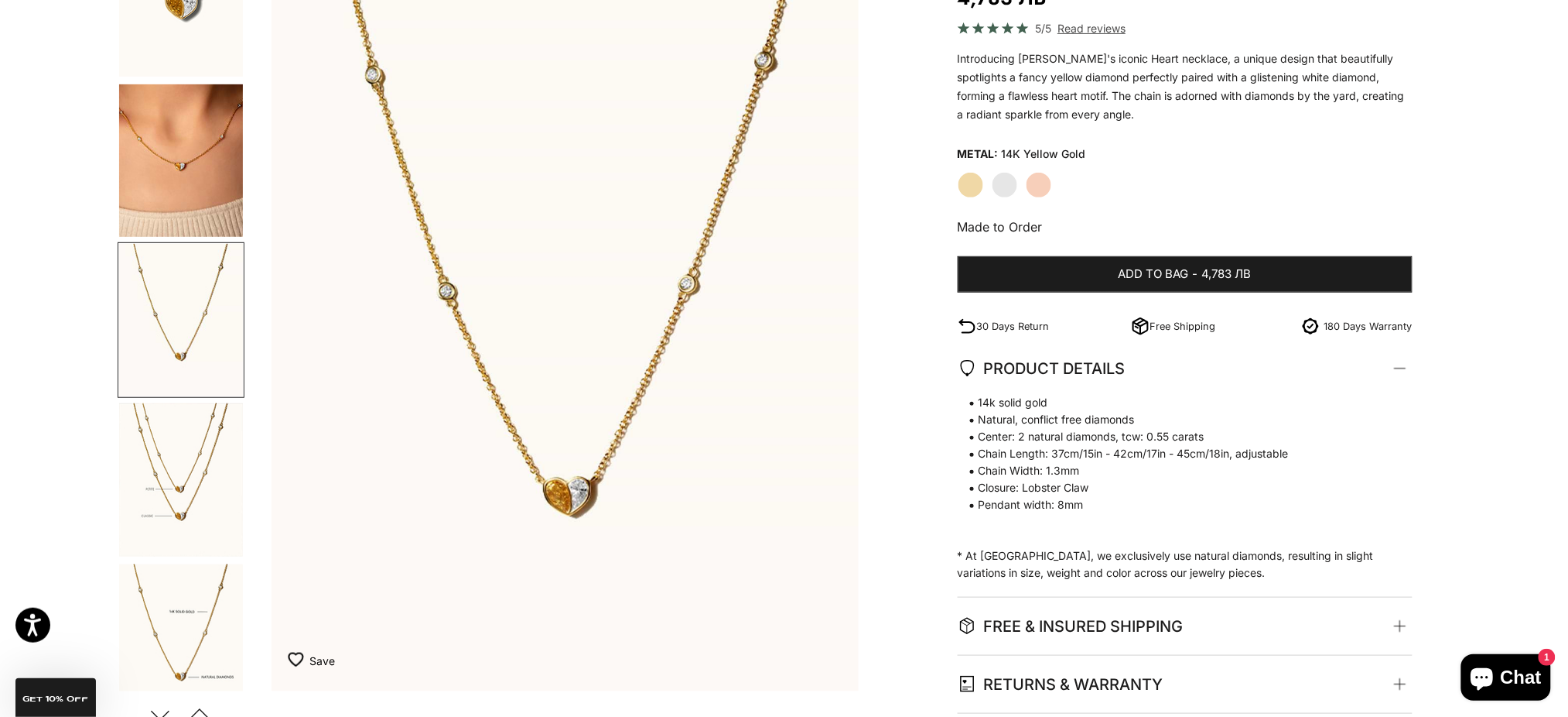
scroll to position [0, 1240]
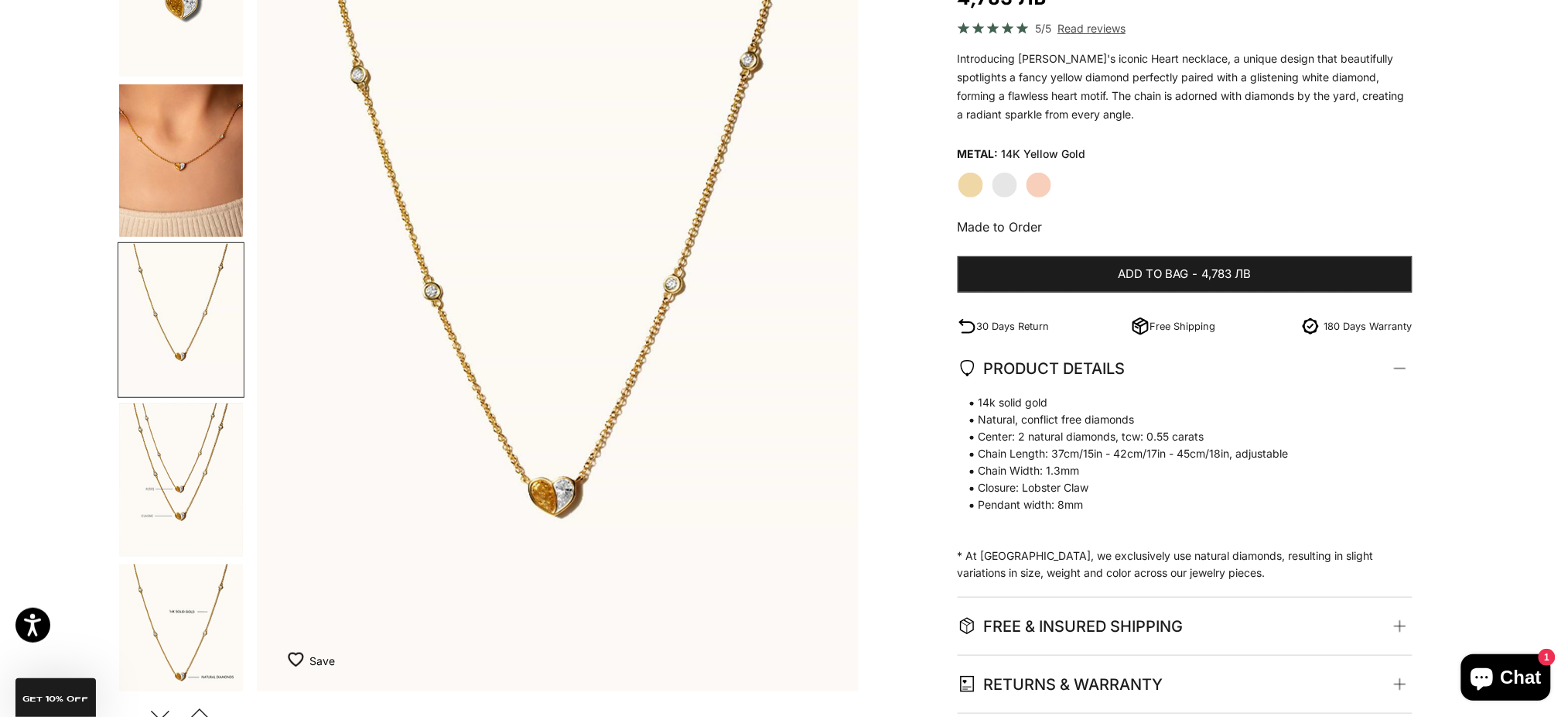
click at [174, 472] on img "Go to item 8" at bounding box center [181, 479] width 124 height 153
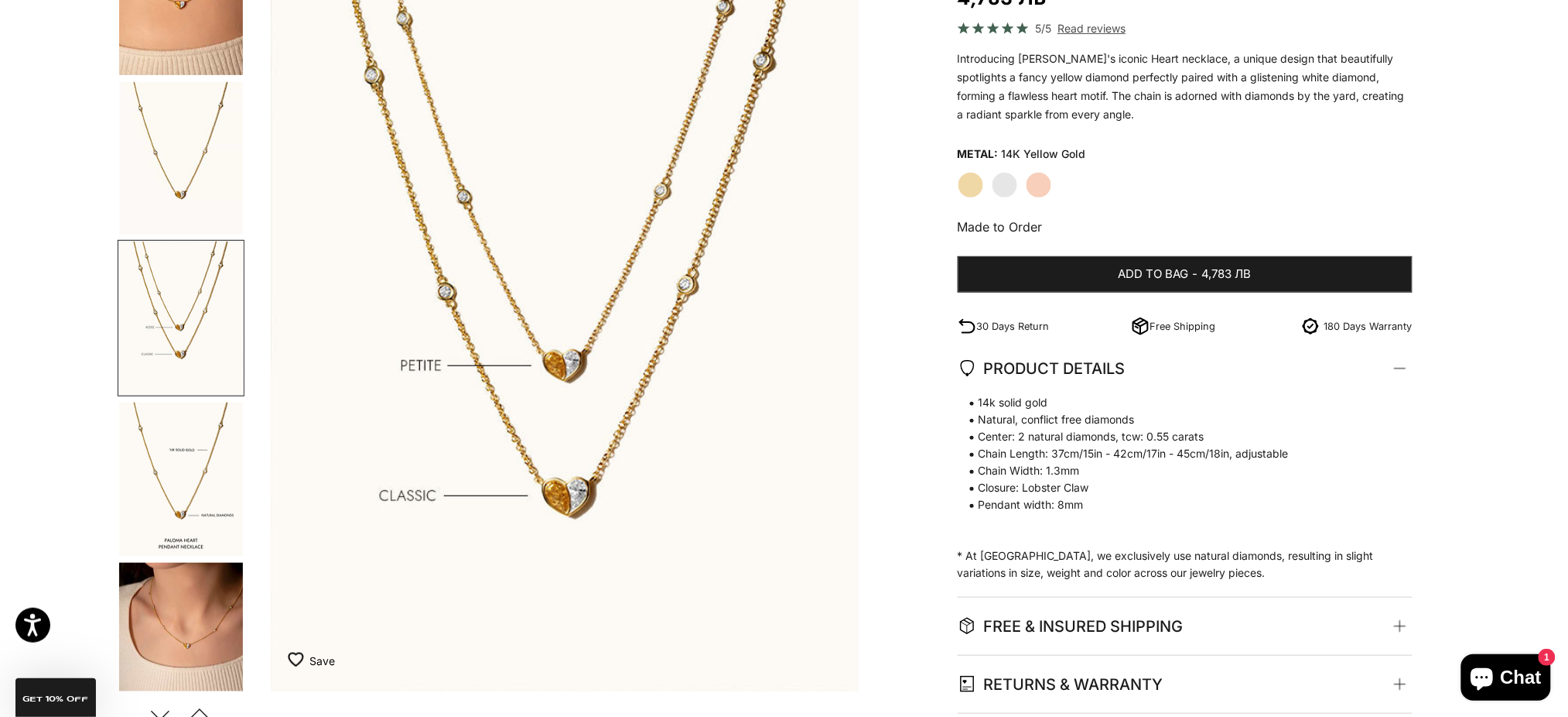
scroll to position [0, 1859]
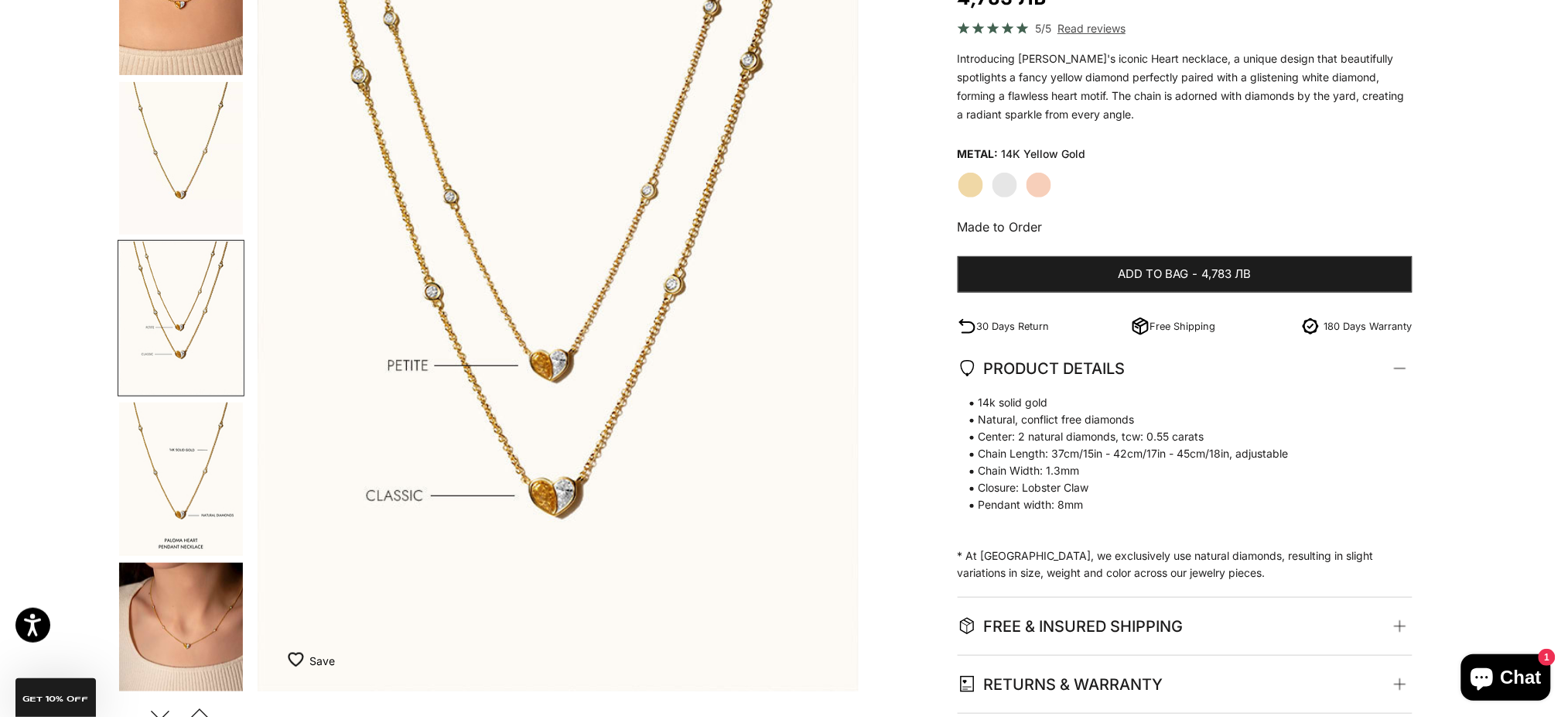
click at [188, 618] on img "Go to item 12" at bounding box center [181, 639] width 124 height 152
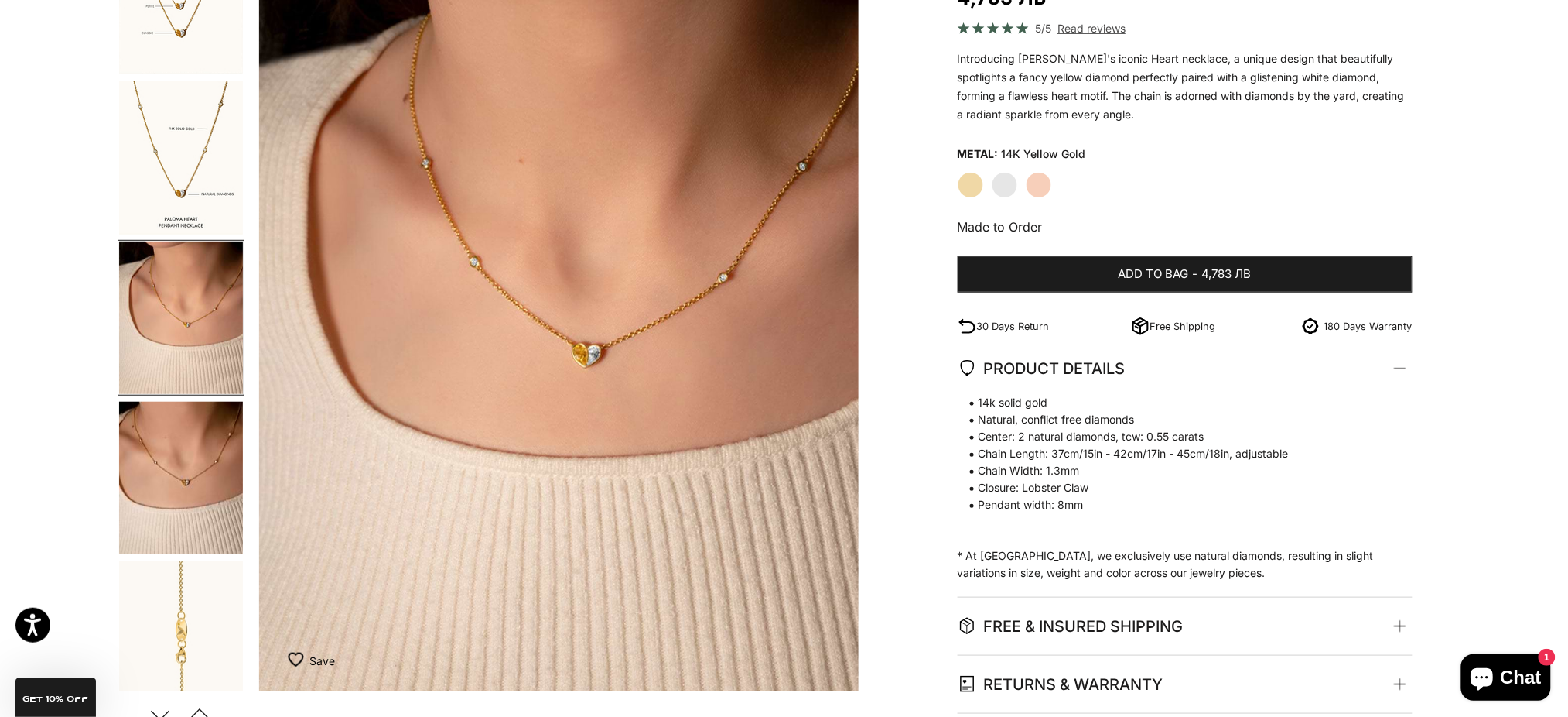
scroll to position [0, 3099]
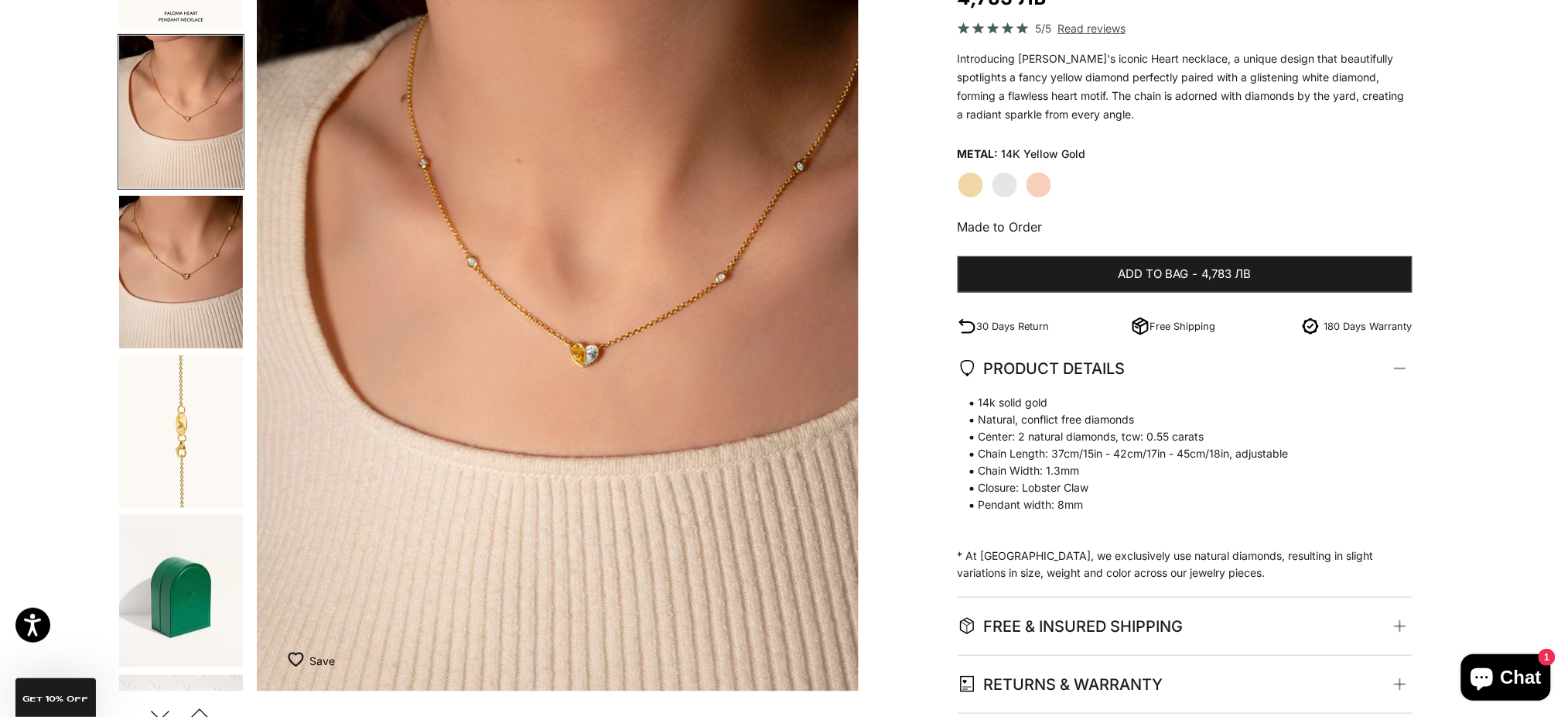
click at [180, 441] on img "Go to item 14" at bounding box center [181, 431] width 124 height 152
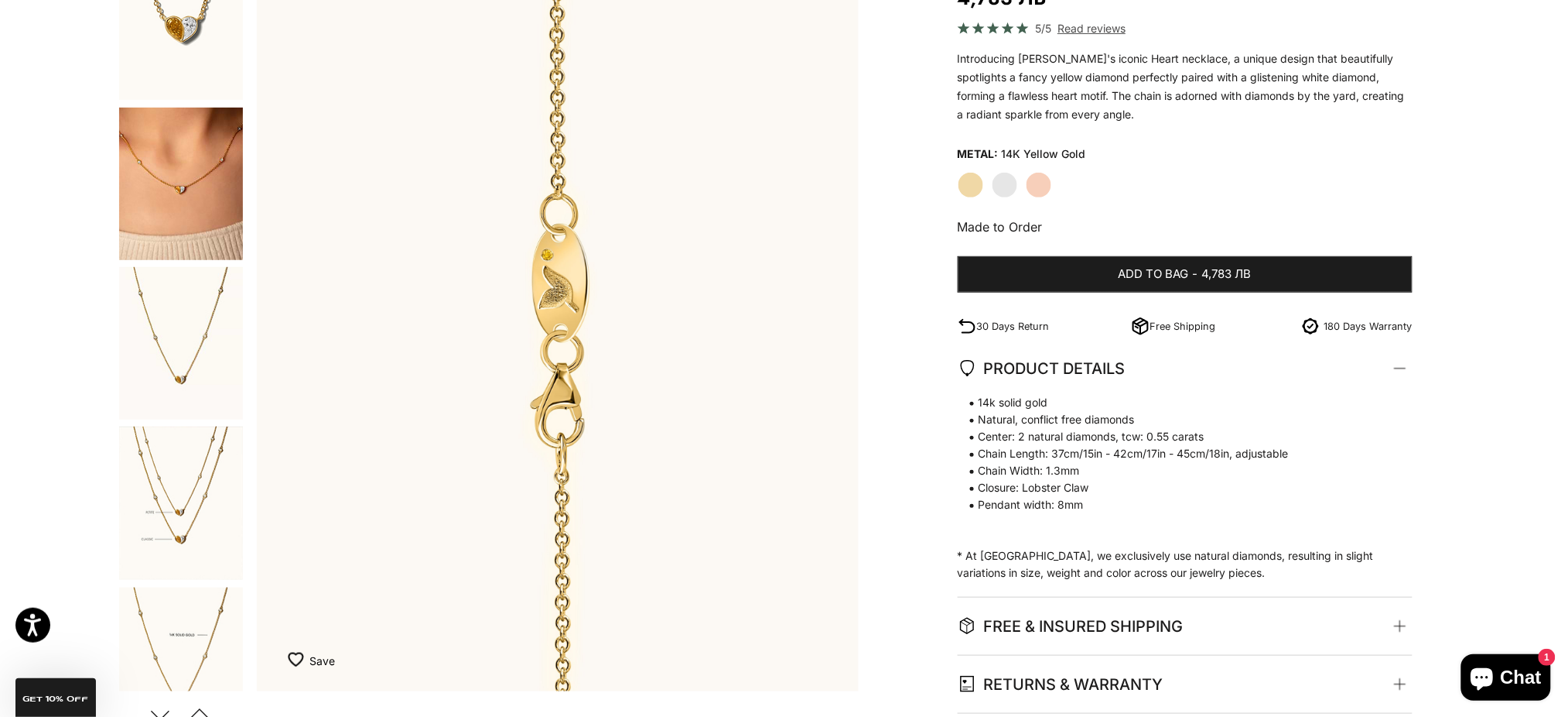
scroll to position [0, 0]
click at [191, 166] on img "Go to item 4" at bounding box center [181, 186] width 124 height 152
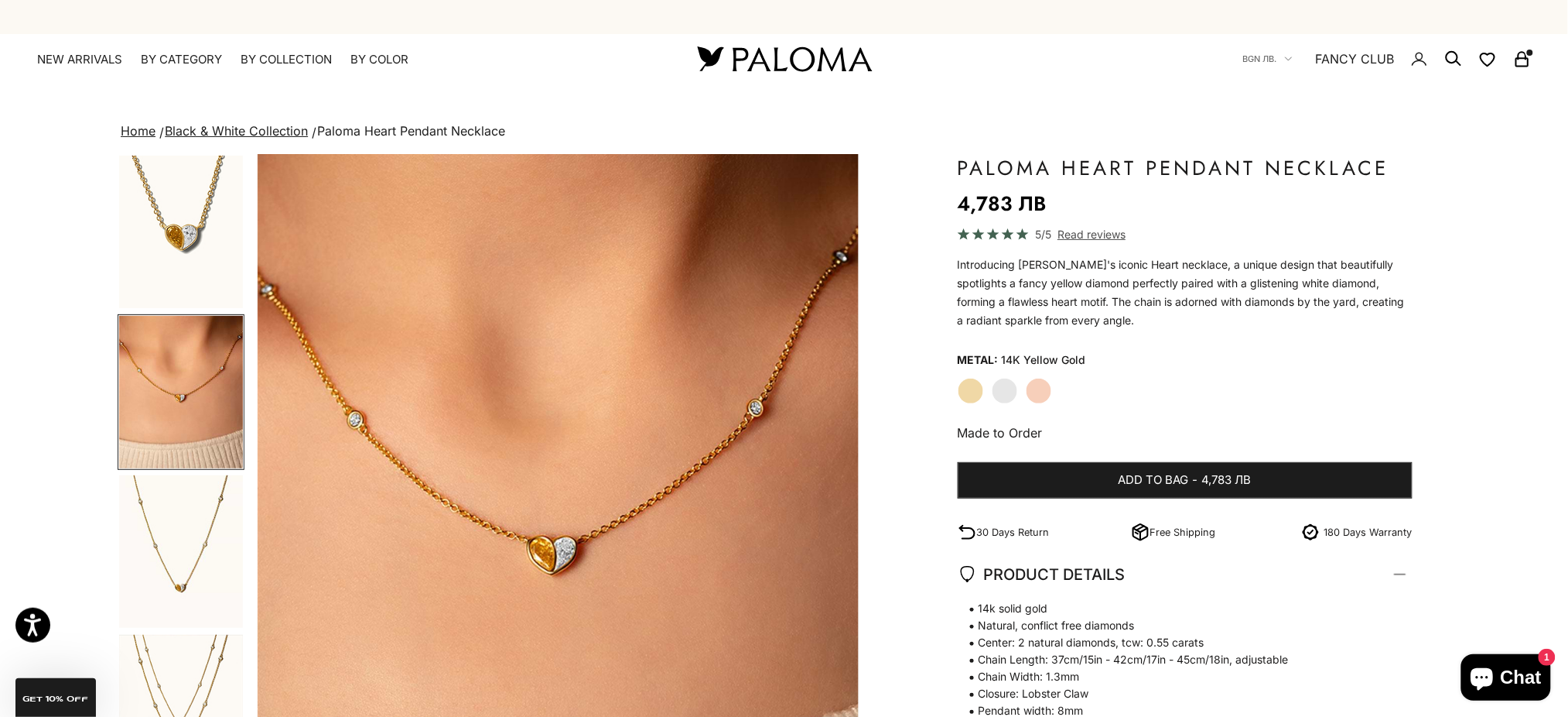
click at [195, 211] on img "Go to item 1" at bounding box center [181, 232] width 124 height 152
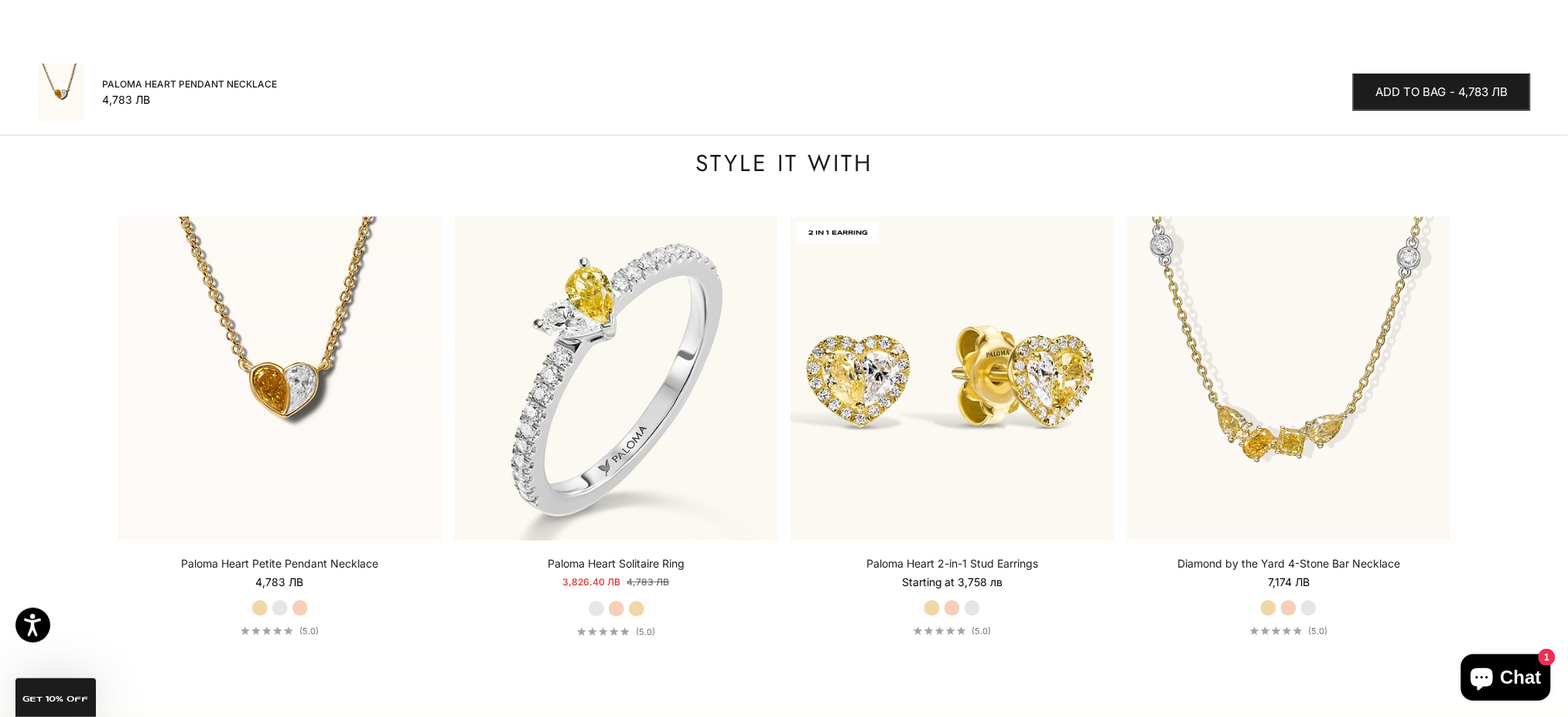
scroll to position [1341, 0]
